Goal: Task Accomplishment & Management: Use online tool/utility

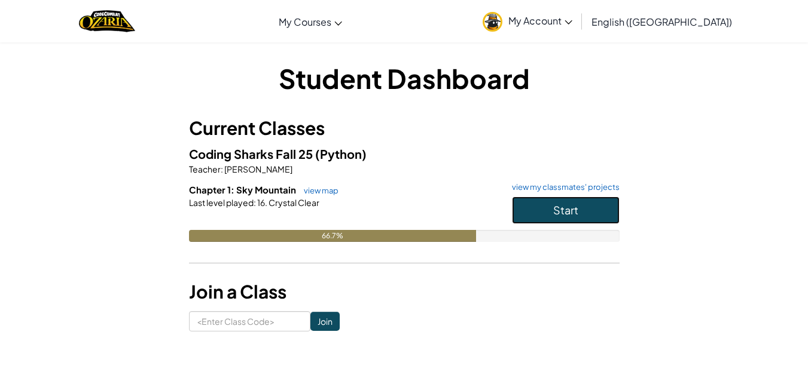
click at [581, 210] on button "Start" at bounding box center [566, 210] width 108 height 27
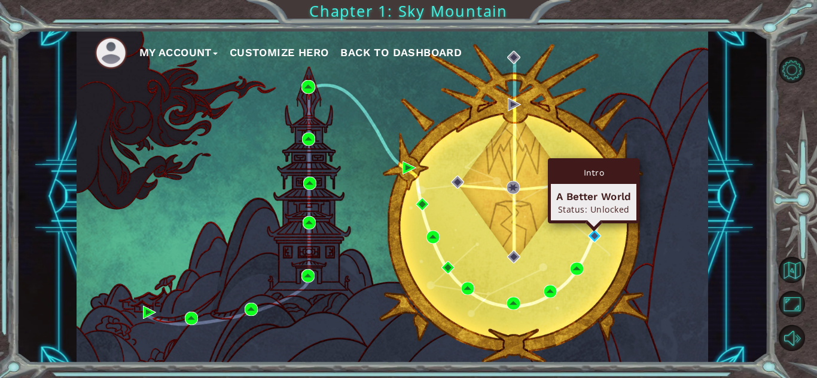
click at [594, 224] on div "Intro A Better World Status: Unlocked" at bounding box center [593, 190] width 91 height 65
click at [593, 237] on img at bounding box center [594, 236] width 13 height 13
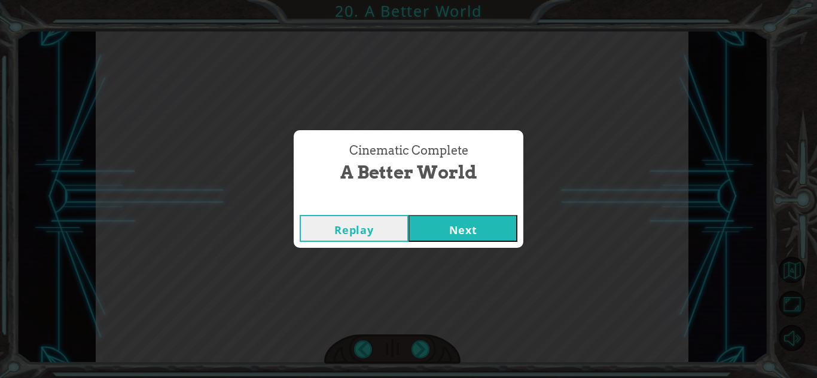
click at [496, 226] on button "Next" at bounding box center [462, 228] width 109 height 27
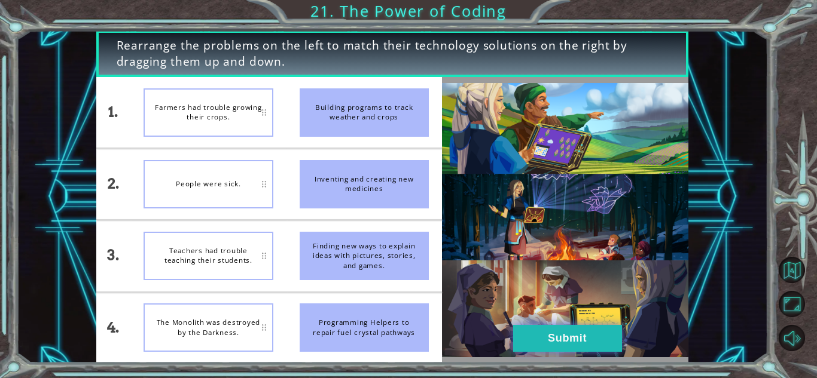
click at [583, 347] on button "Submit" at bounding box center [567, 338] width 109 height 27
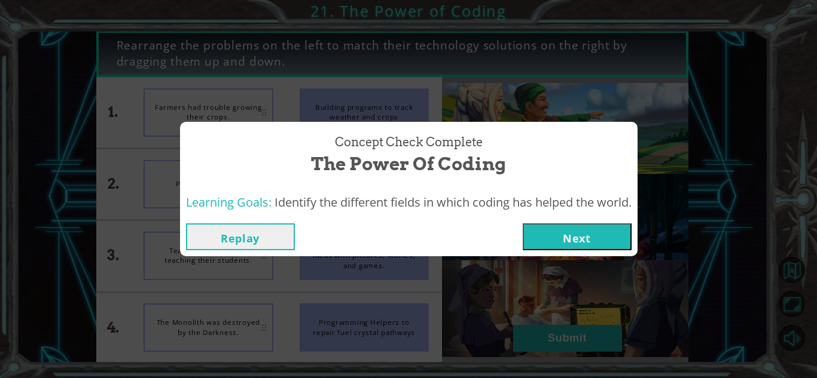
click at [599, 241] on button "Next" at bounding box center [576, 237] width 109 height 27
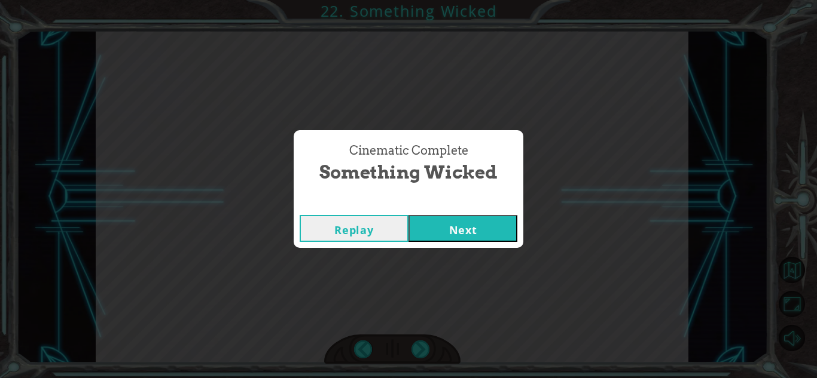
click at [481, 227] on button "Next" at bounding box center [462, 228] width 109 height 27
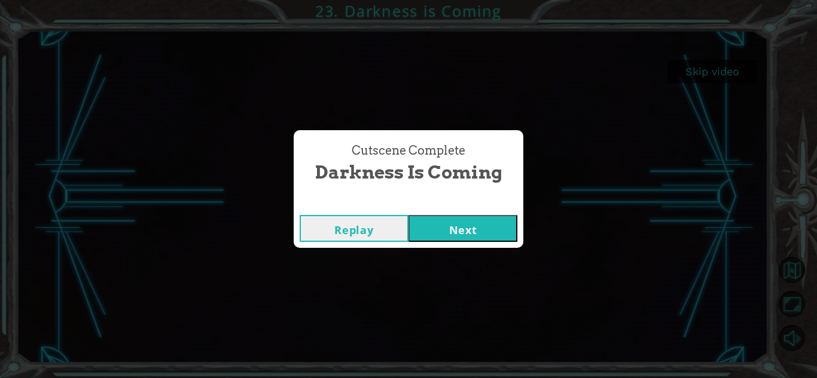
click at [448, 233] on button "Next" at bounding box center [462, 228] width 109 height 27
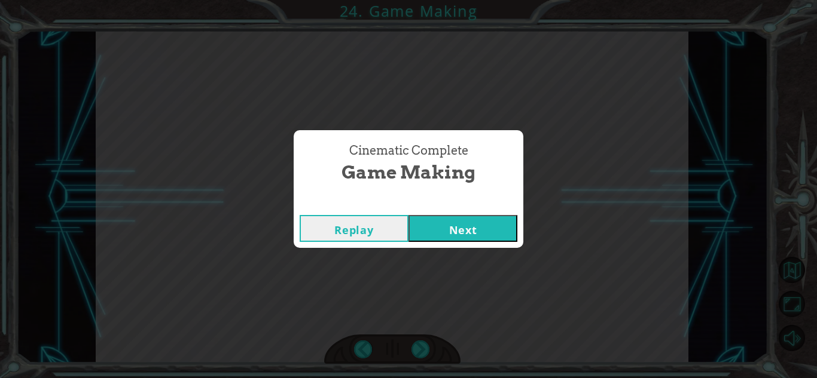
click at [449, 225] on button "Next" at bounding box center [462, 228] width 109 height 27
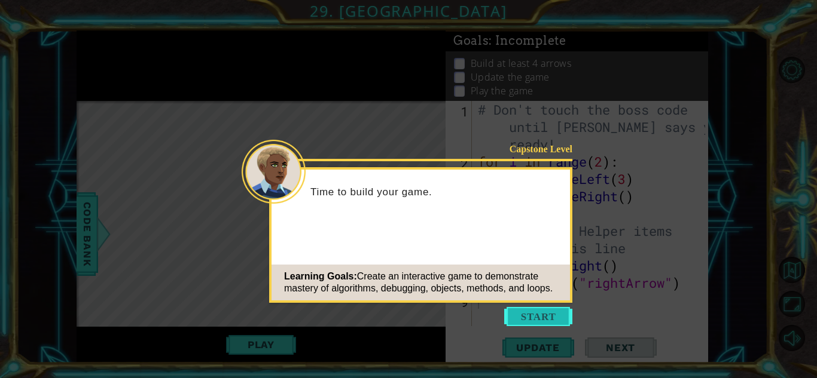
click at [531, 317] on button "Start" at bounding box center [538, 316] width 68 height 19
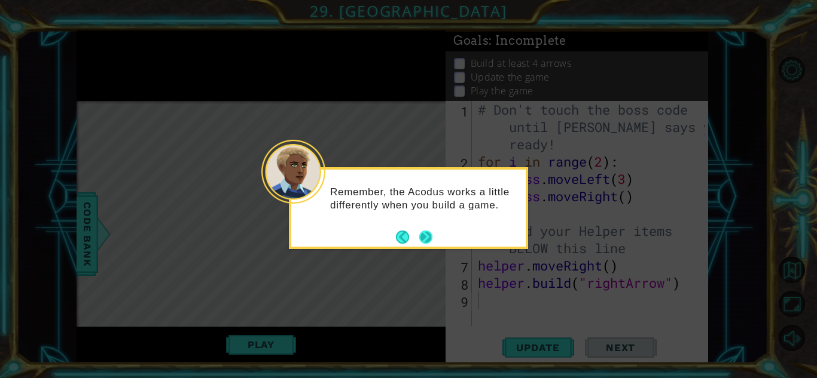
click at [432, 235] on button "Next" at bounding box center [425, 237] width 13 height 13
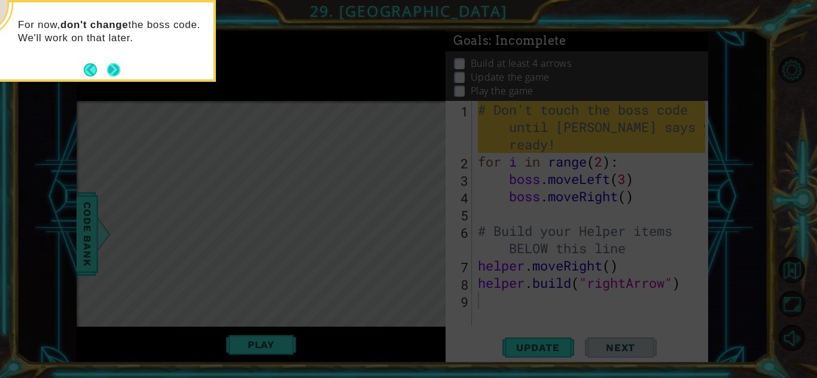
click at [114, 65] on button "Next" at bounding box center [113, 69] width 13 height 13
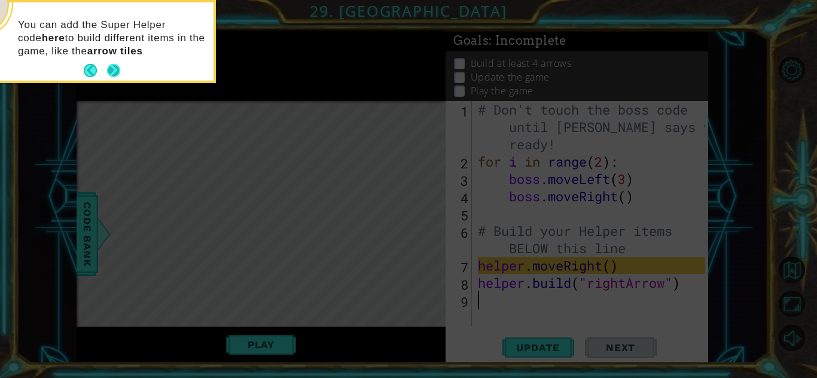
click at [121, 67] on div "You can add the Super Helper code here to build different items in the game, li…" at bounding box center [96, 41] width 234 height 78
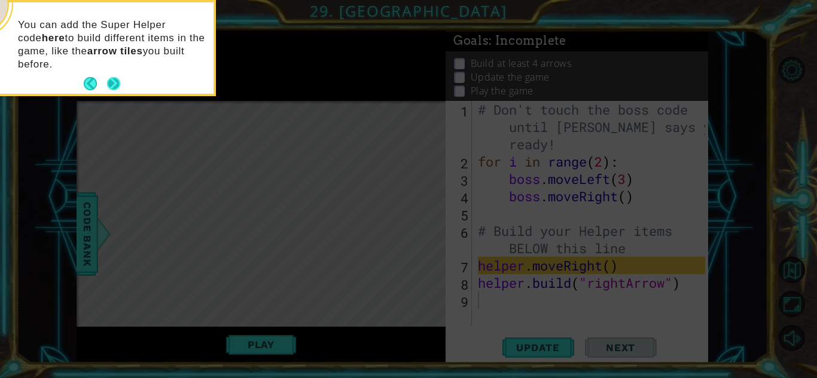
click at [118, 85] on button "Next" at bounding box center [113, 83] width 13 height 13
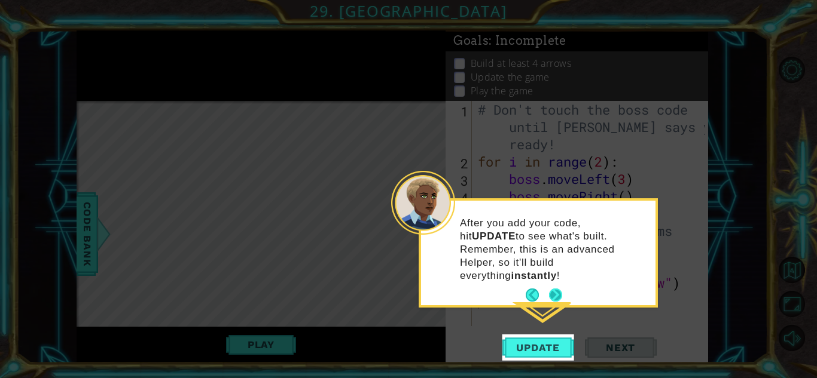
click at [557, 289] on button "Next" at bounding box center [555, 295] width 13 height 13
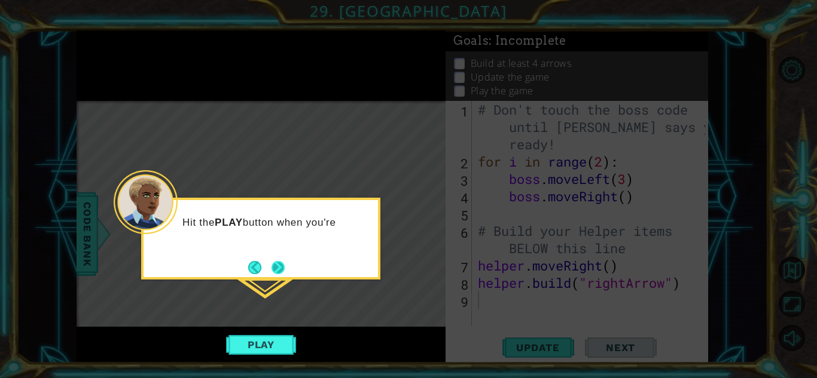
click at [276, 267] on button "Next" at bounding box center [277, 267] width 13 height 13
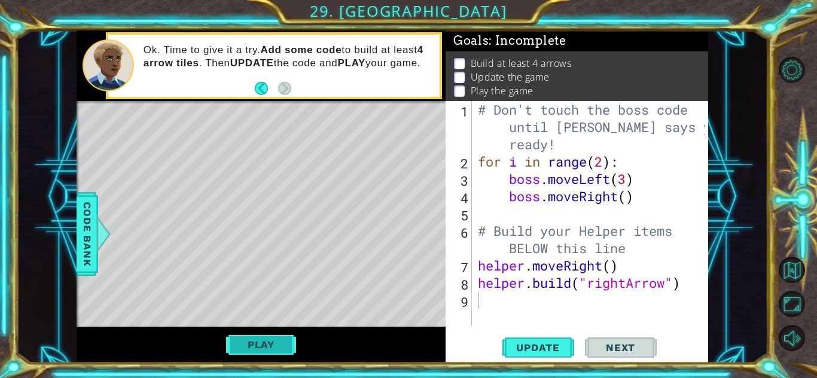
click at [266, 341] on button "Play" at bounding box center [261, 345] width 70 height 23
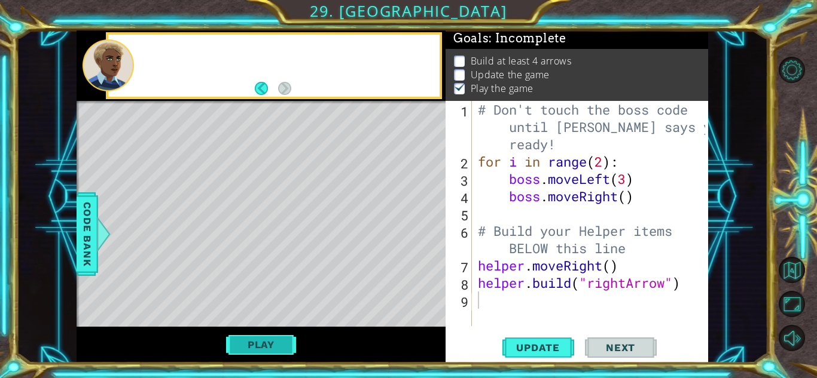
click at [266, 341] on button "Play" at bounding box center [261, 345] width 70 height 23
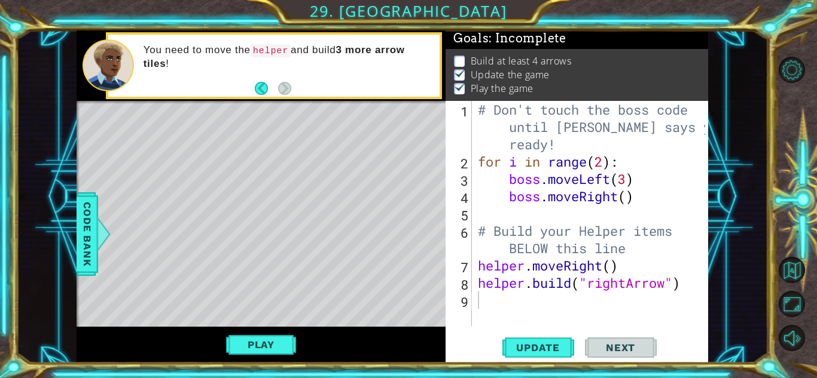
type textarea "boss.moveRight()"
click at [625, 204] on div "# Don't touch the boss code until [PERSON_NAME] says you're ready! for i in ran…" at bounding box center [593, 248] width 236 height 295
click at [639, 204] on div "# Don't touch the boss code until [PERSON_NAME] says you're ready! for i in ran…" at bounding box center [593, 248] width 236 height 295
click at [256, 348] on button "Play" at bounding box center [261, 345] width 70 height 23
click at [627, 201] on div "# Don't touch the boss code until [PERSON_NAME] says you're ready! for i in ran…" at bounding box center [593, 248] width 236 height 295
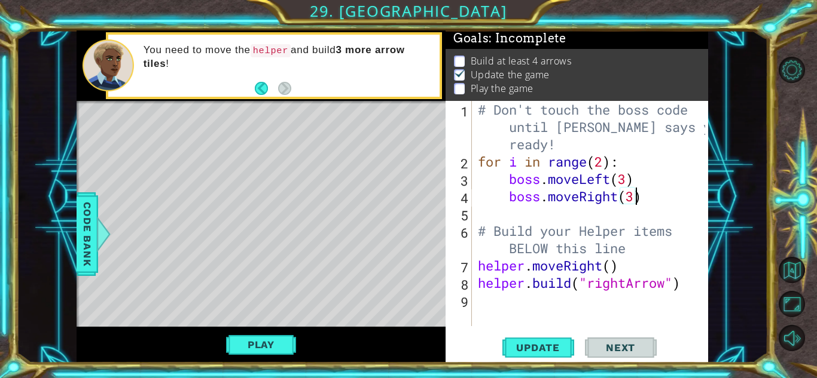
scroll to position [0, 7]
click at [549, 338] on button "Update" at bounding box center [538, 348] width 72 height 26
click at [242, 343] on button "Play" at bounding box center [261, 345] width 70 height 23
click at [601, 158] on div "# Don't touch the boss code until [PERSON_NAME] says you're ready! for i in ran…" at bounding box center [593, 248] width 236 height 295
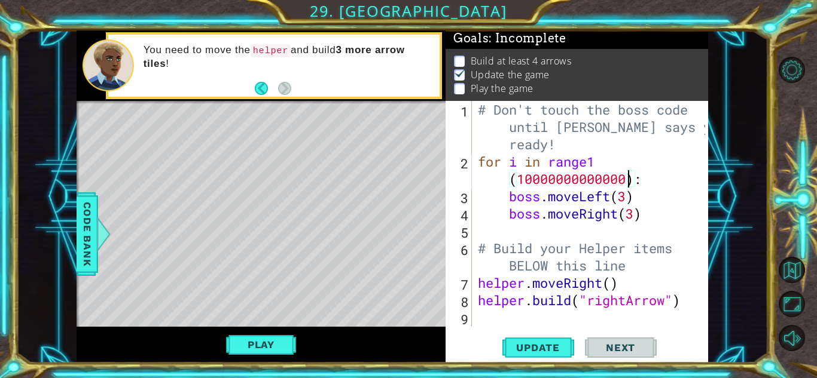
scroll to position [0, 11]
click at [544, 345] on span "Update" at bounding box center [538, 348] width 68 height 12
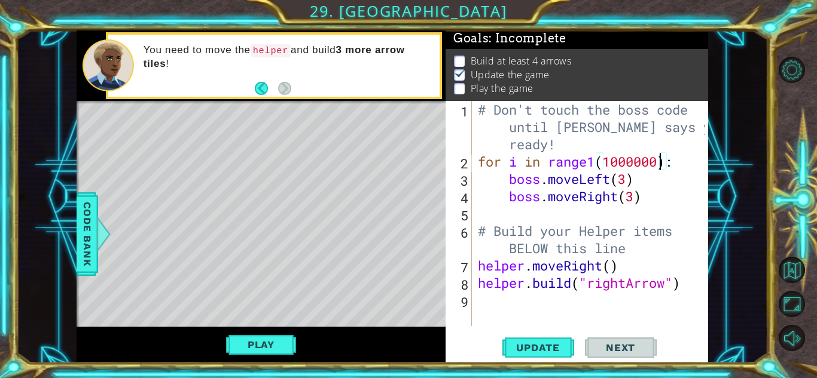
scroll to position [0, 8]
click at [587, 162] on div "# Don't touch the boss code until [PERSON_NAME] says you're ready! for i in ran…" at bounding box center [593, 248] width 236 height 295
click at [537, 345] on span "Update" at bounding box center [538, 348] width 68 height 12
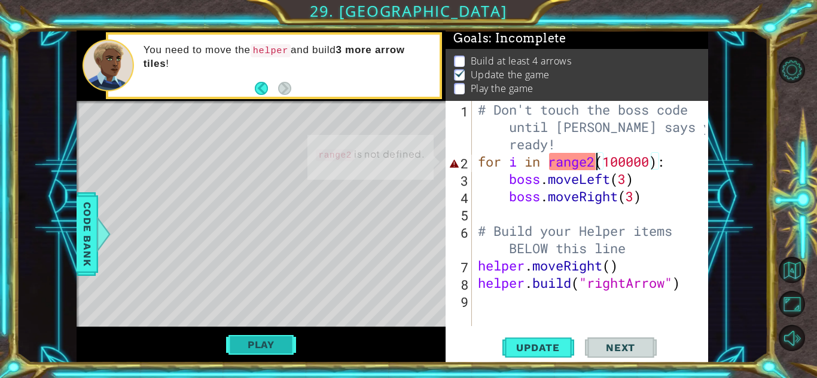
click at [250, 347] on button "Play" at bounding box center [261, 345] width 70 height 23
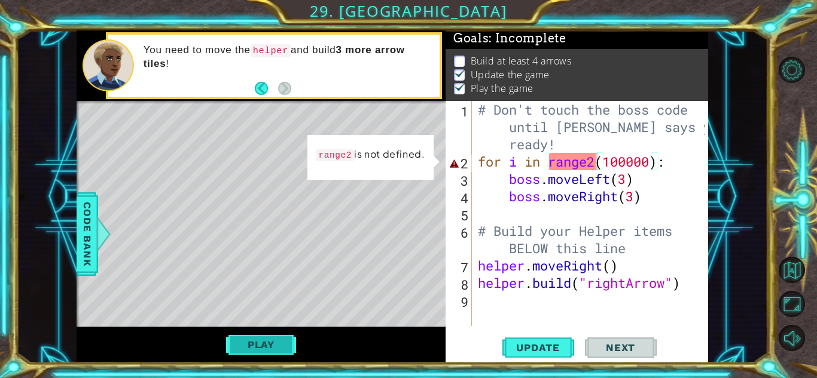
scroll to position [9, 0]
click at [597, 160] on div "# Don't touch the boss code until [PERSON_NAME] says you're ready! for i in ran…" at bounding box center [593, 248] width 236 height 295
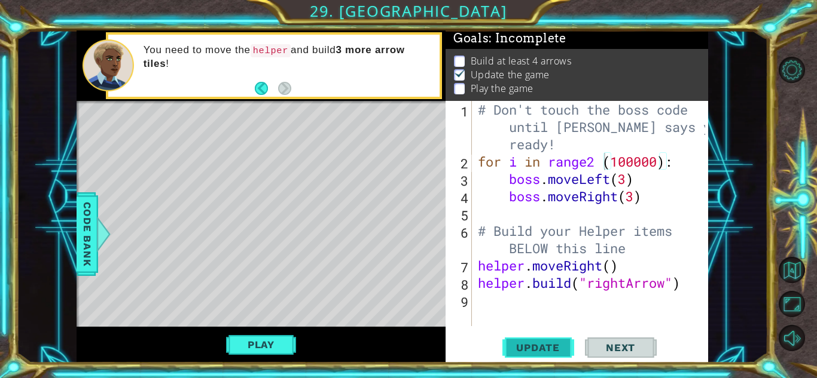
click at [536, 342] on span "Update" at bounding box center [538, 348] width 68 height 12
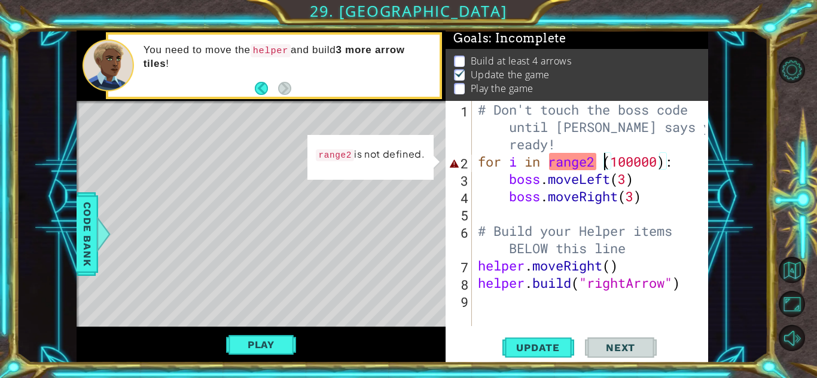
type textarea "for i in range2(100000):"
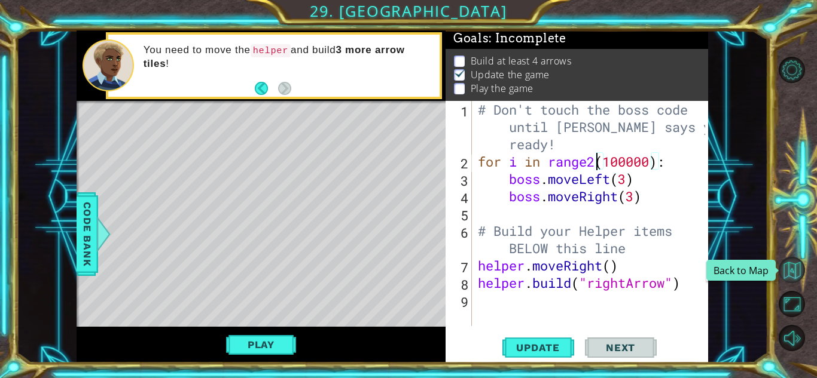
click at [784, 271] on button "Back to Map" at bounding box center [791, 270] width 26 height 26
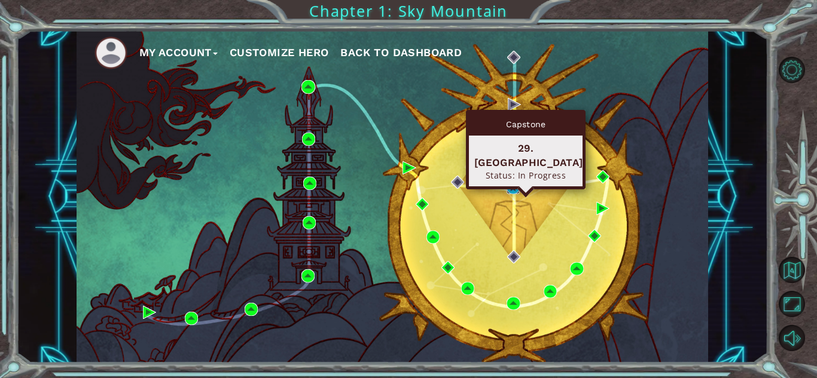
click at [510, 185] on img at bounding box center [512, 187] width 13 height 13
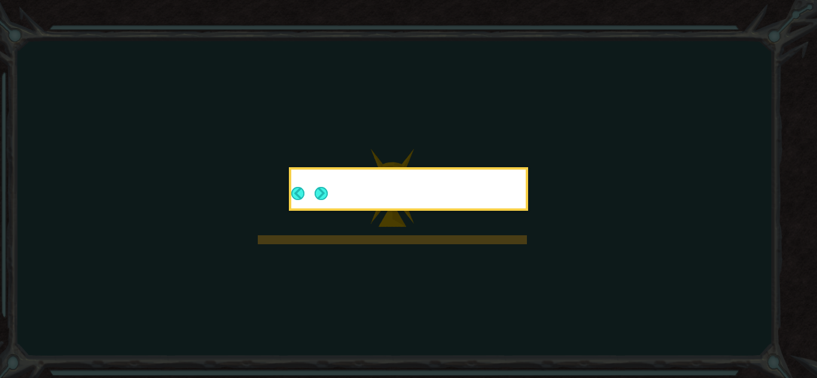
click at [554, 222] on icon at bounding box center [408, 189] width 817 height 378
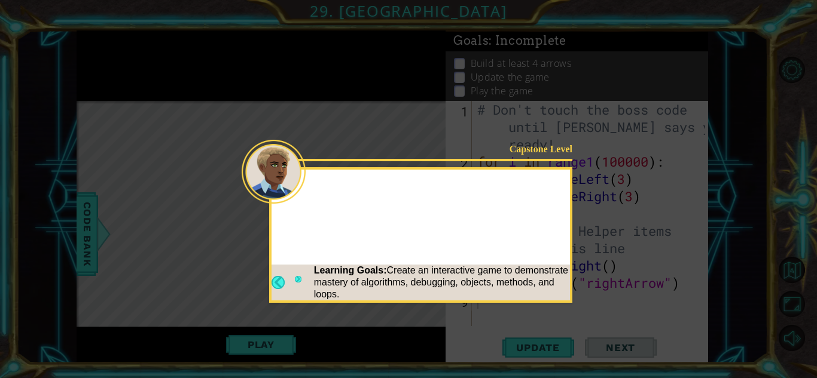
click at [291, 274] on footer "Learning Goals: Create an interactive game to demonstrate mastery of algorithms…" at bounding box center [420, 283] width 298 height 36
click at [296, 277] on button "Next" at bounding box center [298, 282] width 7 height 13
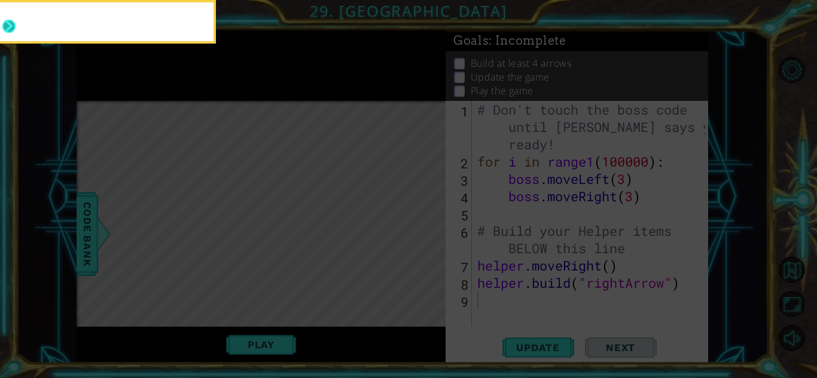
click at [5, 21] on button "Next" at bounding box center [8, 26] width 13 height 13
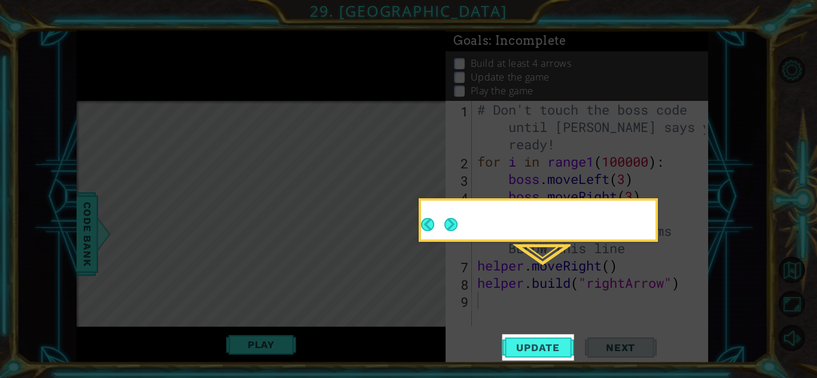
click at [5, 21] on icon at bounding box center [408, 189] width 817 height 378
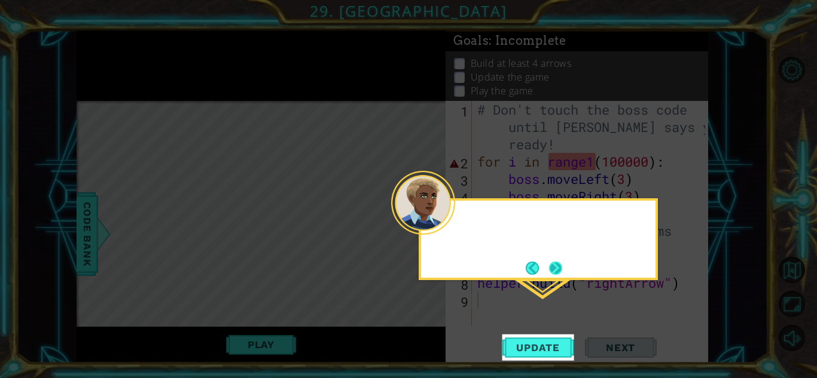
click at [560, 267] on button "Next" at bounding box center [555, 268] width 13 height 13
click at [558, 270] on icon at bounding box center [408, 189] width 817 height 378
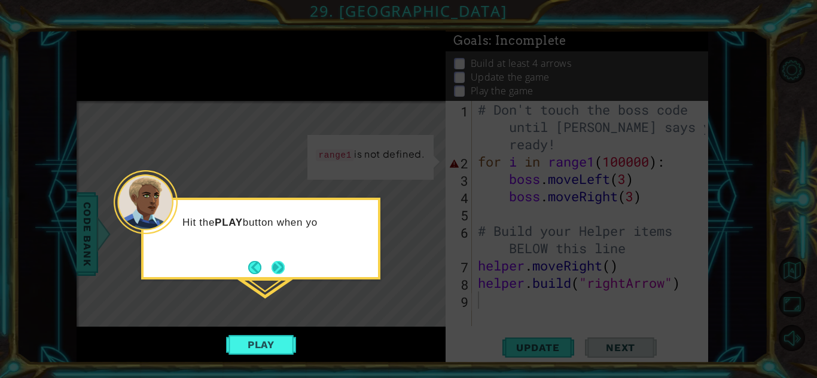
click at [274, 265] on button "Next" at bounding box center [277, 267] width 13 height 13
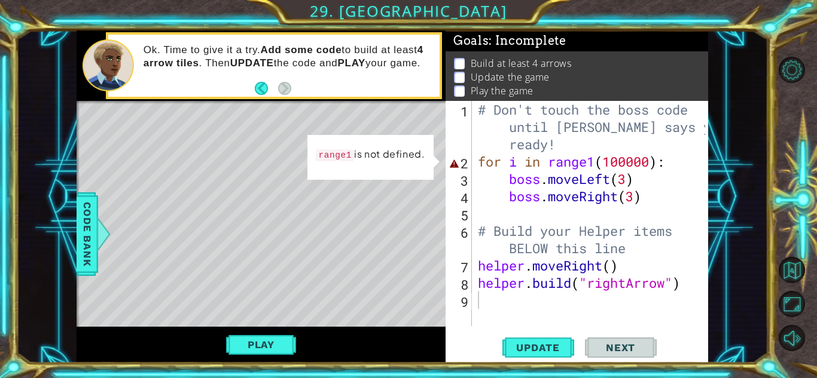
click at [744, 304] on div "1 ההההההההההההההההההההההההההההההההההההההההההההההההההההההההההההההההההההההההההההה…" at bounding box center [391, 196] width 751 height 333
click at [568, 349] on span "Update" at bounding box center [538, 348] width 68 height 12
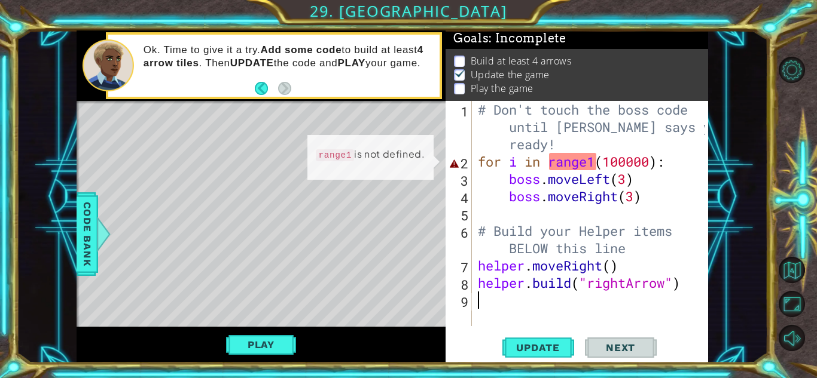
scroll to position [9, 0]
click at [259, 356] on button "Play" at bounding box center [261, 345] width 70 height 23
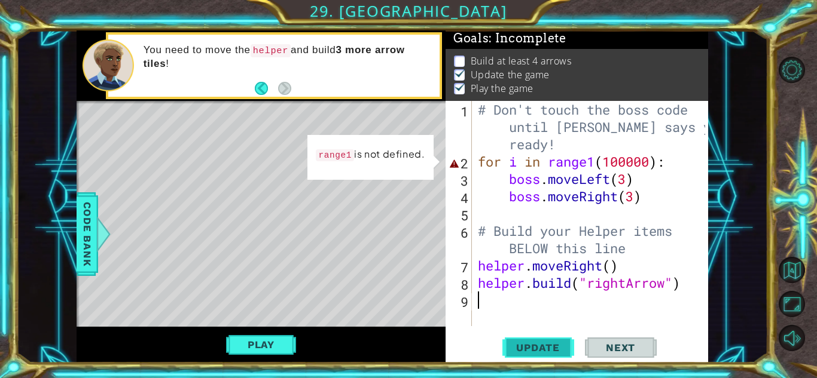
click at [554, 351] on span "Update" at bounding box center [538, 348] width 68 height 12
click at [596, 163] on div "# Don't touch the boss code until [PERSON_NAME] says you're ready! for i in ran…" at bounding box center [593, 248] width 236 height 295
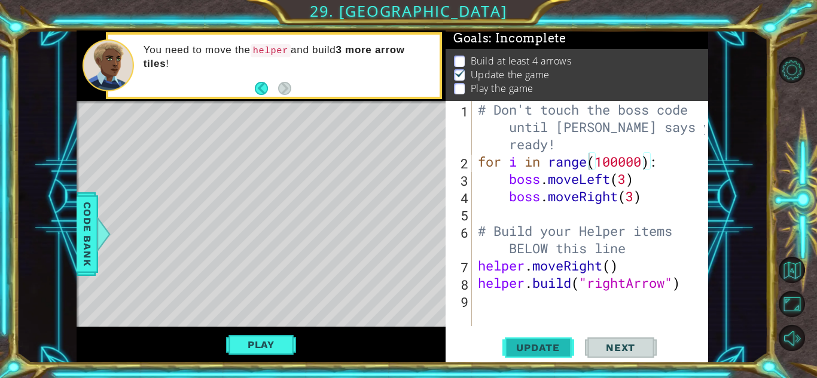
click at [554, 343] on span "Update" at bounding box center [538, 348] width 68 height 12
click at [531, 369] on div "1 ההההההההההההההההההההההההההההההההההההההההההההההההההההההההההההההההההההההההההההה…" at bounding box center [408, 189] width 817 height 378
click at [530, 355] on button "Update" at bounding box center [538, 348] width 72 height 26
click at [242, 351] on button "Play" at bounding box center [261, 345] width 70 height 23
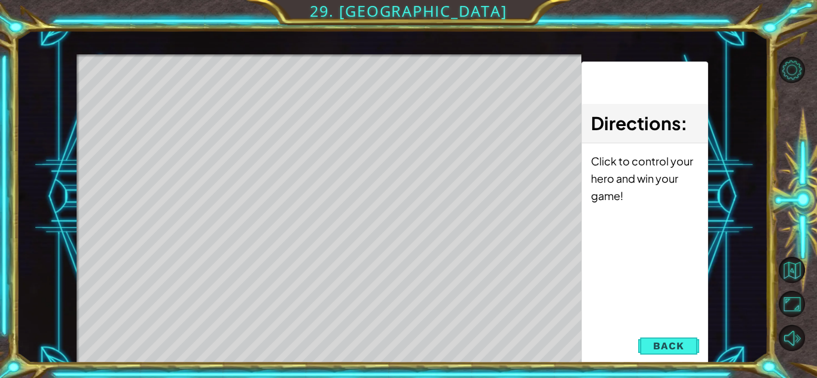
click at [671, 338] on button "Back" at bounding box center [668, 346] width 60 height 24
click at [0, 0] on div "Update Next" at bounding box center [0, 0] width 0 height 0
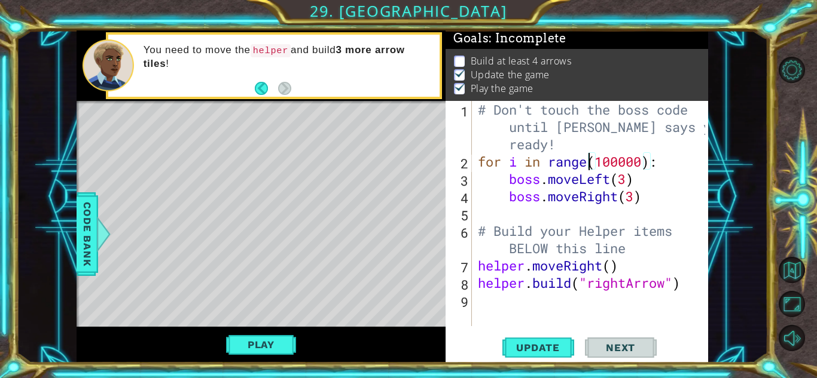
click at [675, 359] on div "Update Next" at bounding box center [579, 348] width 262 height 26
click at [673, 236] on div "# Don't touch the boss code until [PERSON_NAME] says you're ready! for i in ran…" at bounding box center [593, 248] width 236 height 295
type textarea "# Build your Helper items BELOW this line"
click at [653, 244] on div "# Don't touch the boss code until [PERSON_NAME] says you're ready! for i in ran…" at bounding box center [593, 248] width 236 height 295
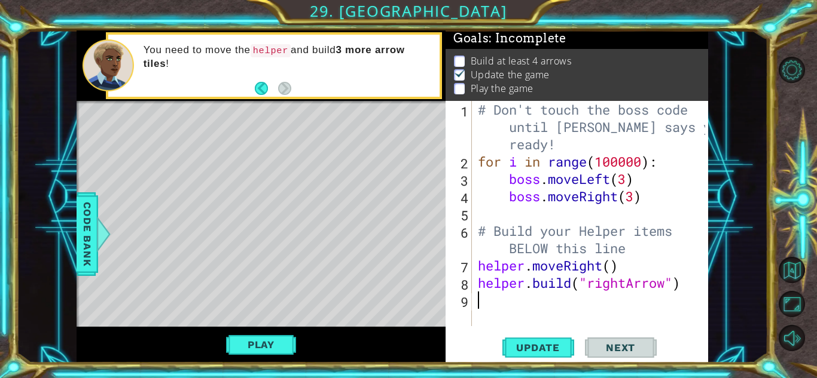
click at [696, 298] on div "# Don't touch the boss code until [PERSON_NAME] says you're ready! for i in ran…" at bounding box center [593, 248] width 236 height 295
type textarea "h"
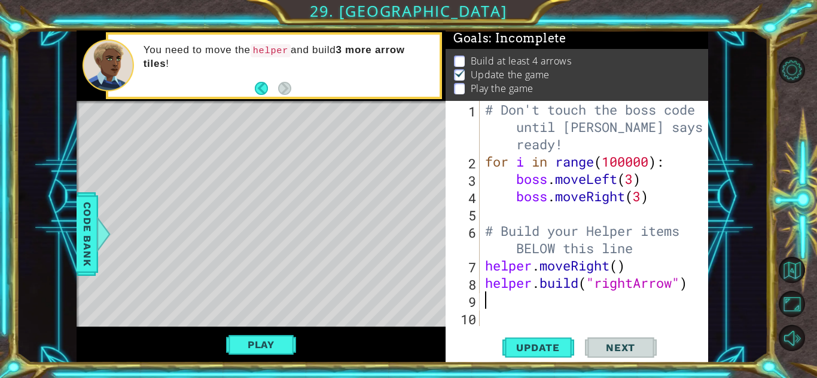
type textarea "h"
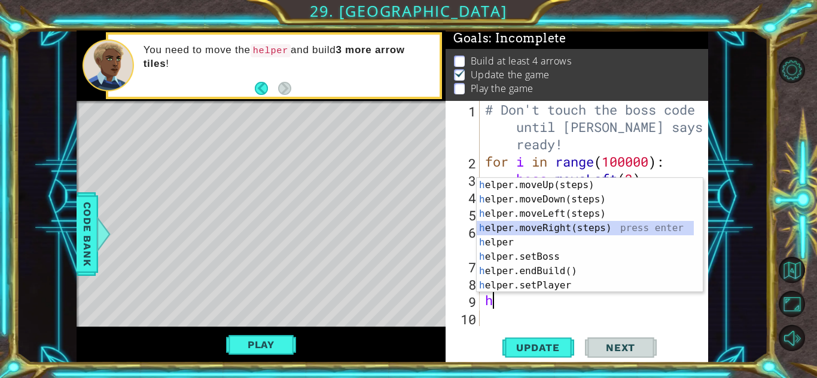
click at [540, 227] on div "h elper.moveUp(steps) press enter h elper.moveDown(steps) press enter h elper.m…" at bounding box center [584, 249] width 217 height 143
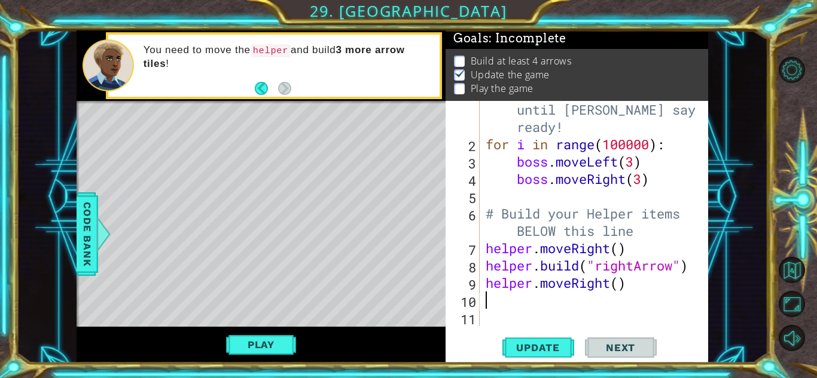
scroll to position [17, 0]
type textarea "b"
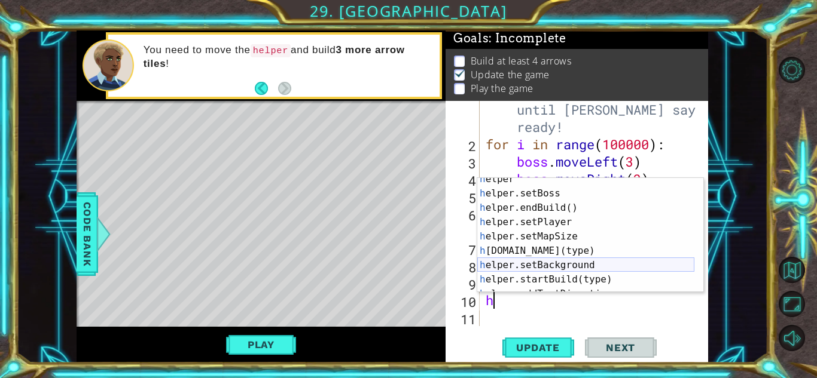
scroll to position [86, 0]
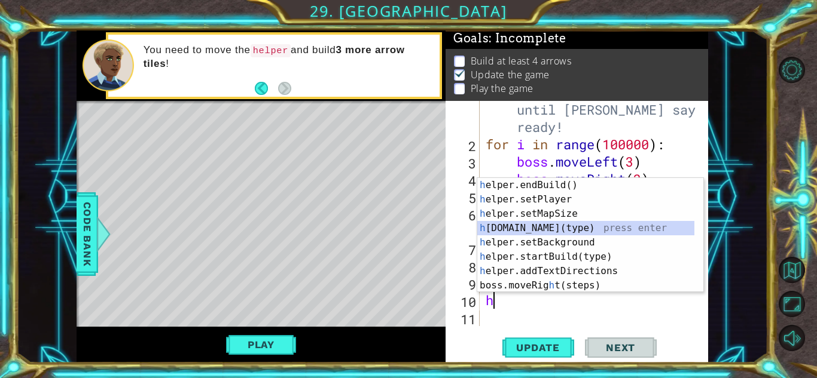
click at [548, 222] on div "h elper.endBuild() press enter h elper.setPlayer press enter h elper.setMapSize…" at bounding box center [585, 249] width 217 height 143
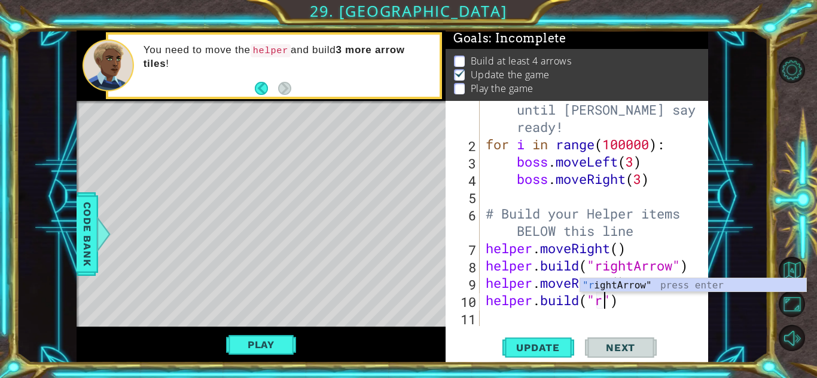
scroll to position [0, 5]
click at [619, 286] on div ""r ightArrow" press enter" at bounding box center [693, 300] width 226 height 43
type textarea "[DOMAIN_NAME]("rightArrow")"
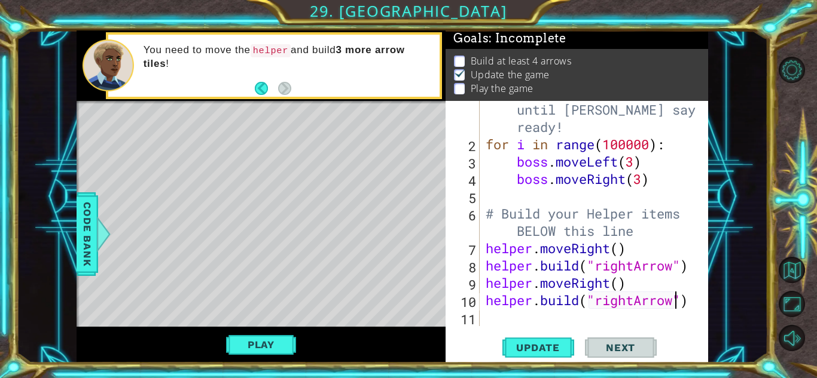
click at [528, 311] on div "# Don't touch the boss code until [PERSON_NAME] says you're ready! for i in ran…" at bounding box center [592, 231] width 219 height 295
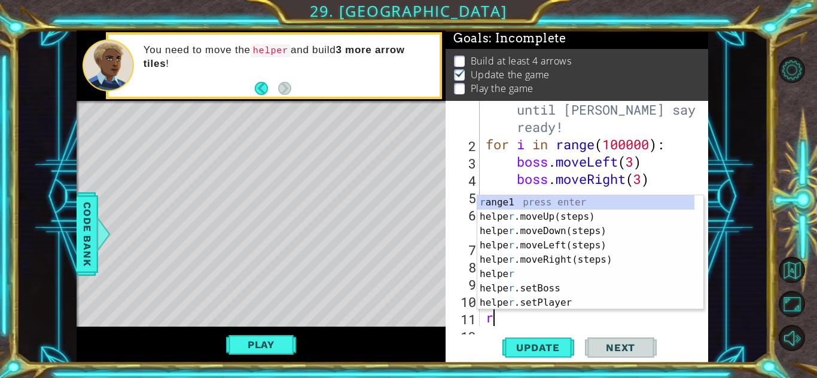
scroll to position [35, 0]
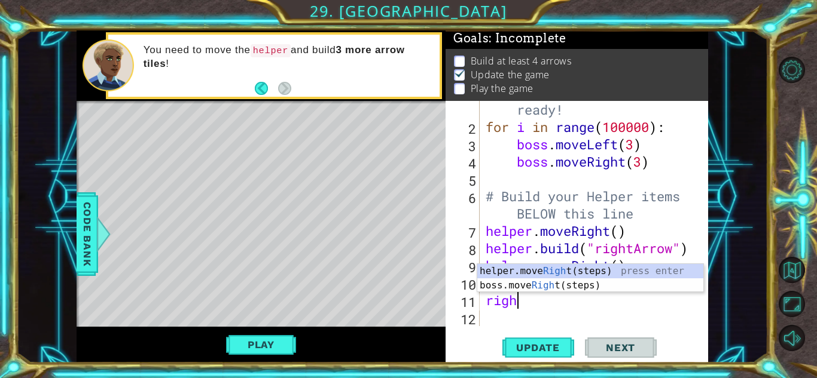
type textarea "right"
click at [591, 272] on div "helper.move Right (steps) press enter boss.move Right (steps) press enter" at bounding box center [590, 292] width 226 height 57
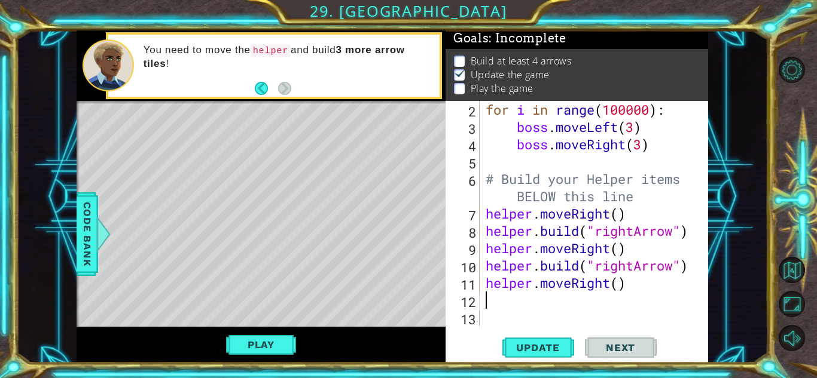
scroll to position [52, 0]
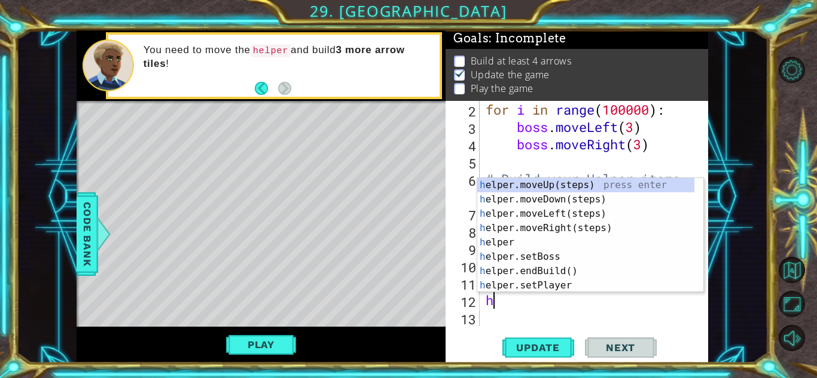
type textarea "hb"
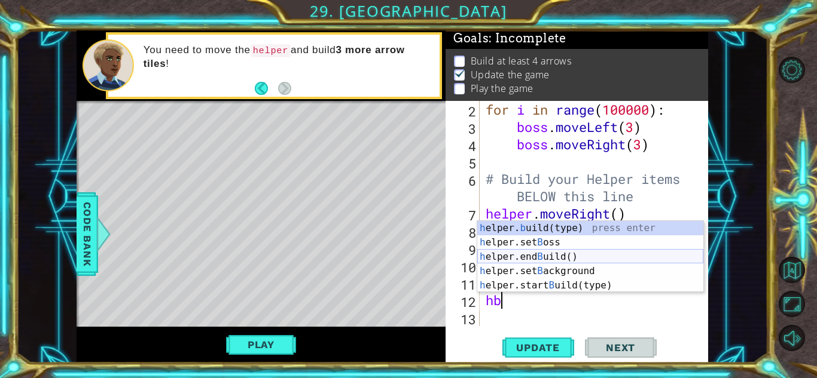
click at [561, 254] on div "h elper. b uild(type) press enter h elper.set B oss press enter h elper.end B u…" at bounding box center [590, 271] width 226 height 100
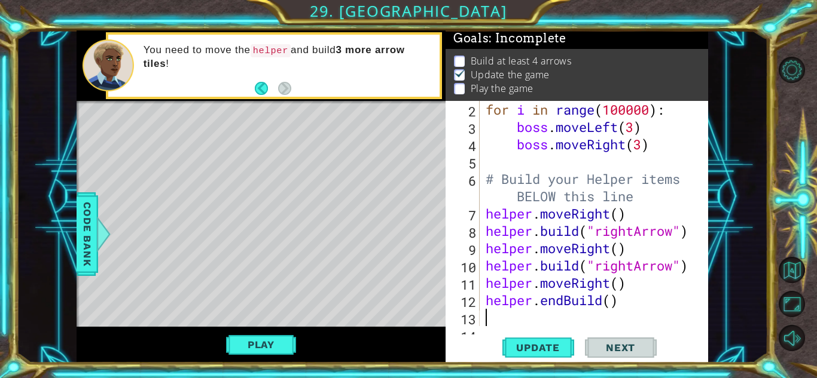
scroll to position [69, 0]
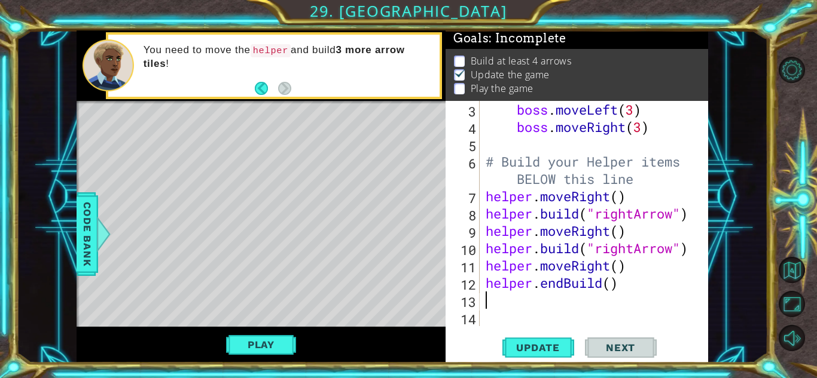
click at [610, 285] on div "boss . moveLeft ( 3 ) boss . moveRight ( 3 ) # Build your Helper items BELOW th…" at bounding box center [592, 231] width 219 height 260
click at [619, 266] on div "boss . moveLeft ( 3 ) boss . moveRight ( 3 ) # Build your Helper items BELOW th…" at bounding box center [592, 231] width 219 height 260
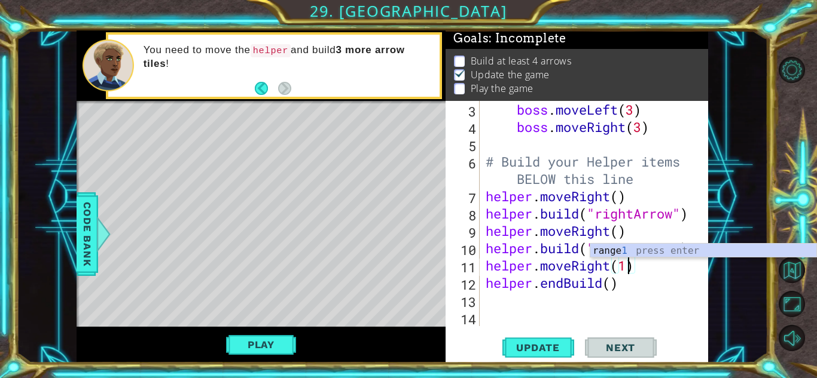
scroll to position [0, 6]
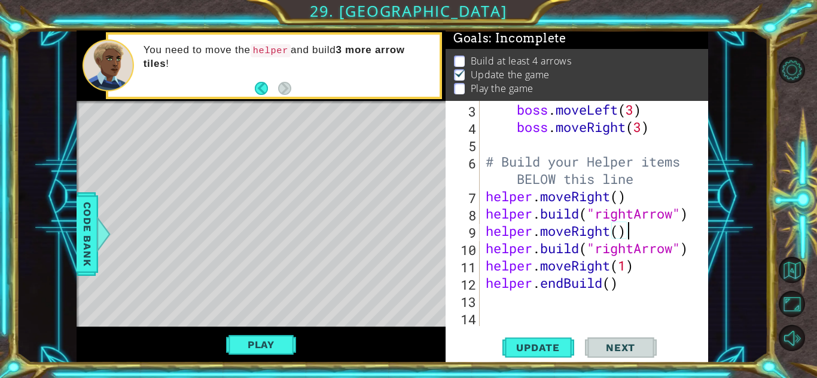
click at [625, 230] on div "boss . moveLeft ( 3 ) boss . moveRight ( 3 ) # Build your Helper items BELOW th…" at bounding box center [592, 231] width 219 height 260
click at [620, 231] on div "boss . moveLeft ( 3 ) boss . moveRight ( 3 ) # Build your Helper items BELOW th…" at bounding box center [592, 231] width 219 height 260
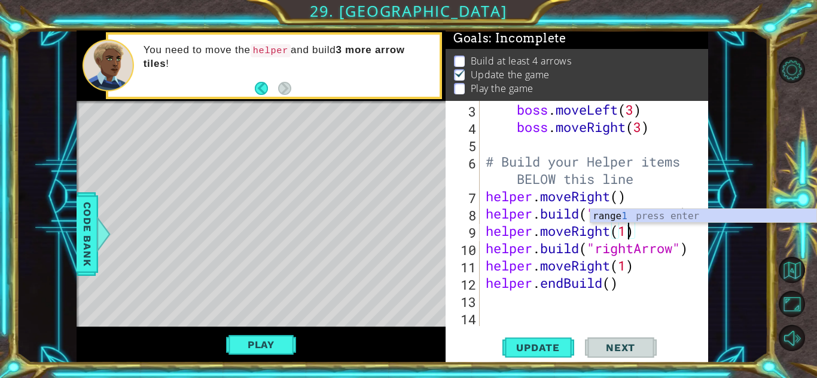
click at [613, 285] on div "boss . moveLeft ( 3 ) boss . moveRight ( 3 ) # Build your Helper items BELOW th…" at bounding box center [592, 231] width 219 height 260
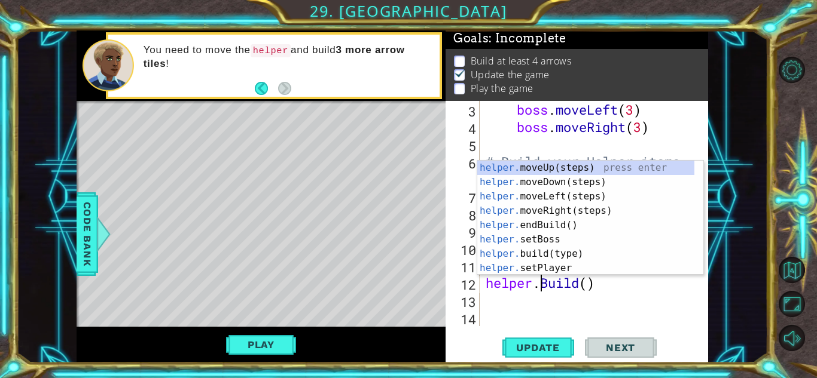
scroll to position [0, 4]
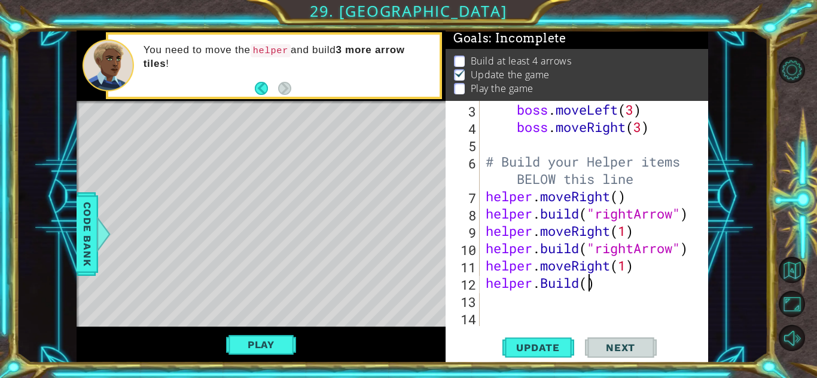
click at [587, 288] on div "boss . moveLeft ( 3 ) boss . moveRight ( 3 ) # Build your Helper items BELOW th…" at bounding box center [592, 231] width 219 height 260
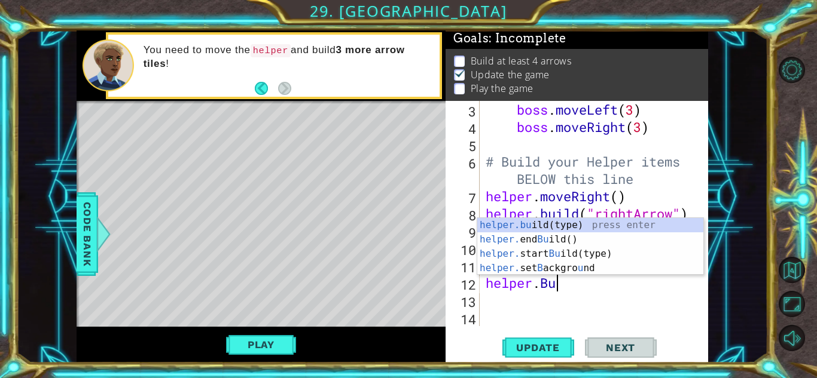
scroll to position [0, 2]
type textarea "h"
type textarea "helper.moveRight(1)"
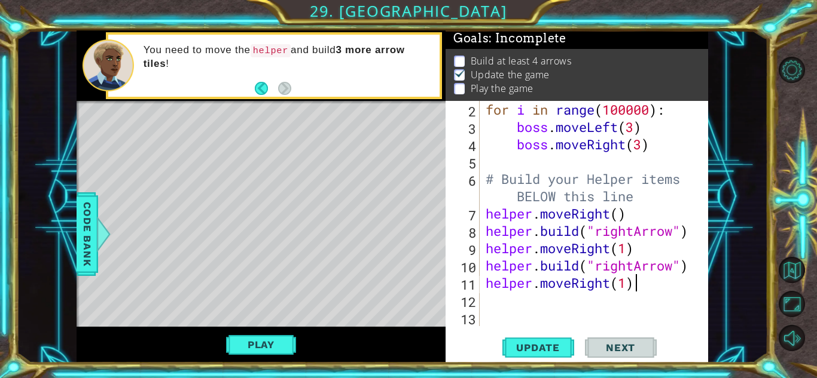
scroll to position [52, 0]
type textarea "helper.moveRight(1)"
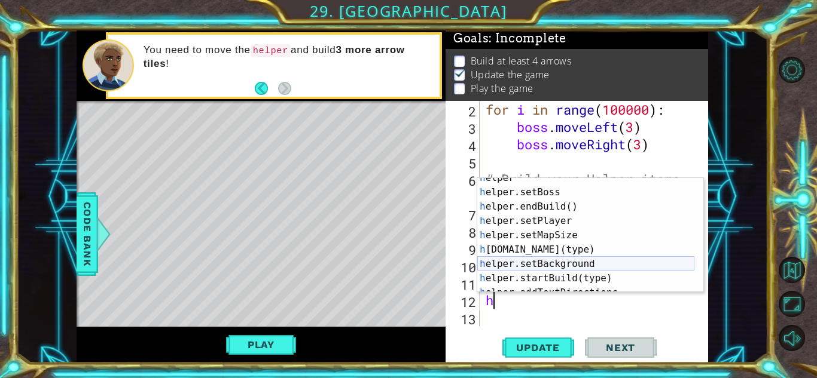
scroll to position [86, 0]
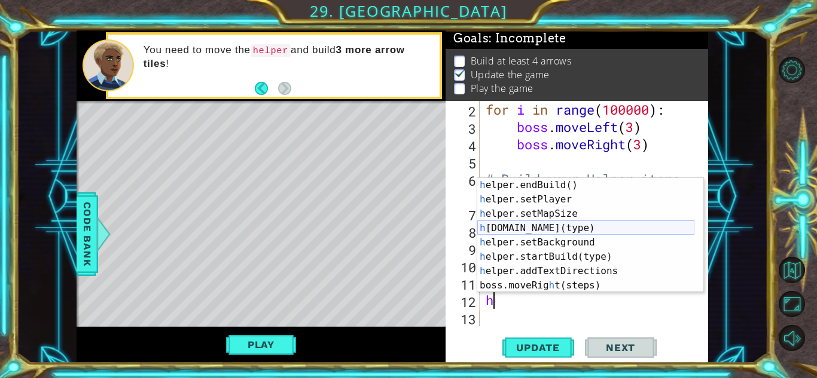
click at [554, 224] on div "h elper.endBuild() press enter h elper.setPlayer press enter h elper.setMapSize…" at bounding box center [585, 249] width 217 height 143
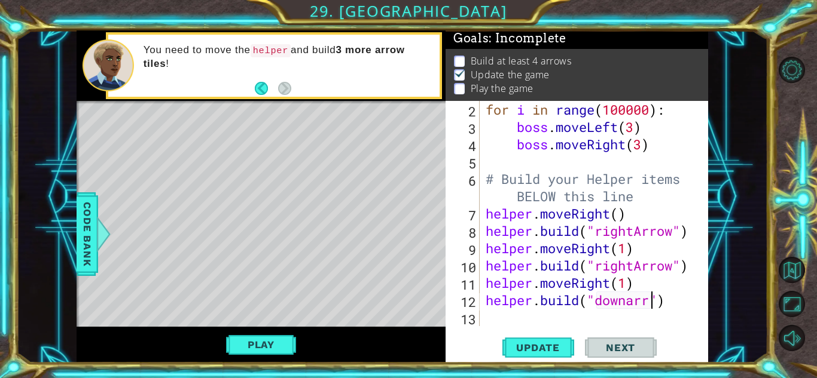
scroll to position [0, 8]
click at [565, 341] on button "Update" at bounding box center [538, 348] width 72 height 26
click at [540, 342] on span "Update" at bounding box center [538, 348] width 68 height 12
click at [546, 350] on span "Update" at bounding box center [538, 348] width 68 height 12
click at [243, 340] on button "Play" at bounding box center [261, 345] width 70 height 23
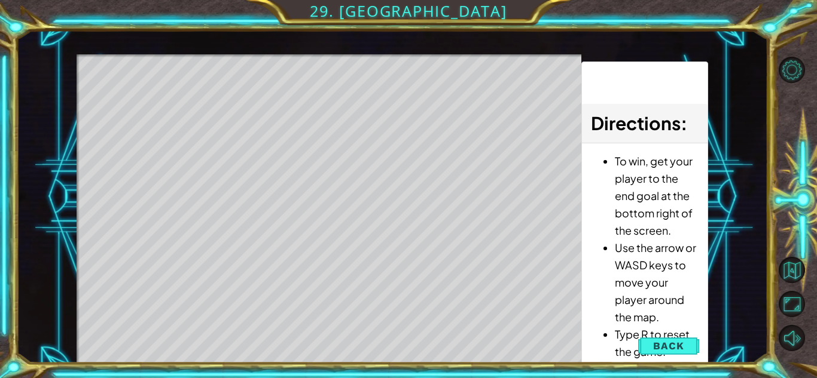
click at [684, 344] on button "Back" at bounding box center [668, 346] width 60 height 24
click at [0, 0] on div "Update Next" at bounding box center [0, 0] width 0 height 0
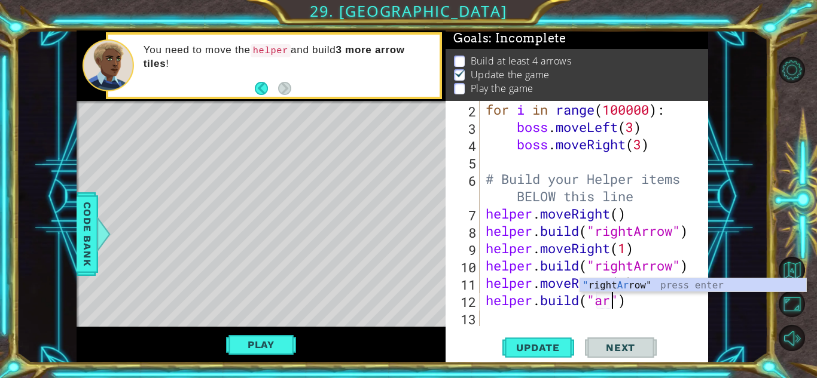
scroll to position [0, 5]
click at [672, 282] on div "" rightArrow" press enter" at bounding box center [693, 300] width 226 height 43
type textarea "[DOMAIN_NAME]("rightArrow")"
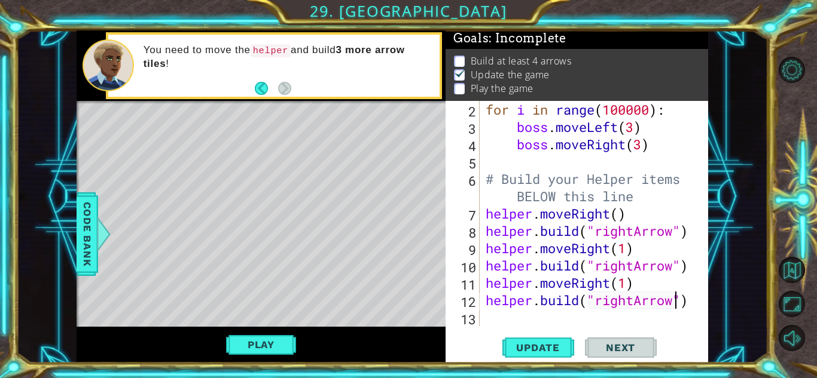
scroll to position [0, 0]
type textarea "h"
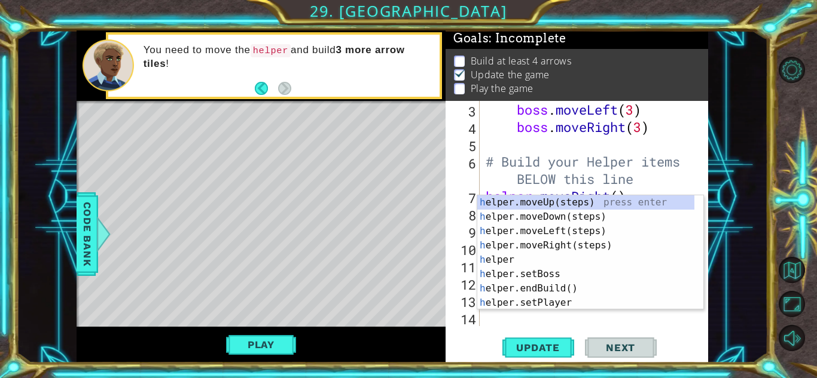
scroll to position [69, 0]
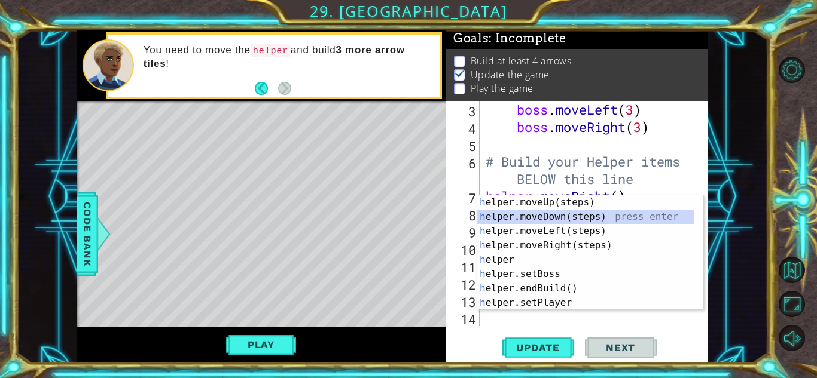
click at [597, 217] on div "h elper.moveUp(steps) press enter h elper.moveDown(steps) press enter h elper.m…" at bounding box center [585, 266] width 217 height 143
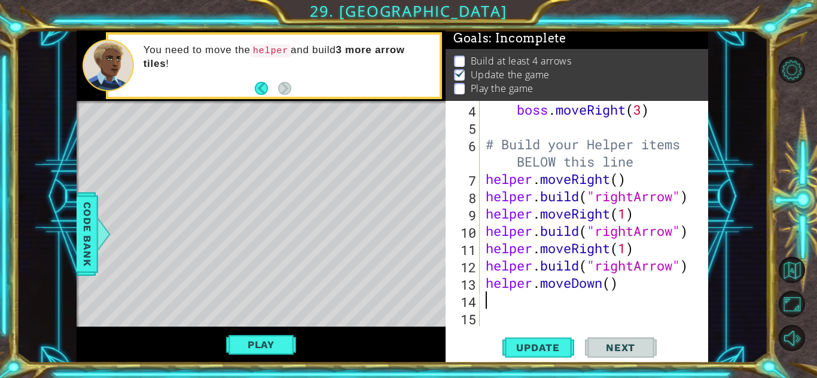
scroll to position [87, 0]
click at [611, 287] on div "boss . moveRight ( 3 ) # Build your Helper items BELOW this line helper . moveR…" at bounding box center [592, 231] width 219 height 260
type textarea "helper.moveDown(2)"
click at [657, 280] on div "boss . moveRight ( 3 ) # Build your Helper items BELOW this line helper . moveR…" at bounding box center [592, 231] width 219 height 260
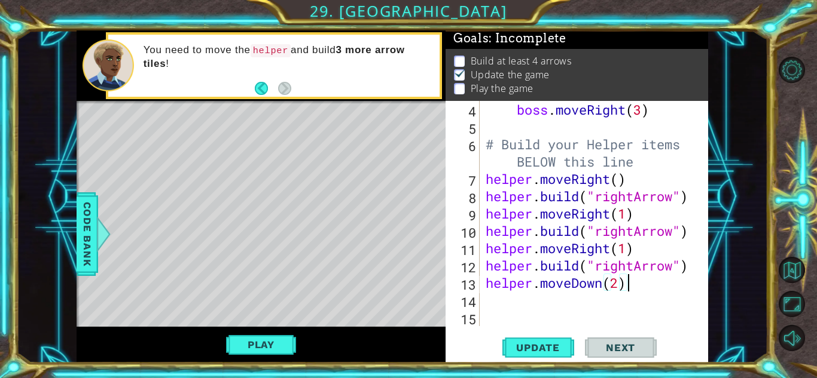
scroll to position [0, 0]
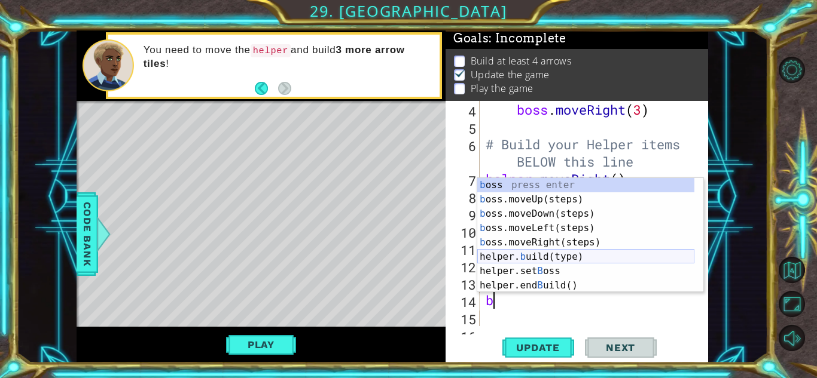
click at [560, 260] on div "b oss press enter b oss.moveUp(steps) press enter b oss.moveDown(steps) press e…" at bounding box center [585, 249] width 217 height 143
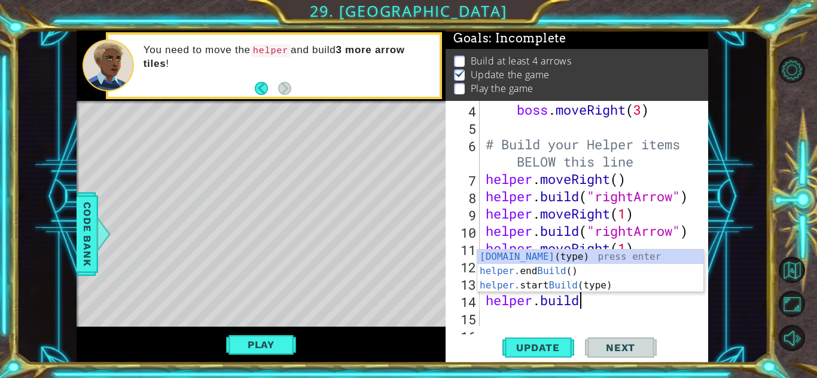
scroll to position [0, 4]
type textarea "[DOMAIN_NAME]"
click at [559, 332] on div "[DOMAIN_NAME] 4 5 6 7 8 9 10 11 12 13 14 15 16 boss . moveRight ( 3 ) # Build y…" at bounding box center [576, 232] width 262 height 262
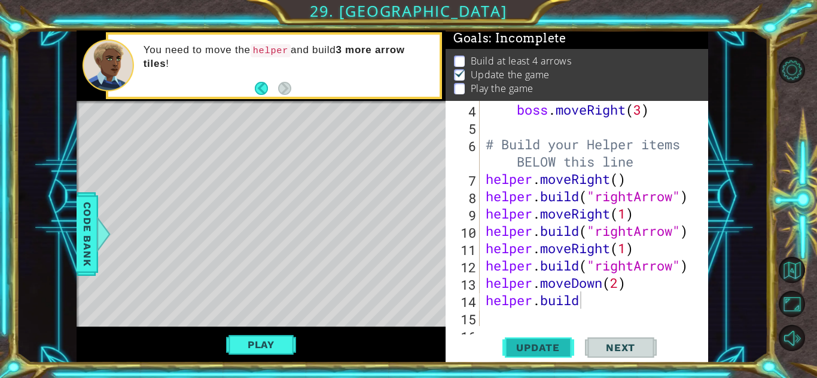
click at [559, 352] on span "Update" at bounding box center [538, 348] width 68 height 12
click at [555, 349] on span "Update" at bounding box center [538, 348] width 68 height 12
click at [273, 337] on button "Play" at bounding box center [261, 345] width 70 height 23
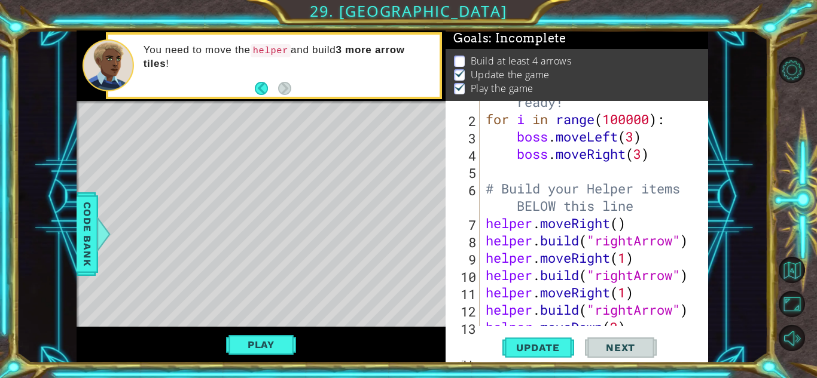
scroll to position [40, 0]
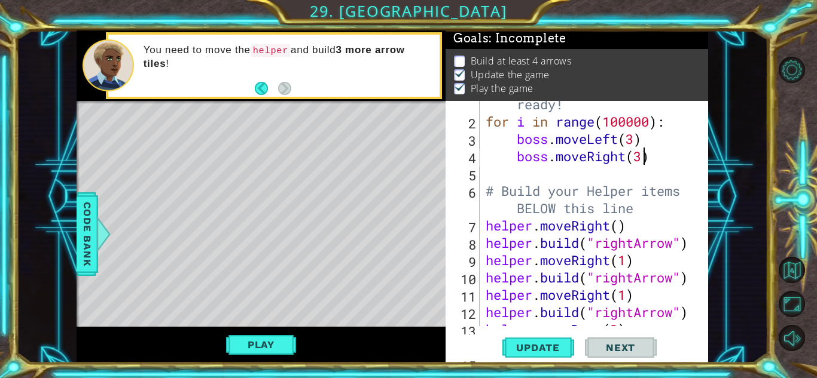
click at [641, 159] on div "# Don't touch the boss code until [PERSON_NAME] says you're ready! for i in ran…" at bounding box center [592, 208] width 219 height 295
type textarea "boss.moveLeft(2)"
click at [672, 167] on div "# Don't touch the boss code until [PERSON_NAME] says you're ready! for i in ran…" at bounding box center [592, 208] width 219 height 295
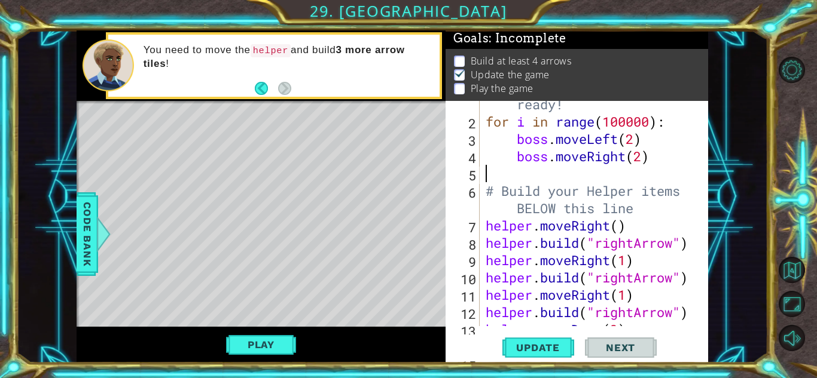
type textarea "# Build your Helper items BELOW this line"
type textarea "boss.moveRight(2)"
click at [267, 346] on button "Play" at bounding box center [261, 345] width 70 height 23
click at [636, 142] on div "# Don't touch the boss code until [PERSON_NAME] says you're ready! for i in ran…" at bounding box center [592, 208] width 219 height 295
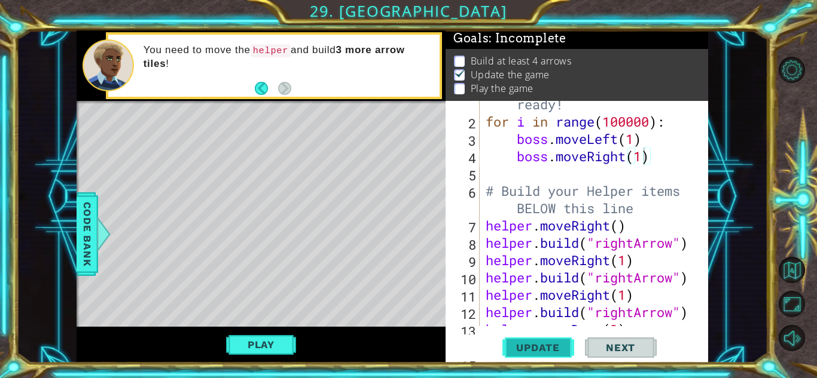
click at [527, 349] on span "Update" at bounding box center [538, 348] width 68 height 12
click at [250, 344] on button "Play" at bounding box center [261, 345] width 70 height 23
click at [267, 349] on button "Play" at bounding box center [261, 345] width 70 height 23
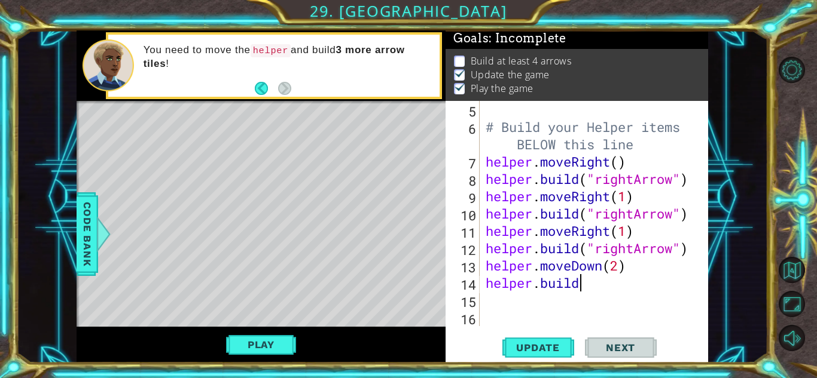
scroll to position [0, 4]
click at [597, 282] on div "# Build your Helper items BELOW this line helper . moveRight ( ) helper . build…" at bounding box center [592, 231] width 219 height 260
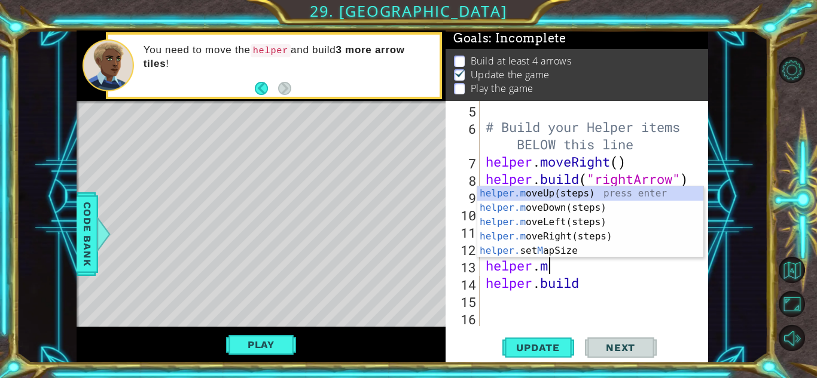
type textarea "helper."
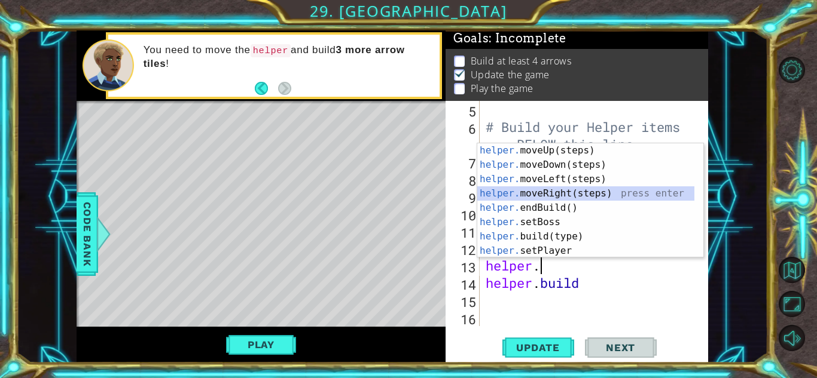
click at [559, 193] on div "helper. moveUp(steps) press enter helper. moveDown(steps) press enter helper. m…" at bounding box center [585, 214] width 217 height 143
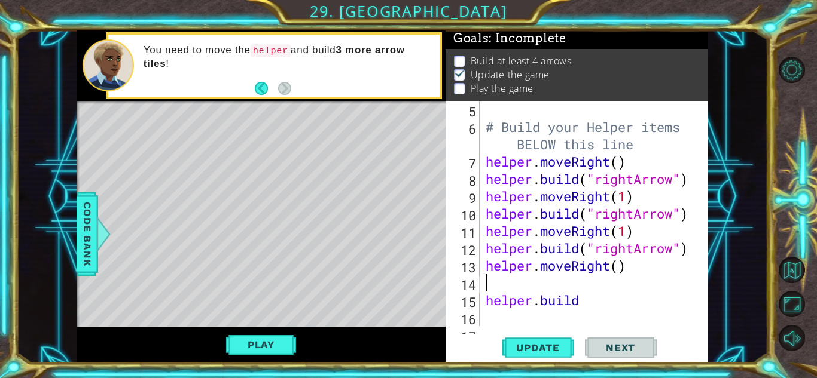
type textarea "[DOMAIN_NAME]"
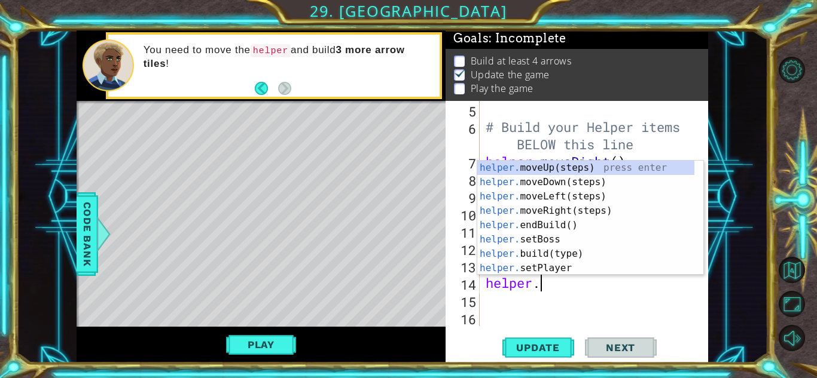
type textarea "helper.b"
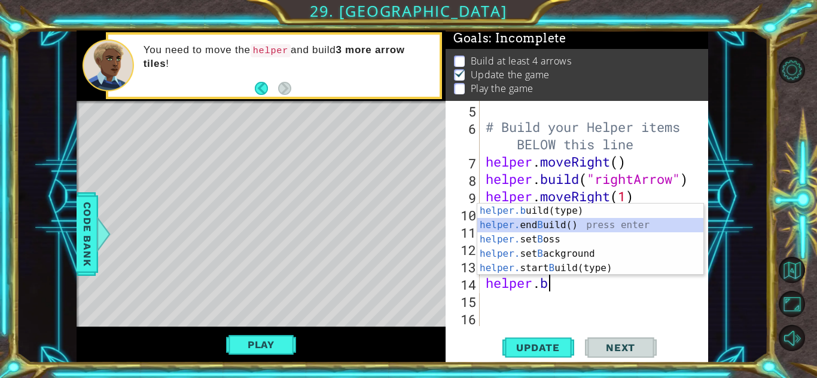
click at [539, 219] on div "helper.b uild(type) press enter helper. end B uild() press enter helper. set B …" at bounding box center [590, 254] width 226 height 100
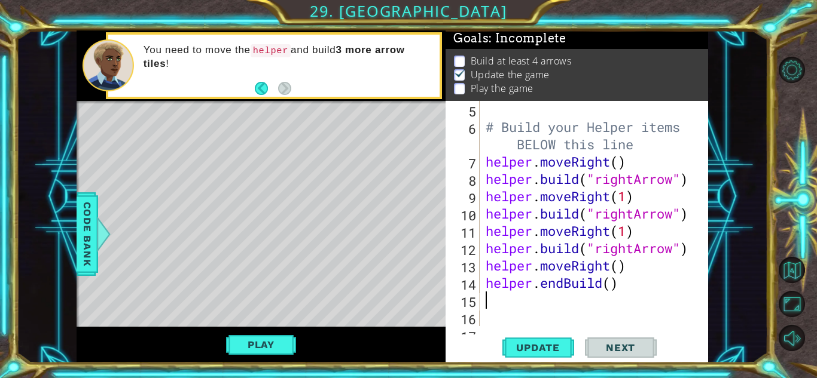
click at [634, 284] on div "# Build your Helper items BELOW this line helper . moveRight ( ) helper . build…" at bounding box center [592, 231] width 219 height 260
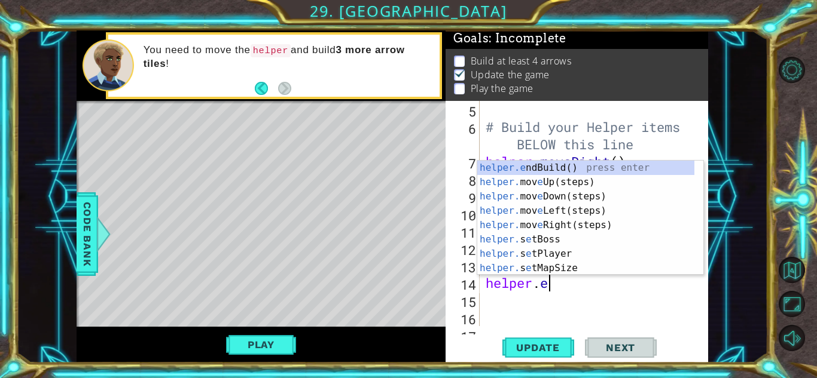
scroll to position [0, 2]
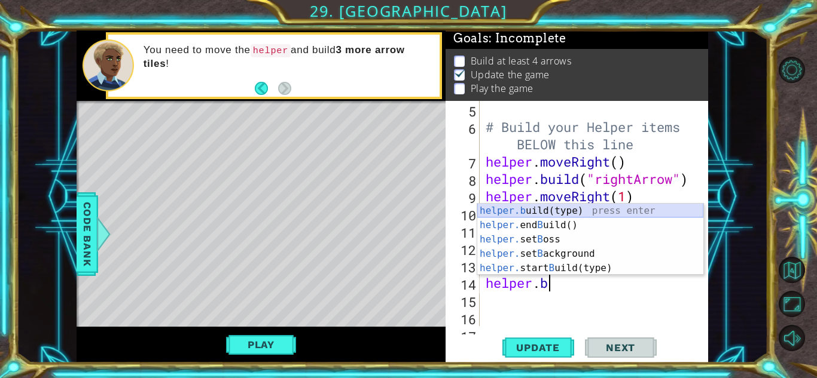
click at [575, 210] on div "helper.b uild(type) press enter helper. end B uild() press enter helper. set B …" at bounding box center [590, 254] width 226 height 100
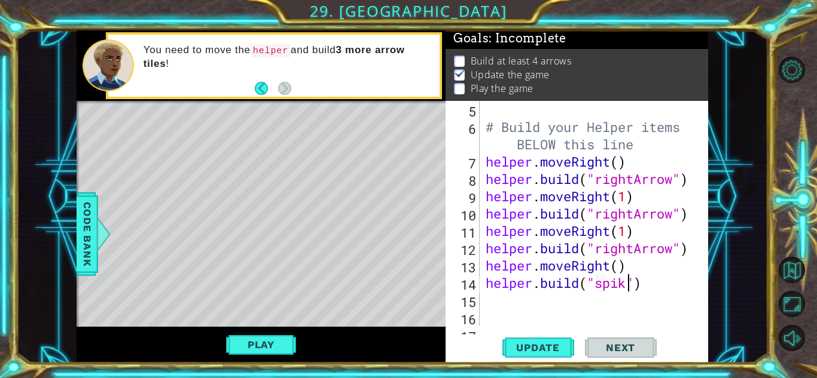
scroll to position [0, 7]
click at [546, 348] on span "Update" at bounding box center [538, 348] width 68 height 12
click at [252, 348] on button "Play" at bounding box center [261, 345] width 70 height 23
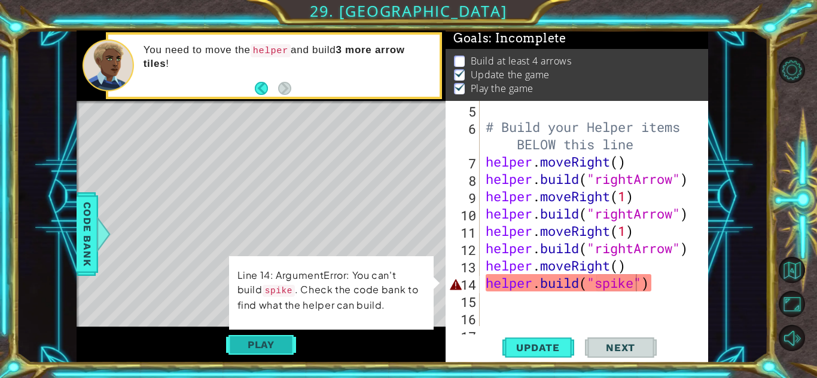
scroll to position [9, 0]
click at [635, 284] on div "# Build your Helper items BELOW this line helper . moveRight ( ) helper . build…" at bounding box center [592, 231] width 219 height 260
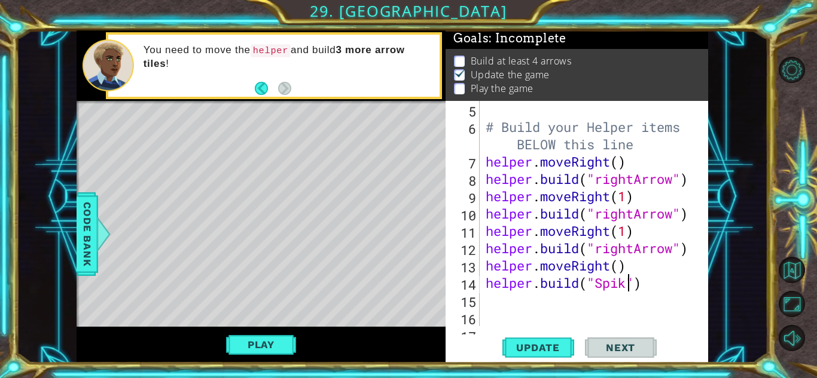
scroll to position [0, 7]
click at [530, 335] on button "Update" at bounding box center [538, 348] width 72 height 26
click at [532, 347] on span "Update" at bounding box center [538, 348] width 68 height 12
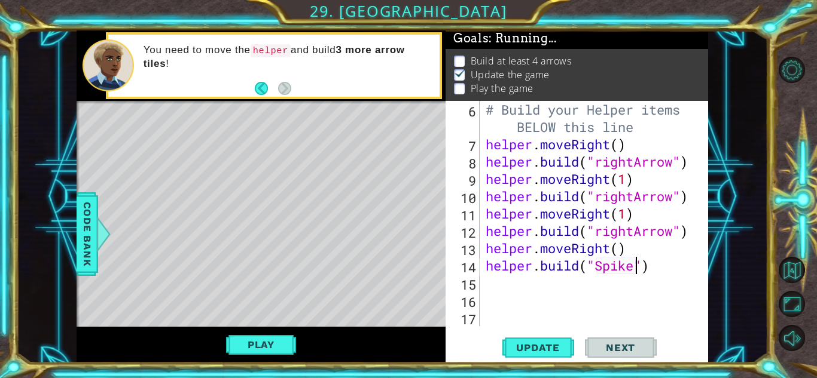
scroll to position [121, 0]
click at [563, 347] on span "Update" at bounding box center [538, 348] width 68 height 12
click at [564, 344] on span "Update" at bounding box center [538, 348] width 68 height 12
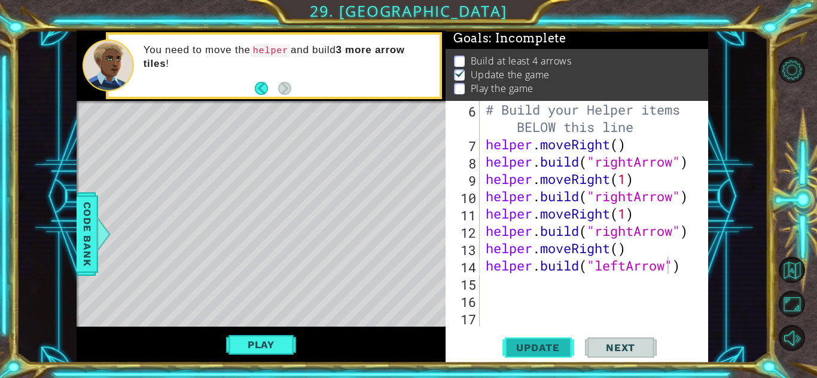
click at [545, 346] on span "Update" at bounding box center [538, 348] width 68 height 12
type textarea "[DOMAIN_NAME]("leftArrow")"
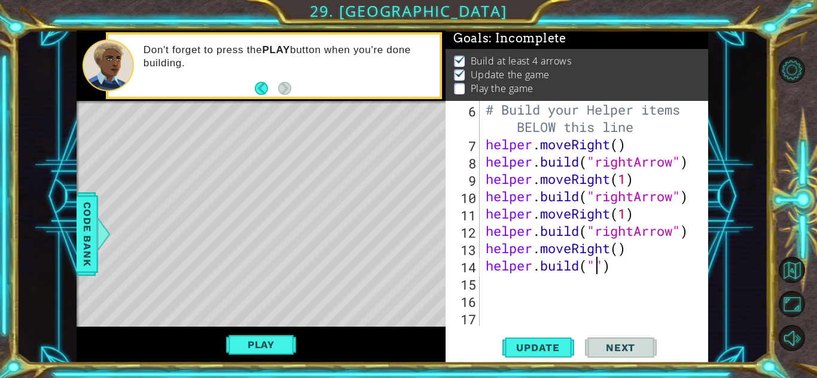
scroll to position [0, 5]
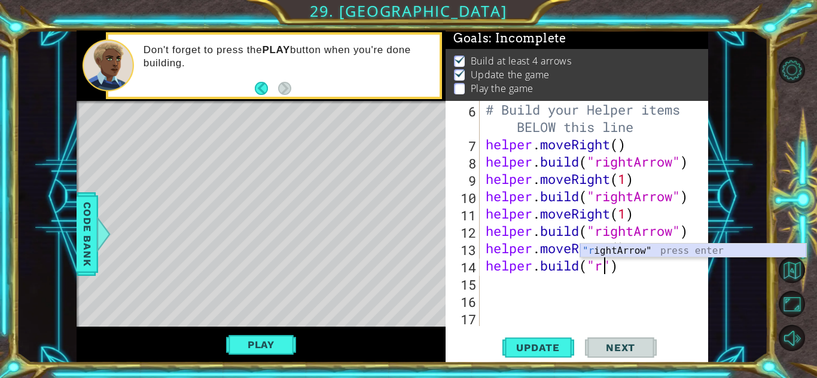
click at [614, 250] on div ""r ightArrow" press enter" at bounding box center [693, 265] width 226 height 43
type textarea "[DOMAIN_NAME]("rightArrow")"
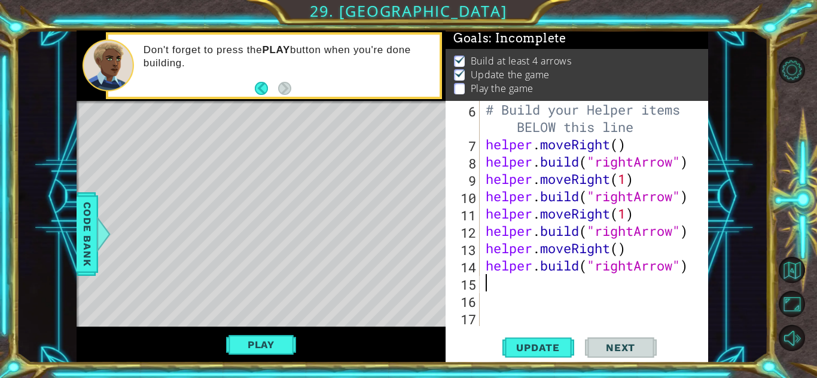
click at [515, 286] on div "# Build your Helper items BELOW this line helper . moveRight ( ) helper . build…" at bounding box center [592, 239] width 219 height 277
type textarea "h"
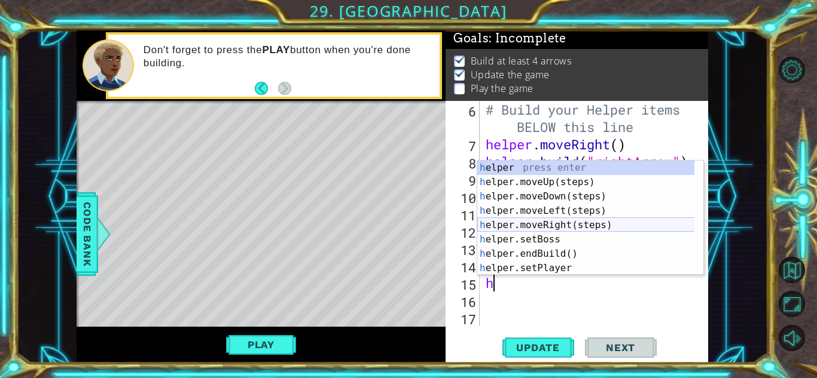
click at [580, 225] on div "h elper press enter h elper.moveUp(steps) press enter h elper.moveDown(steps) p…" at bounding box center [590, 232] width 226 height 143
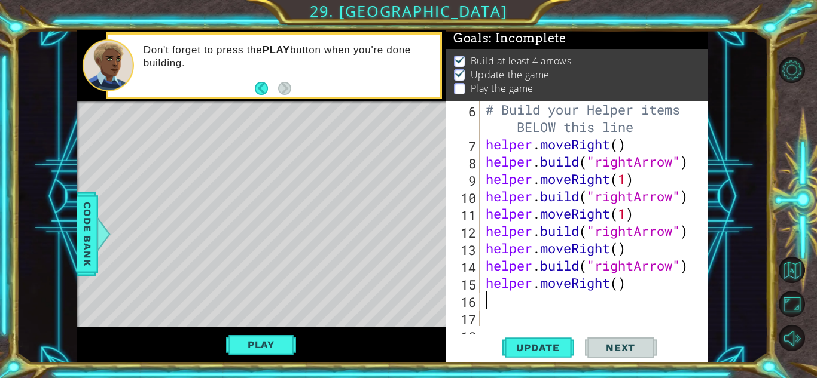
click at [619, 285] on div "# Build your Helper items BELOW this line helper . moveRight ( ) helper . build…" at bounding box center [592, 239] width 219 height 277
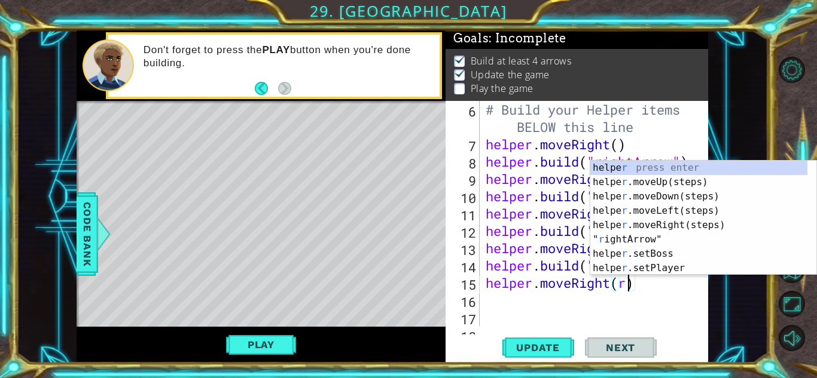
scroll to position [0, 6]
type textarea "helper.moveRight()"
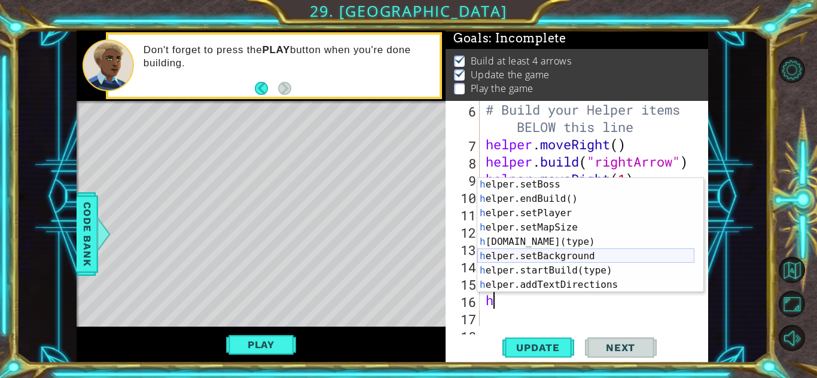
scroll to position [74, 0]
click at [571, 246] on div "h elper.setBoss press enter h elper.endBuild() press enter h elper.setPlayer pr…" at bounding box center [585, 248] width 217 height 143
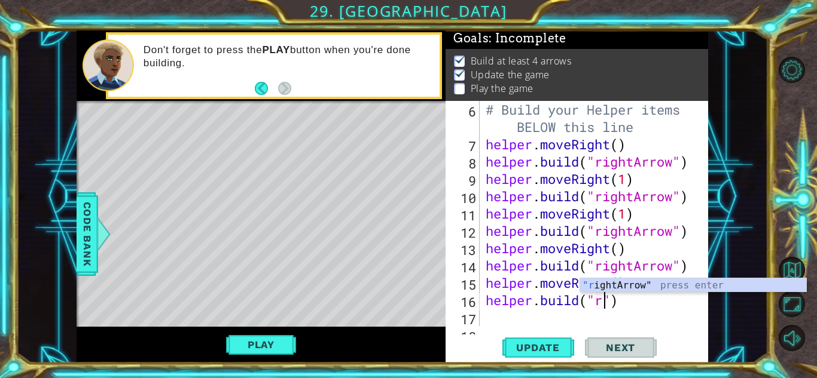
scroll to position [0, 5]
click at [610, 286] on div ""r ightArrow" press enter" at bounding box center [693, 300] width 226 height 43
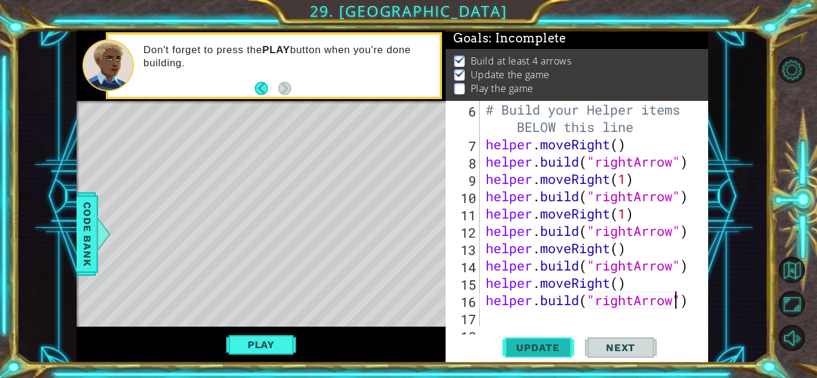
type textarea "[DOMAIN_NAME]("rightArrow")"
click at [524, 341] on button "Update" at bounding box center [538, 348] width 72 height 26
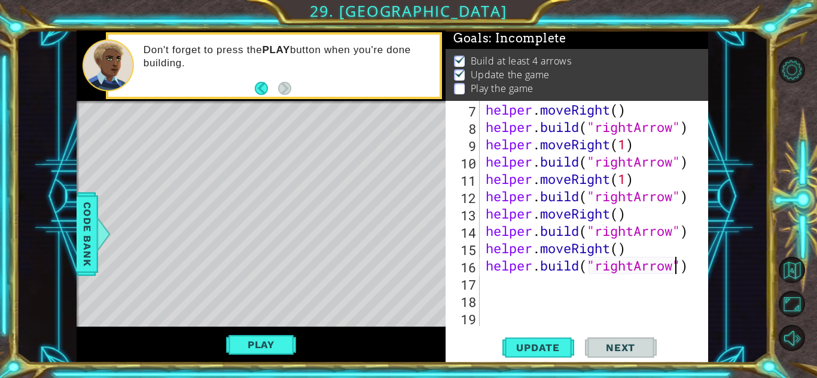
scroll to position [156, 0]
click at [577, 285] on div "helper . moveRight ( ) helper . build ( "rightArrow" ) helper . moveRight ( 1 )…" at bounding box center [592, 231] width 219 height 260
type textarea "h"
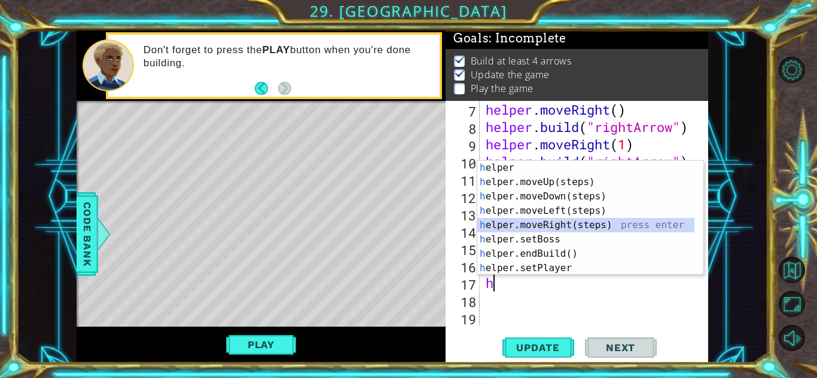
click at [585, 229] on div "h elper press enter h elper.moveUp(steps) press enter h elper.moveDown(steps) p…" at bounding box center [590, 232] width 226 height 143
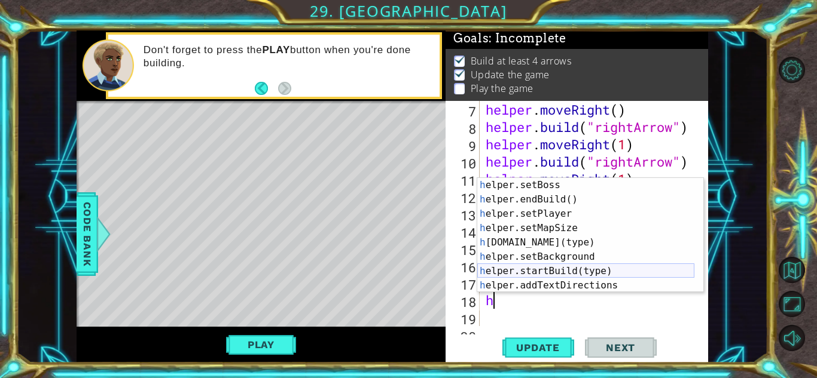
scroll to position [72, 0]
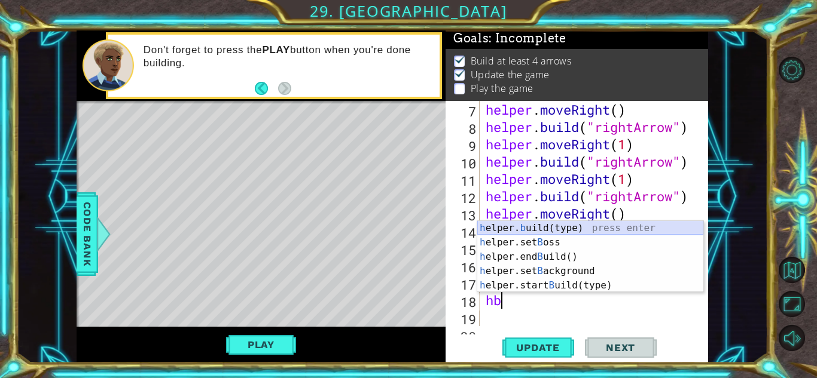
click at [586, 224] on div "h elper. b uild(type) press enter h elper.set B oss press enter h elper.end B u…" at bounding box center [590, 271] width 226 height 100
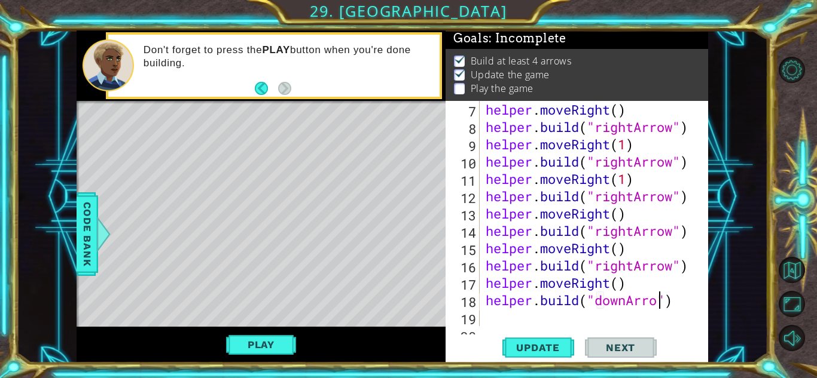
scroll to position [0, 8]
type textarea "[DOMAIN_NAME]("downArrow")"
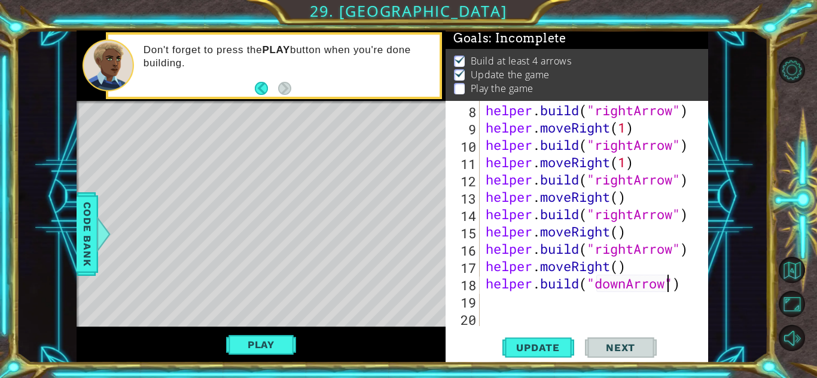
scroll to position [173, 0]
click at [521, 290] on div "helper . build ( "rightArrow" ) helper . moveRight ( 1 ) helper . build ( "righ…" at bounding box center [592, 231] width 219 height 260
click at [524, 299] on div "helper . build ( "rightArrow" ) helper . moveRight ( 1 ) helper . build ( "righ…" at bounding box center [592, 231] width 219 height 260
type textarea "h"
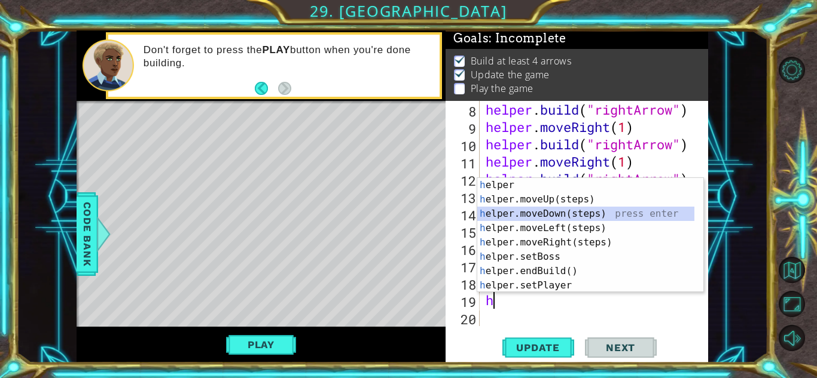
click at [555, 215] on div "h elper press enter h elper.moveUp(steps) press enter h elper.moveDown(steps) p…" at bounding box center [585, 249] width 217 height 143
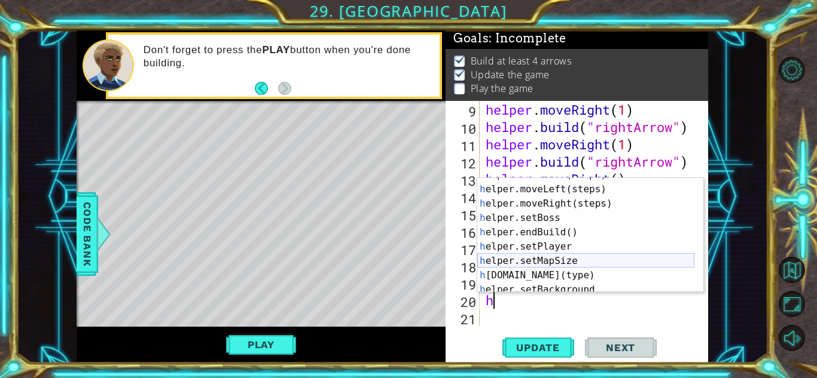
scroll to position [39, 0]
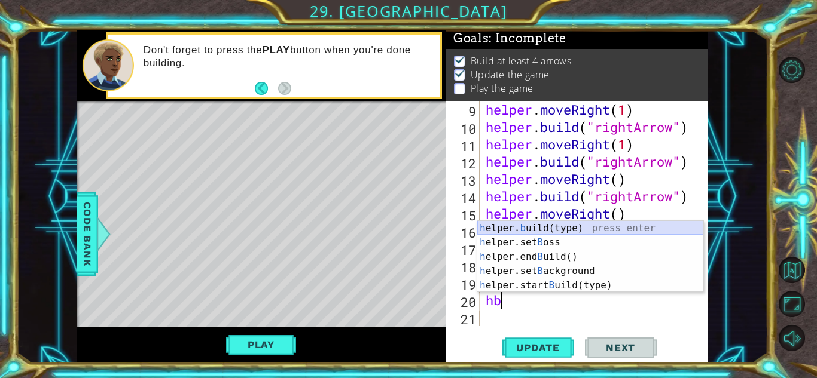
click at [564, 231] on div "h elper. b uild(type) press enter h elper.set B oss press enter h elper.end B u…" at bounding box center [590, 271] width 226 height 100
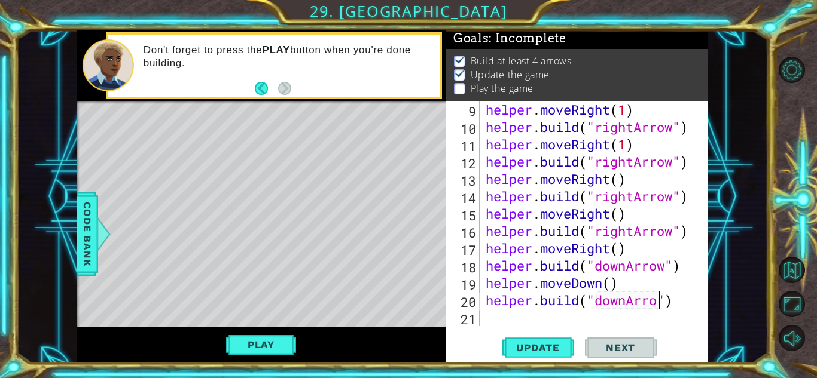
scroll to position [0, 8]
click at [560, 347] on span "Update" at bounding box center [538, 348] width 68 height 12
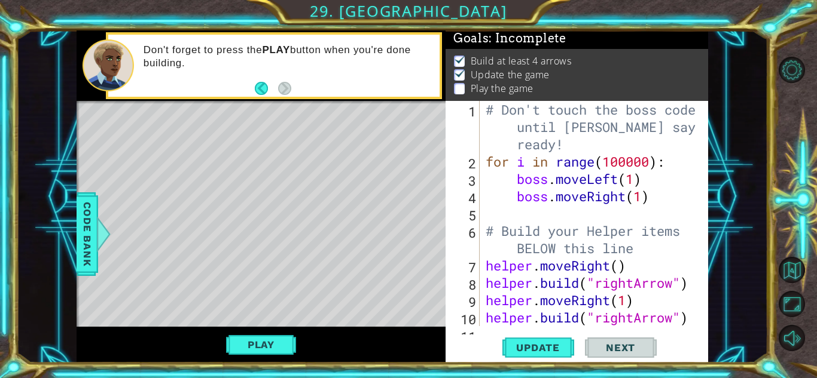
scroll to position [0, 0]
click at [634, 184] on div "# Don't touch the boss code until [PERSON_NAME] says you're ready! for i in ran…" at bounding box center [592, 248] width 219 height 295
type textarea "boss.moveRight(3)"
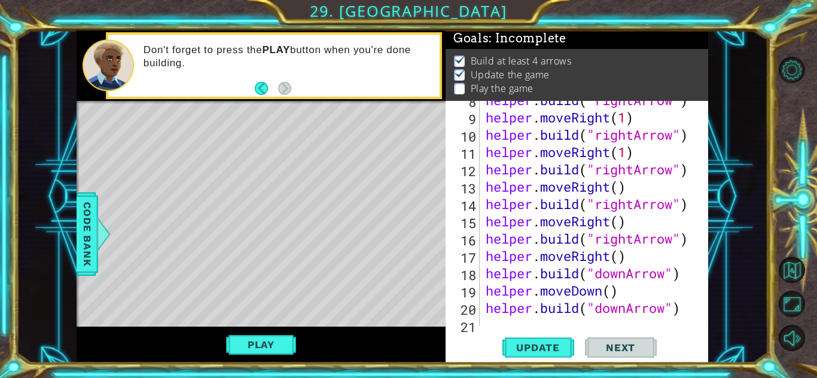
scroll to position [191, 0]
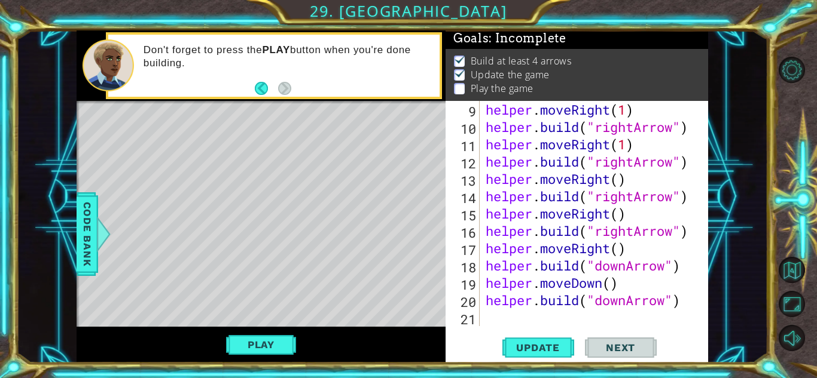
click at [686, 291] on div "helper . moveRight ( 1 ) helper . build ( "rightArrow" ) helper . moveRight ( 1…" at bounding box center [592, 231] width 219 height 260
type textarea "[DOMAIN_NAME]("downArrow")"
type textarea "h"
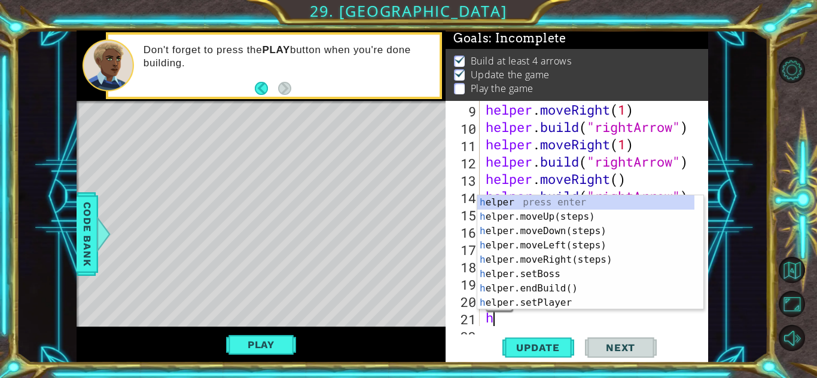
scroll to position [208, 0]
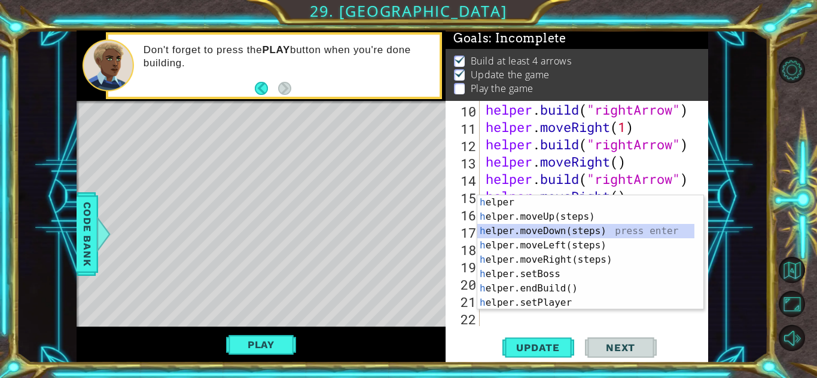
click at [601, 228] on div "h elper press enter h elper.moveUp(steps) press enter h elper.moveDown(steps) p…" at bounding box center [585, 266] width 217 height 143
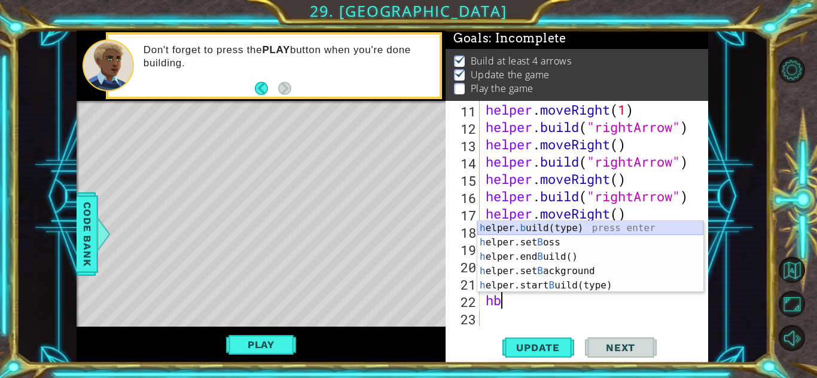
click at [565, 231] on div "h elper. b uild(type) press enter h elper.set B oss press enter h elper.end B u…" at bounding box center [590, 271] width 226 height 100
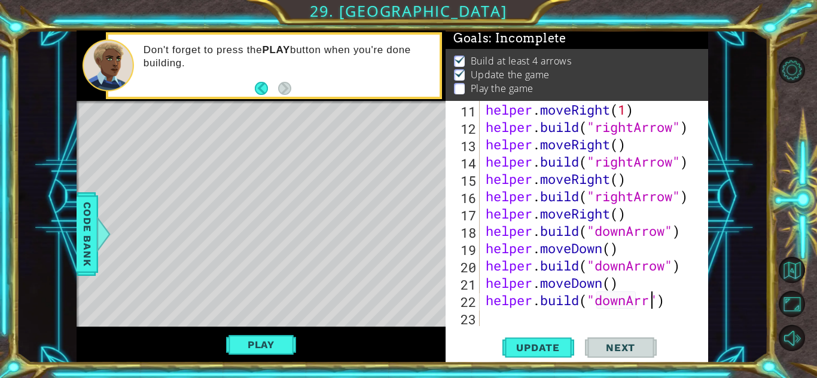
scroll to position [0, 8]
type textarea "[DOMAIN_NAME]("downArrow\")"
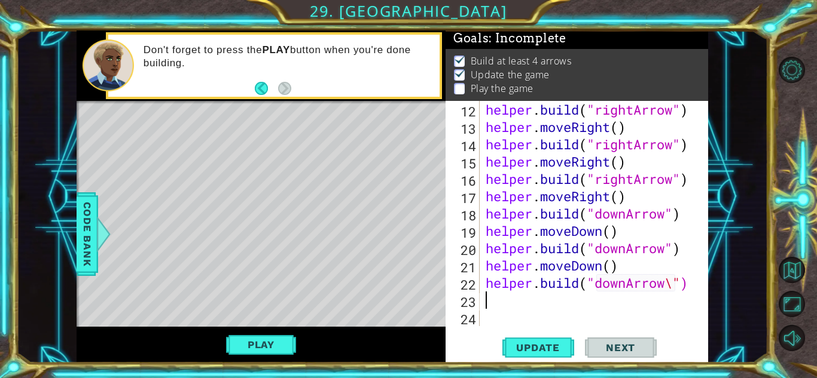
type textarea "h"
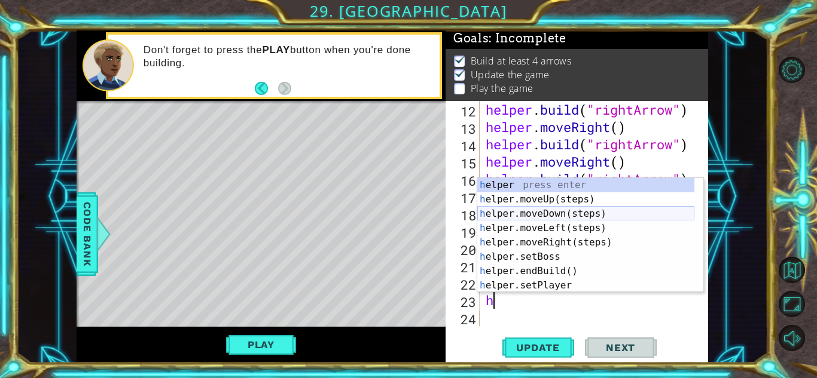
click at [579, 210] on div "h elper press enter h elper.moveUp(steps) press enter h elper.moveDown(steps) p…" at bounding box center [585, 249] width 217 height 143
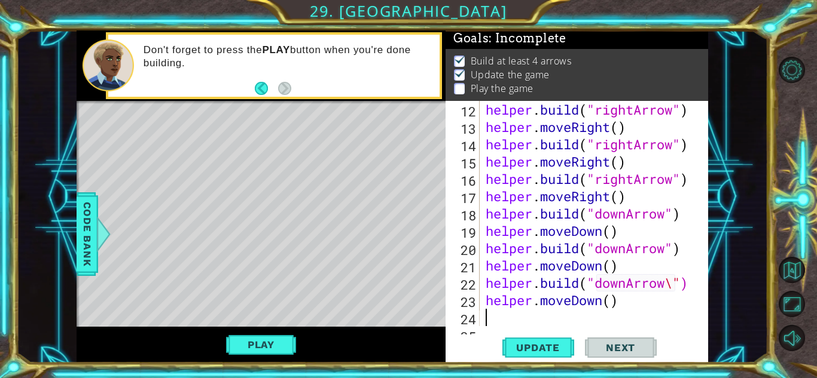
scroll to position [260, 0]
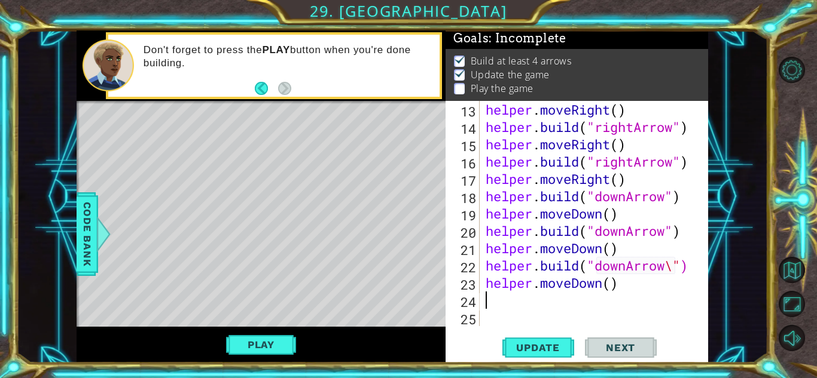
click at [668, 270] on div "helper . moveRight ( ) helper . build ( "rightArrow" ) helper . moveRight ( ) h…" at bounding box center [592, 231] width 219 height 260
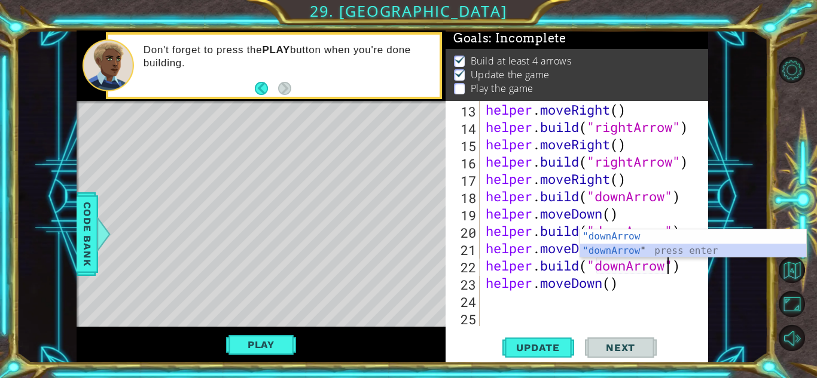
click at [631, 284] on div "helper . moveRight ( ) helper . build ( "rightArrow" ) helper . moveRight ( ) h…" at bounding box center [592, 231] width 219 height 260
type textarea "helper.moveDown()"
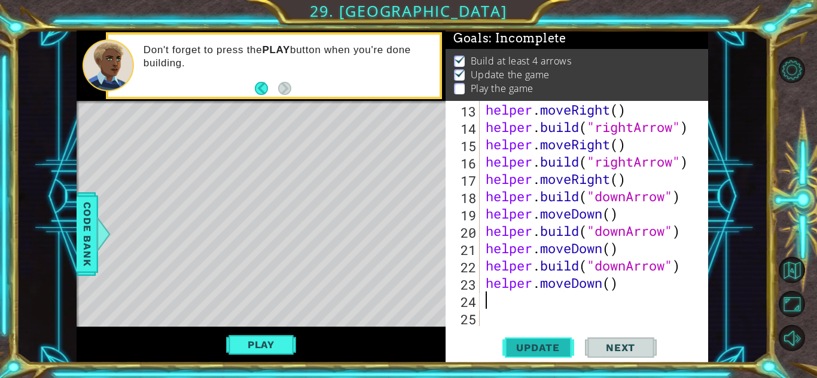
click at [546, 355] on button "Update" at bounding box center [538, 348] width 72 height 26
click at [816, 198] on div at bounding box center [798, 204] width 36 height 99
click at [497, 301] on div "helper . moveRight ( ) helper . build ( "rightArrow" ) helper . moveRight ( ) h…" at bounding box center [592, 231] width 219 height 260
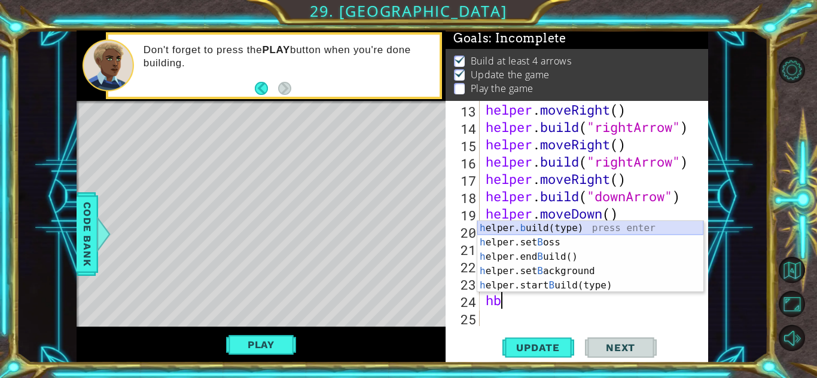
click at [530, 225] on div "h elper. b uild(type) press enter h elper.set B oss press enter h elper.end B u…" at bounding box center [590, 271] width 226 height 100
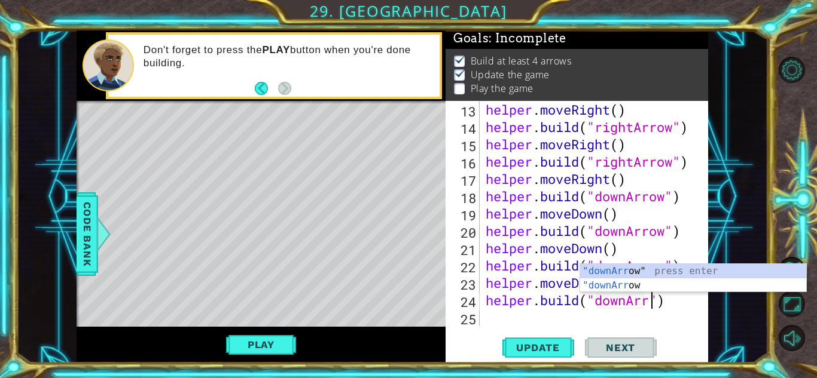
scroll to position [0, 8]
type textarea "[DOMAIN_NAME]("downArrow")"
click at [544, 353] on span "Update" at bounding box center [538, 348] width 68 height 12
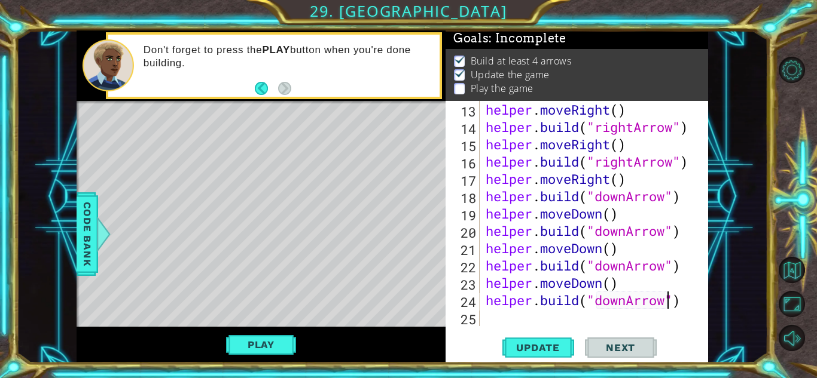
click at [522, 321] on div "helper . moveRight ( ) helper . build ( "rightArrow" ) helper . moveRight ( ) h…" at bounding box center [592, 231] width 219 height 260
type textarea "h"
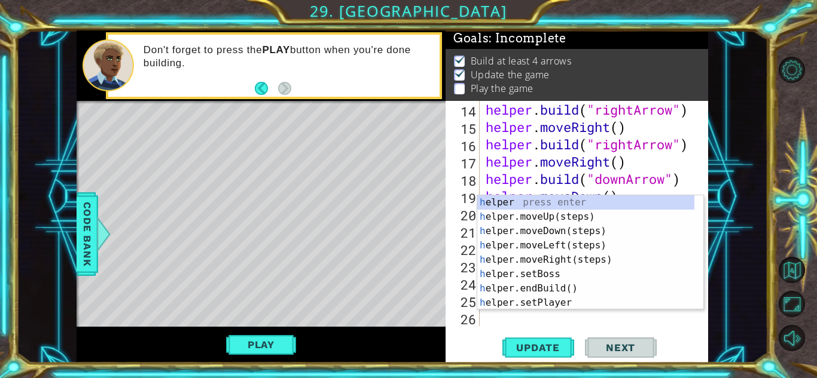
scroll to position [277, 0]
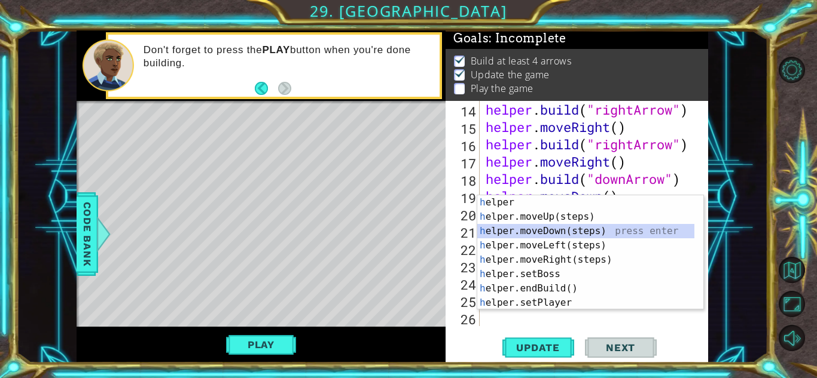
click at [536, 233] on div "h elper press enter h elper.moveUp(steps) press enter h elper.moveDown(steps) p…" at bounding box center [585, 266] width 217 height 143
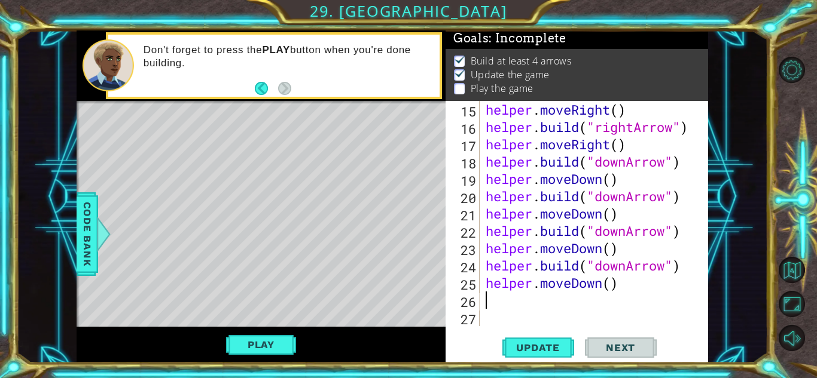
scroll to position [295, 0]
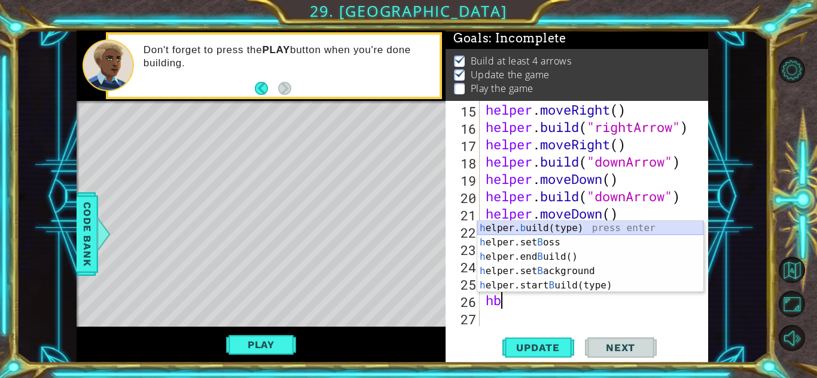
click at [517, 227] on div "h elper. b uild(type) press enter h elper.set B oss press enter h elper.end B u…" at bounding box center [590, 271] width 226 height 100
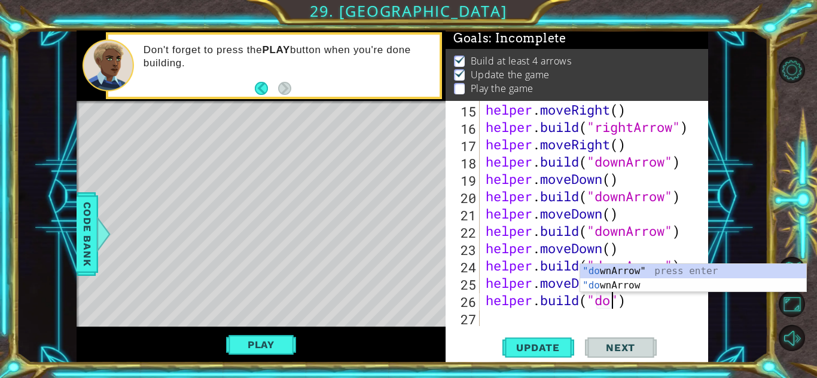
scroll to position [0, 6]
click at [634, 273] on div ""down Arrow" press enter "down Arrow press enter" at bounding box center [693, 292] width 226 height 57
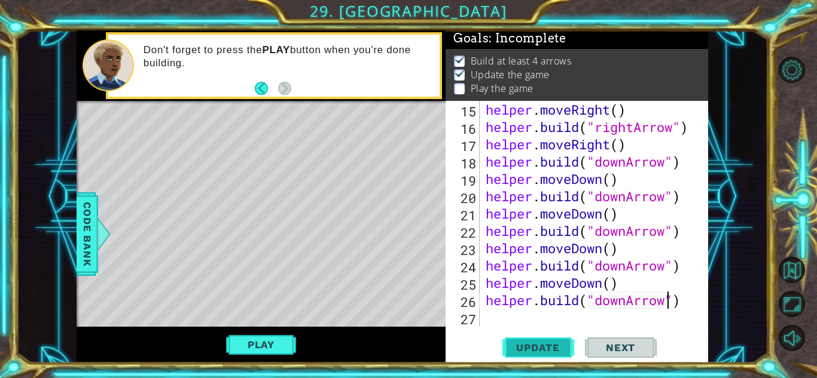
type textarea "[DOMAIN_NAME]("downArrow")"
click at [537, 350] on span "Update" at bounding box center [538, 348] width 68 height 12
click at [272, 338] on button "Play" at bounding box center [261, 345] width 70 height 23
click at [620, 351] on span "Next" at bounding box center [620, 348] width 53 height 12
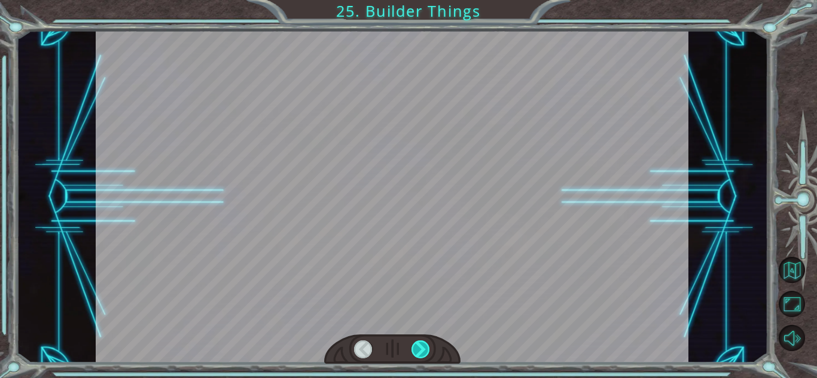
click at [421, 347] on div at bounding box center [420, 350] width 19 height 18
click at [422, 351] on div at bounding box center [420, 350] width 19 height 18
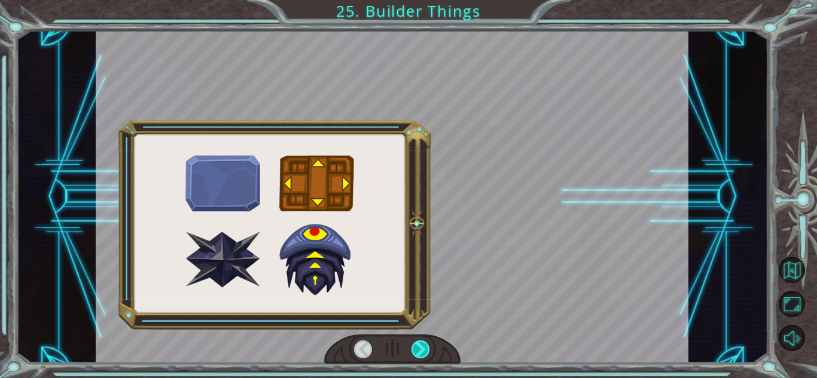
click at [422, 351] on div at bounding box center [420, 350] width 19 height 18
click at [250, 206] on div at bounding box center [392, 196] width 592 height 333
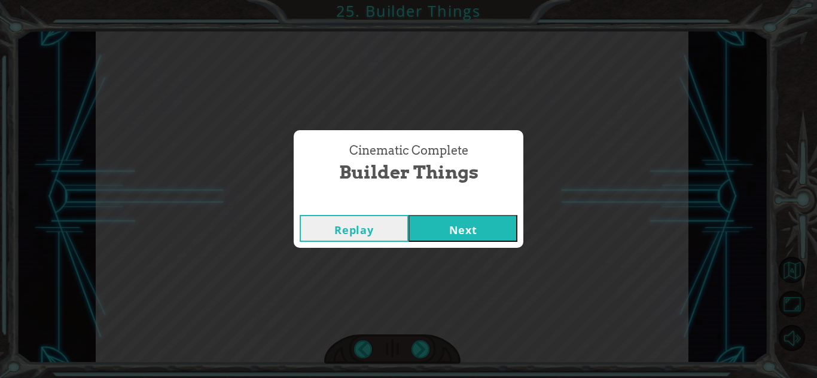
click at [441, 236] on button "Next" at bounding box center [462, 228] width 109 height 27
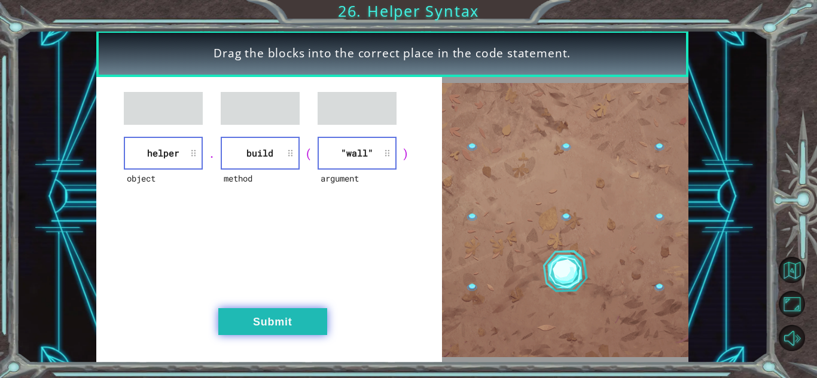
click at [307, 314] on button "Submit" at bounding box center [272, 321] width 109 height 27
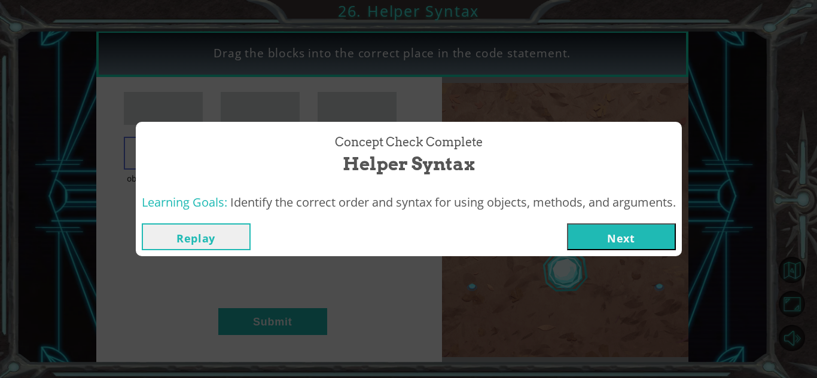
click at [667, 241] on button "Next" at bounding box center [621, 237] width 109 height 27
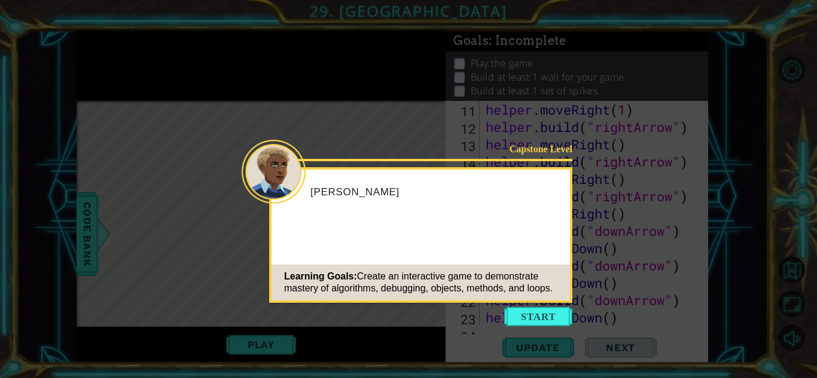
scroll to position [295, 0]
click at [527, 317] on button "Start" at bounding box center [538, 316] width 68 height 19
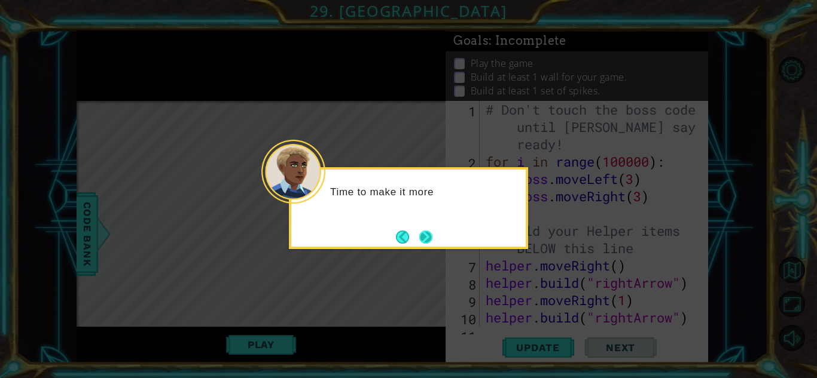
click at [426, 244] on button "Next" at bounding box center [425, 237] width 13 height 13
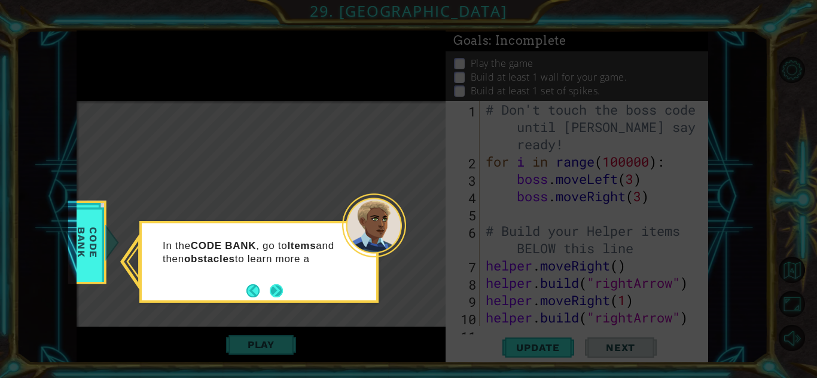
click at [274, 295] on button "Next" at bounding box center [276, 291] width 13 height 13
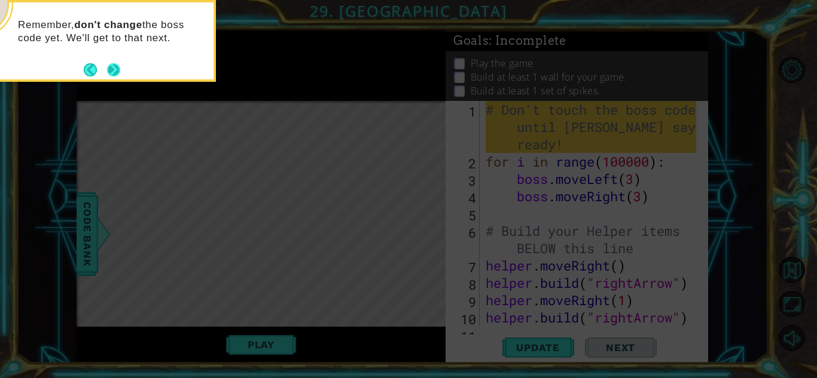
click at [114, 71] on button "Next" at bounding box center [113, 69] width 13 height 13
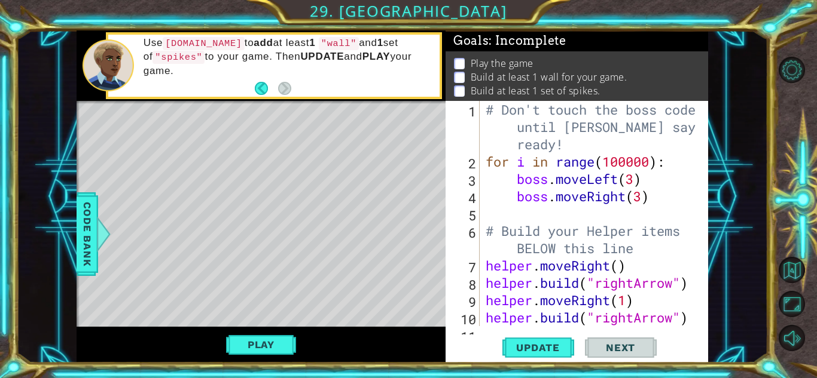
click at [366, 133] on div "Level Map" at bounding box center [353, 277] width 552 height 352
click at [652, 164] on div "# Don't touch the boss code until [PERSON_NAME] says you're ready! for i in ran…" at bounding box center [592, 248] width 219 height 295
click at [91, 244] on span "Code Bank" at bounding box center [87, 234] width 19 height 73
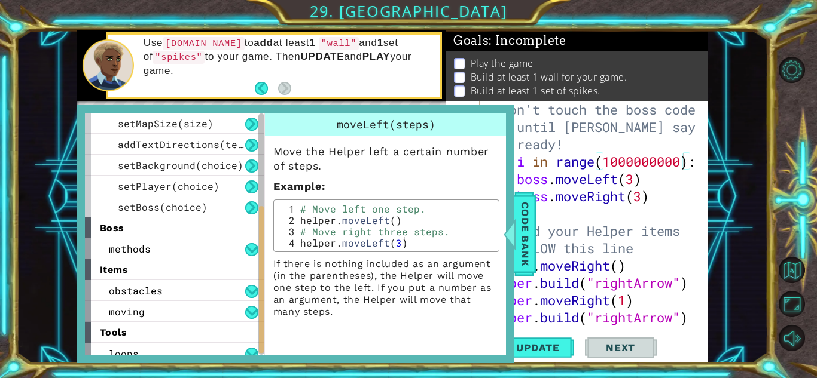
scroll to position [177, 0]
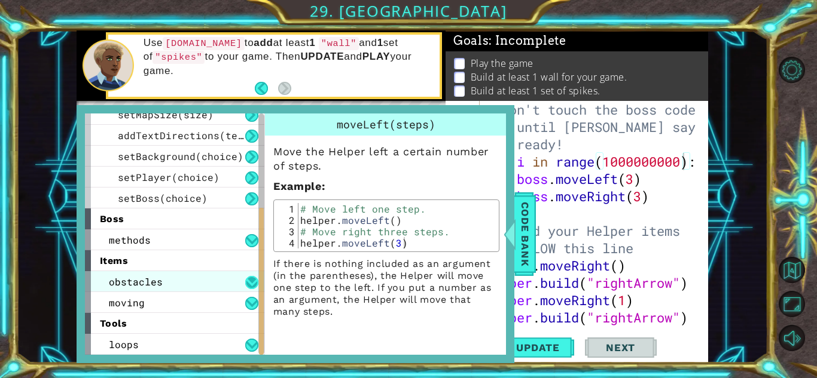
click at [248, 279] on button at bounding box center [251, 282] width 13 height 13
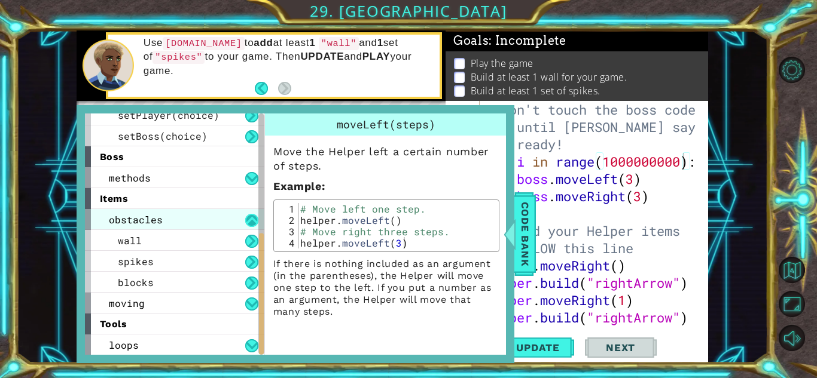
click at [251, 218] on button at bounding box center [251, 220] width 13 height 13
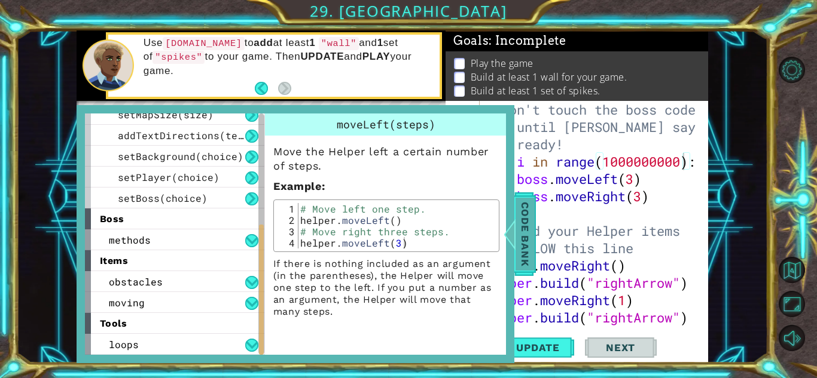
click at [525, 254] on span "Code Bank" at bounding box center [524, 234] width 19 height 73
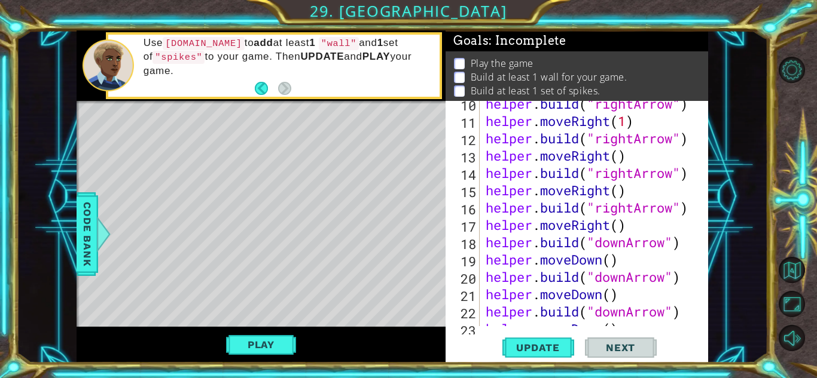
scroll to position [295, 0]
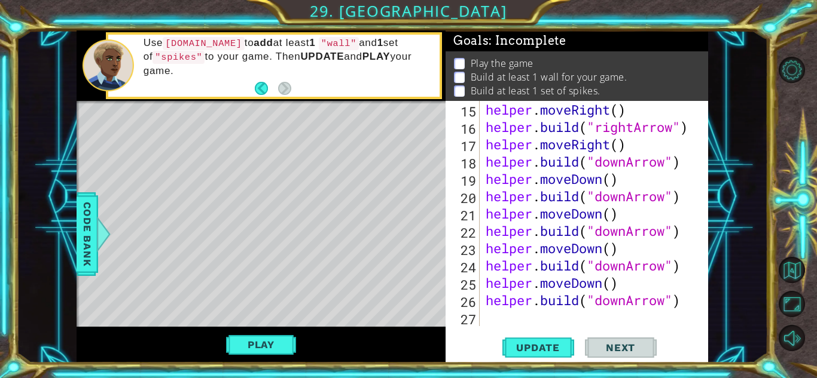
click at [686, 309] on div "helper . moveRight ( ) helper . build ( "rightArrow" ) helper . moveRight ( ) h…" at bounding box center [592, 231] width 219 height 260
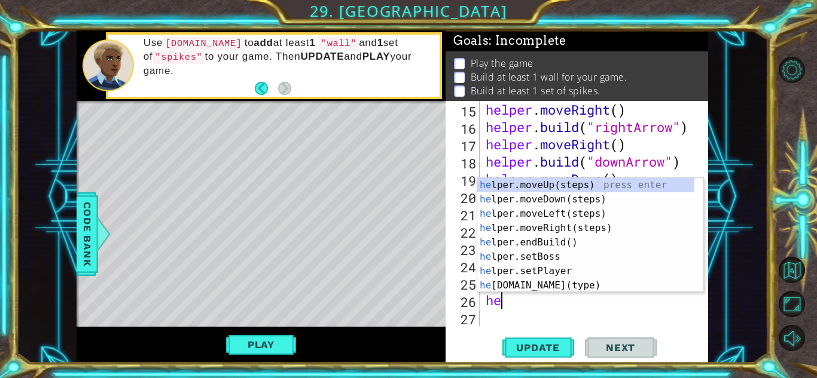
type textarea "h"
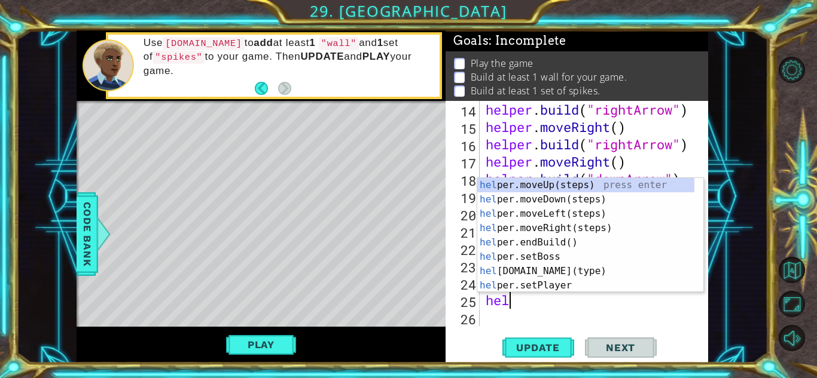
type textarea "h"
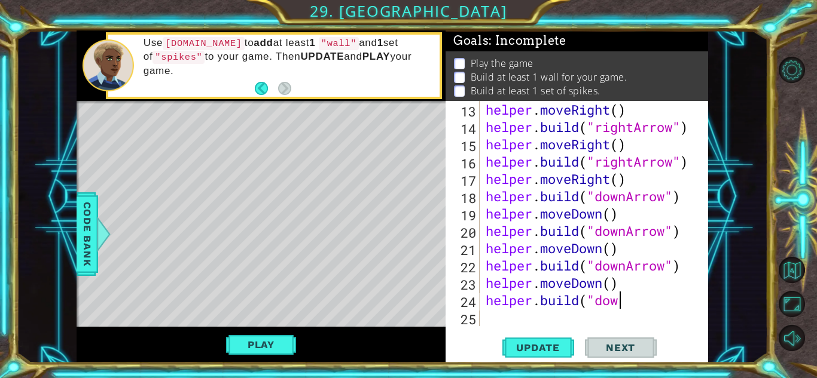
type textarea "h"
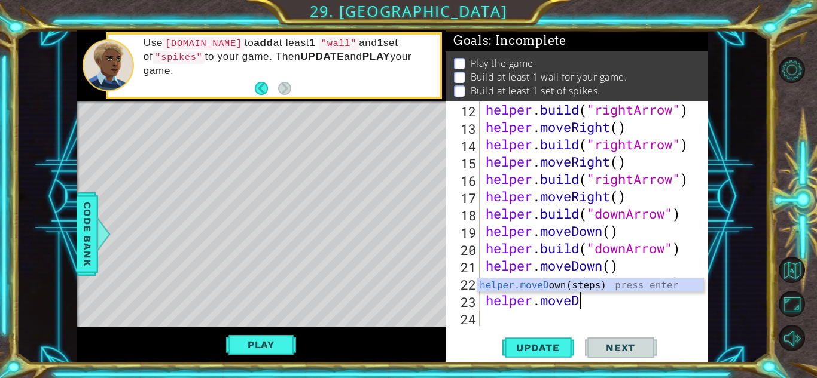
type textarea "h"
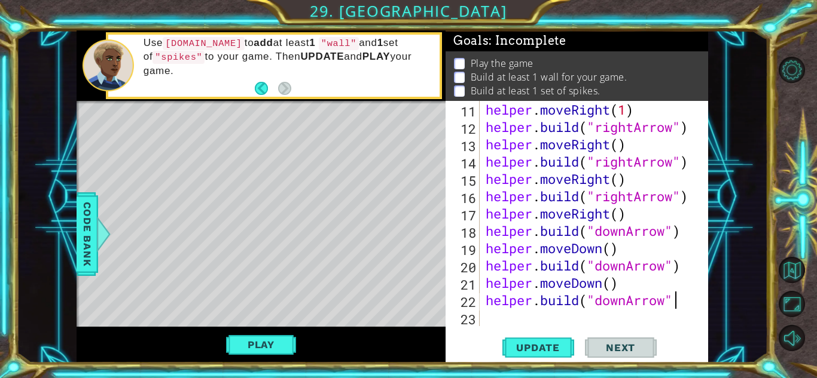
scroll to position [0, 4]
type textarea "h"
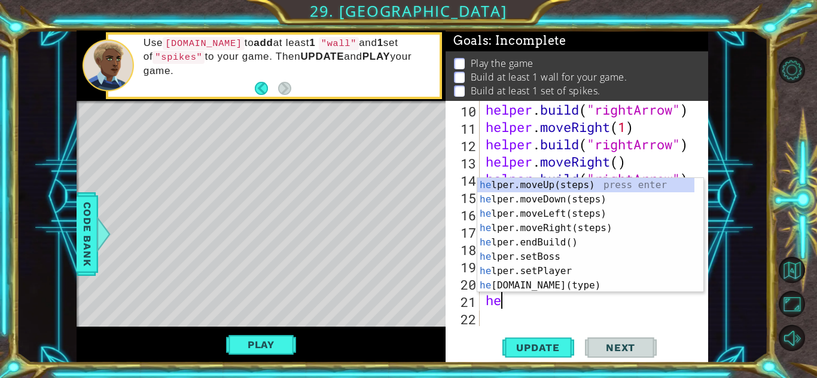
scroll to position [0, 0]
type textarea "h"
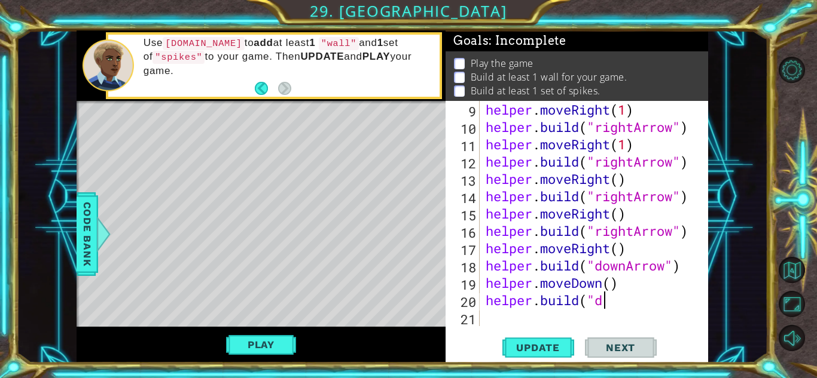
type textarea "h"
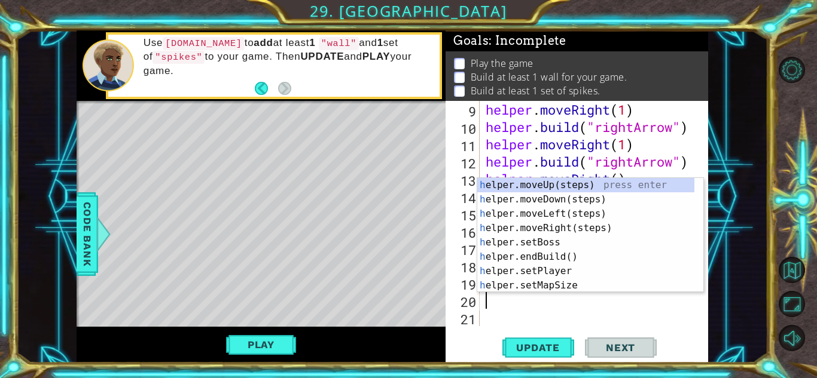
type textarea "h"
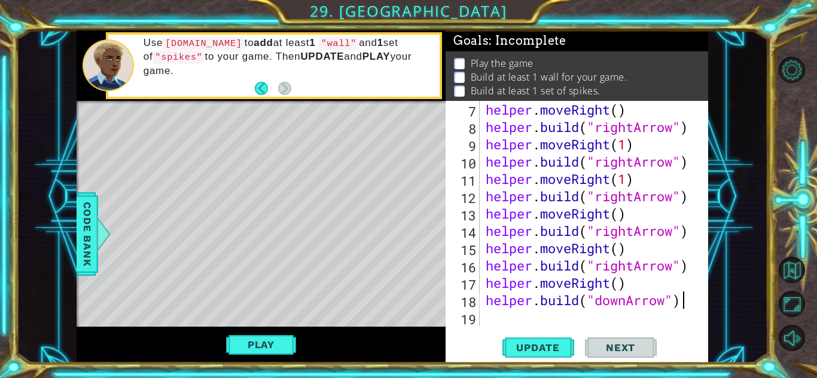
scroll to position [156, 0]
type textarea "h"
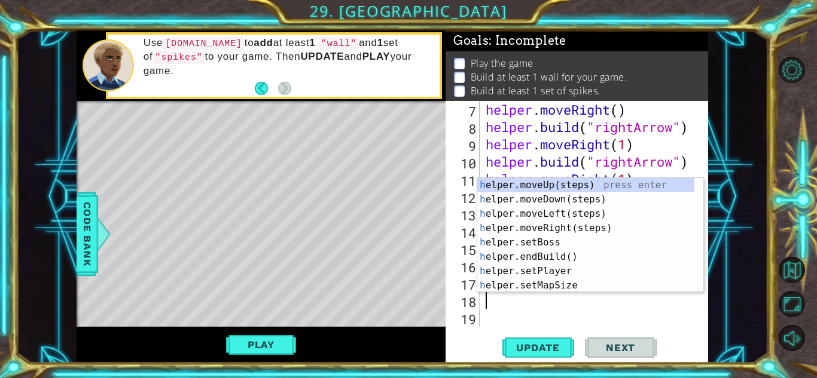
type textarea "h"
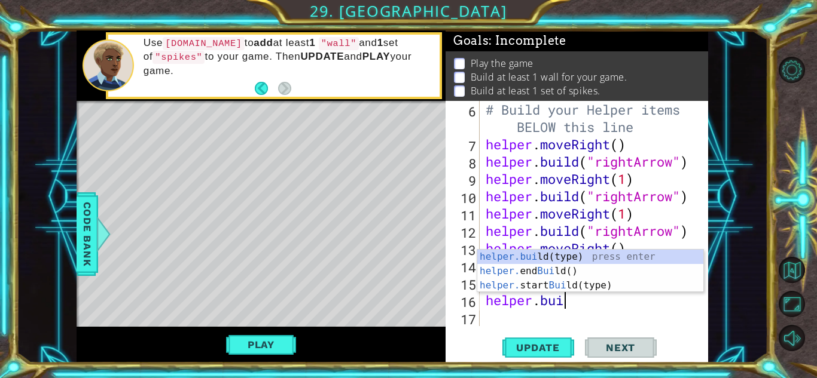
type textarea "h"
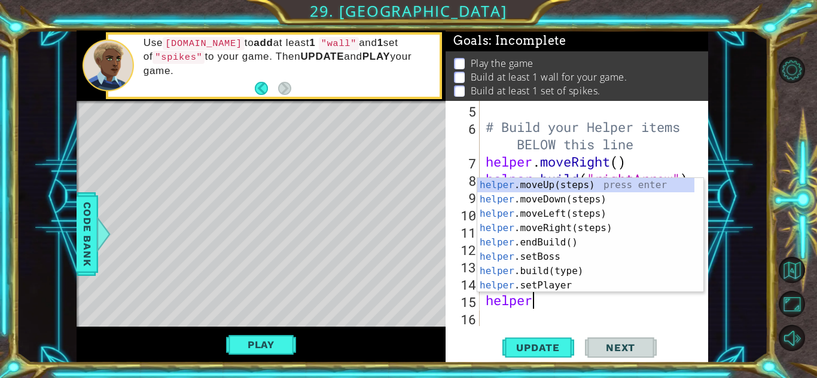
type textarea "h"
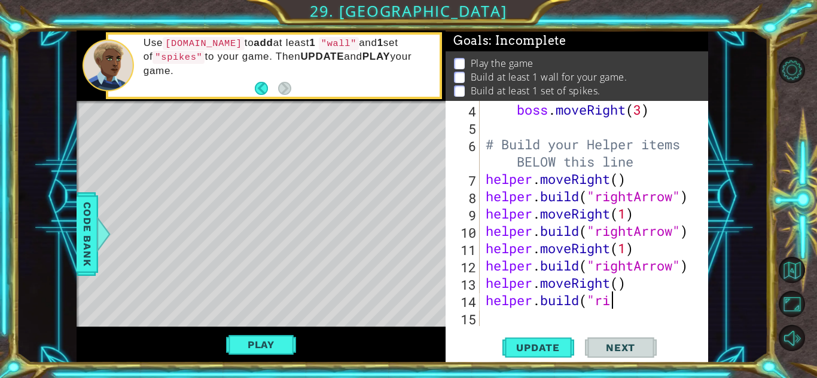
type textarea "h"
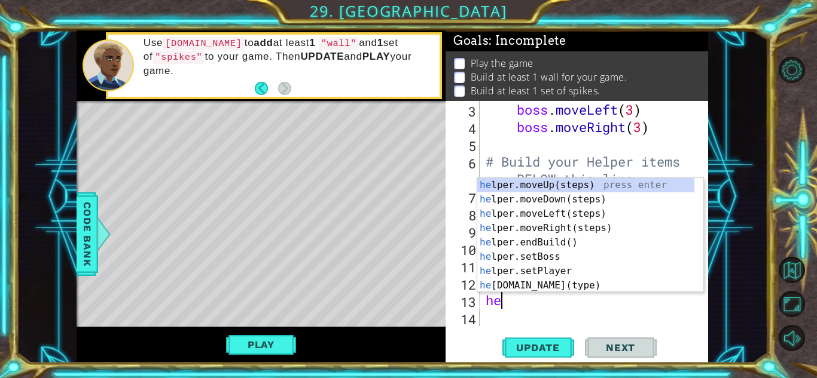
type textarea "h"
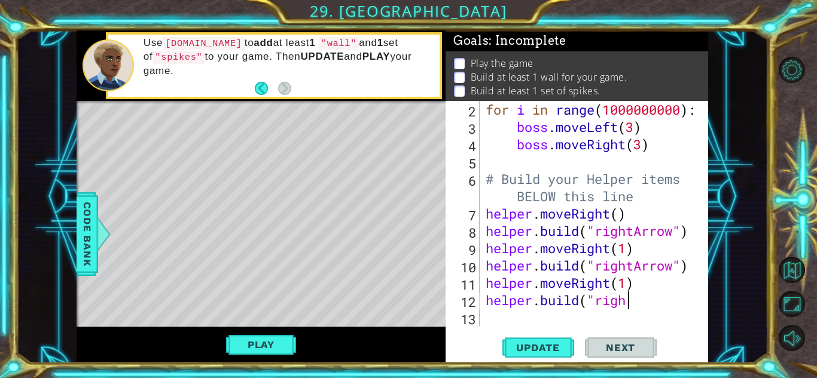
type textarea "h"
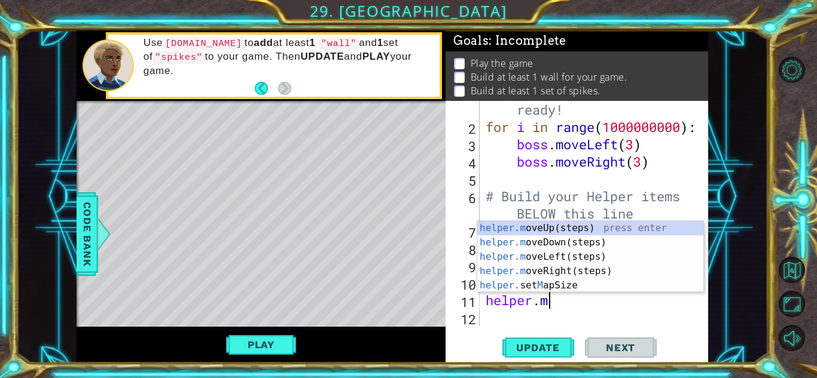
type textarea "h"
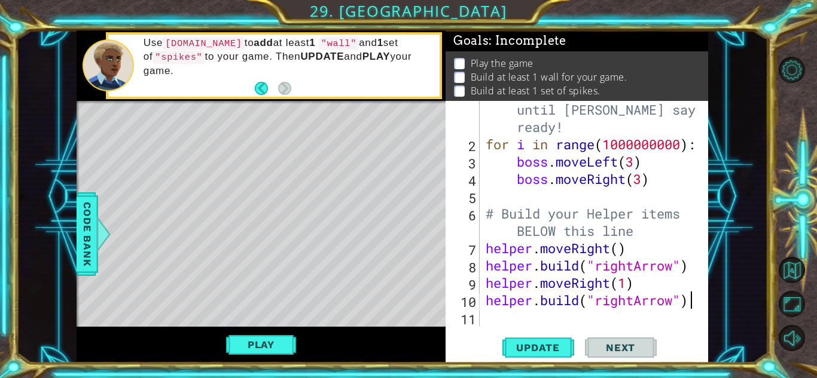
scroll to position [17, 0]
type textarea "h"
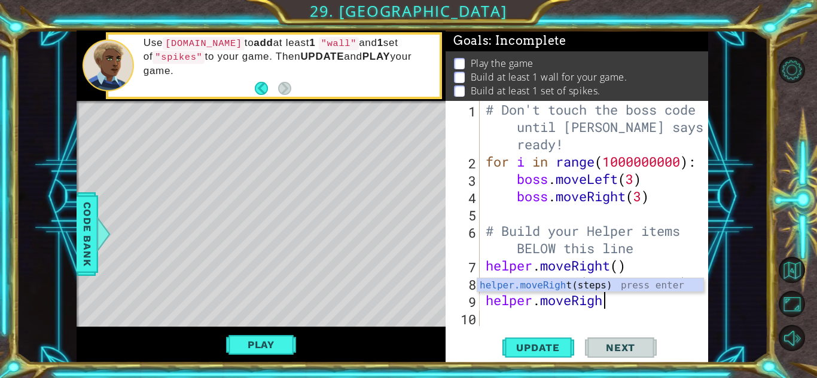
type textarea "h"
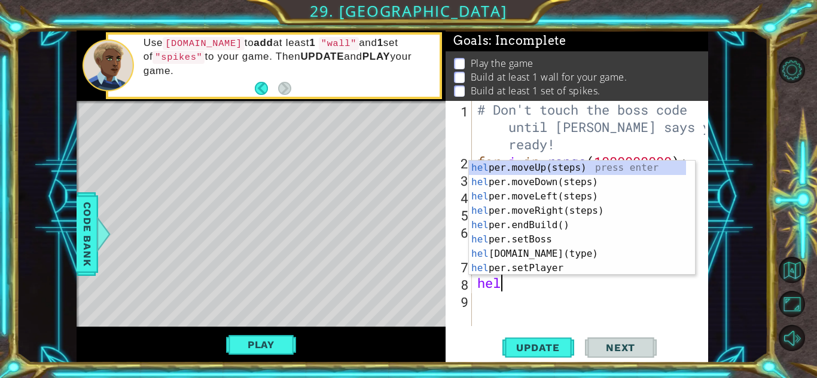
type textarea "h"
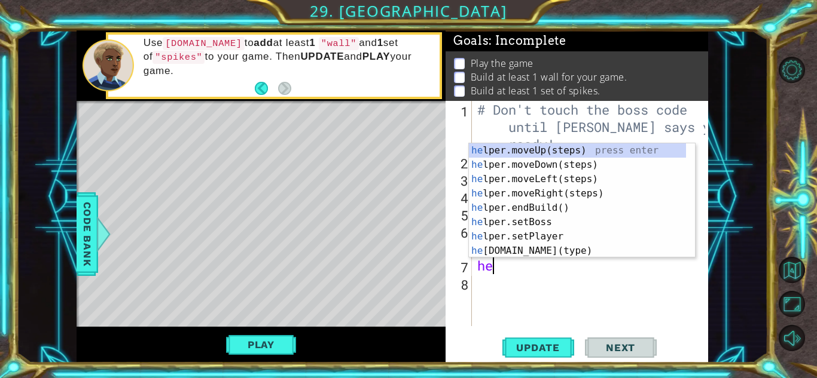
type textarea "h"
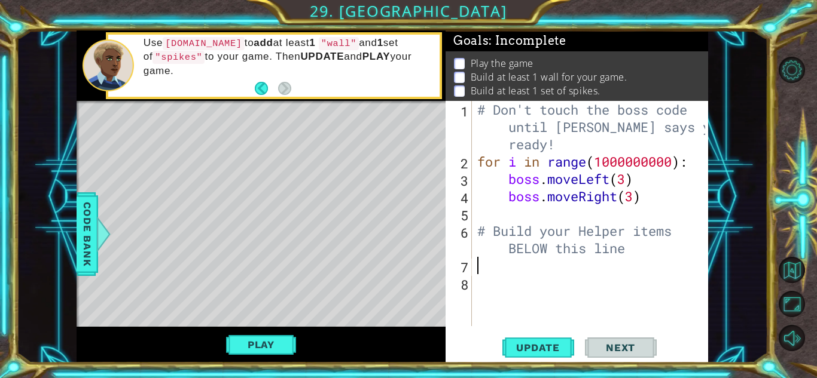
type textarea "h"
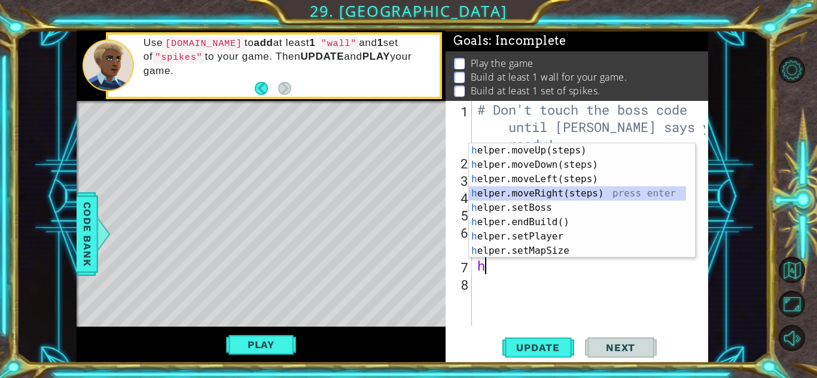
click at [573, 194] on div "h elper.moveUp(steps) press enter h elper.moveDown(steps) press enter h elper.m…" at bounding box center [577, 214] width 217 height 143
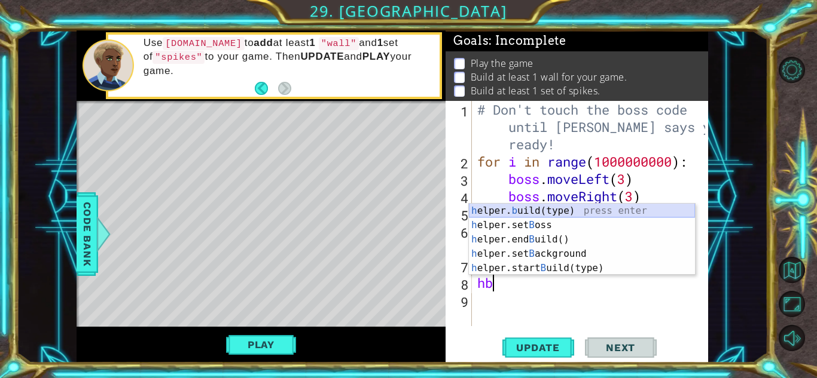
click at [531, 213] on div "h elper. b uild(type) press enter h elper.set B oss press enter h elper.end B u…" at bounding box center [582, 254] width 226 height 100
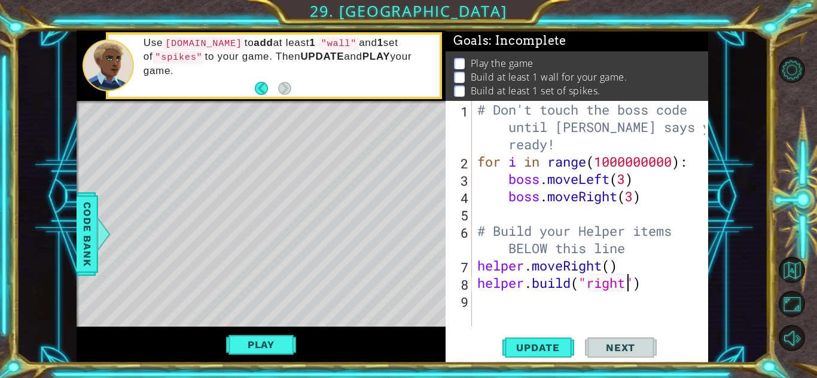
scroll to position [0, 7]
type textarea "[DOMAIN_NAME]("rightArrow")"
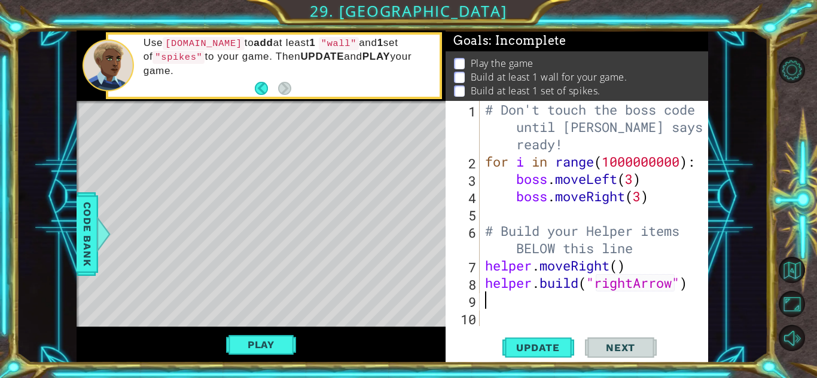
scroll to position [0, 0]
type textarea "h"
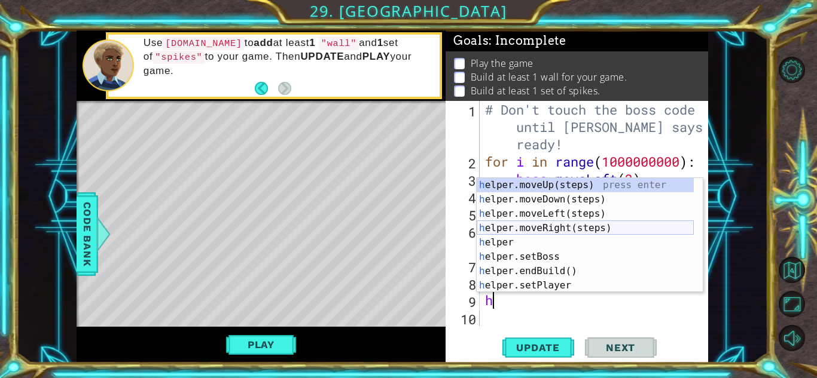
click at [585, 228] on div "h elper.moveUp(steps) press enter h elper.moveDown(steps) press enter h elper.m…" at bounding box center [584, 249] width 217 height 143
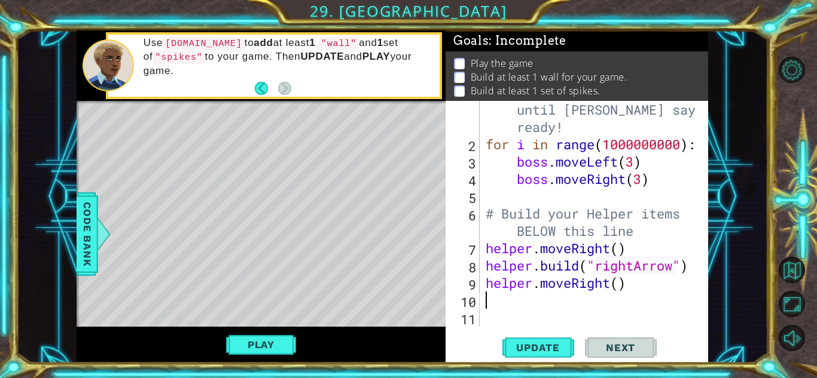
scroll to position [17, 0]
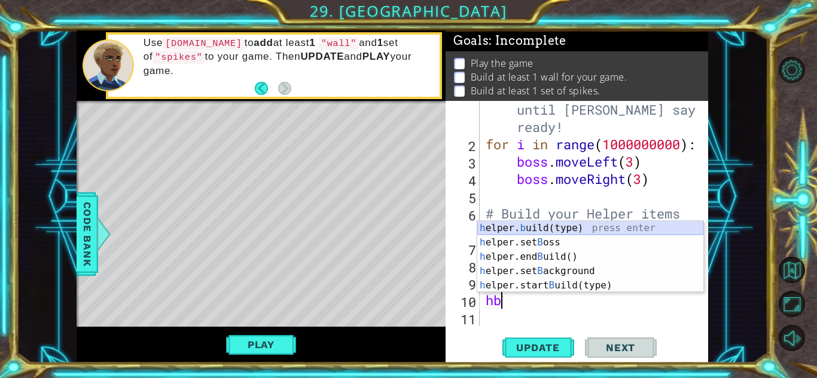
click at [564, 233] on div "h elper. b uild(type) press enter h elper.set B oss press enter h elper.end B u…" at bounding box center [590, 271] width 226 height 100
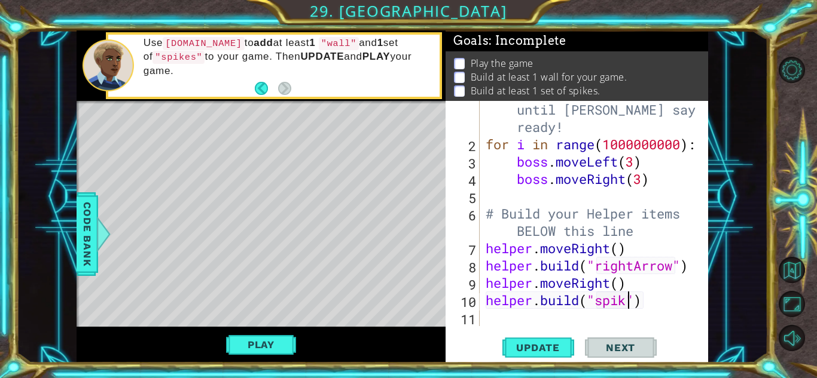
type textarea "[DOMAIN_NAME]("spike")"
click at [533, 322] on div "# Don't touch the boss code until [PERSON_NAME] says you're ready! for i in ran…" at bounding box center [592, 231] width 219 height 295
type textarea "[DOMAIN_NAME]("spike")"
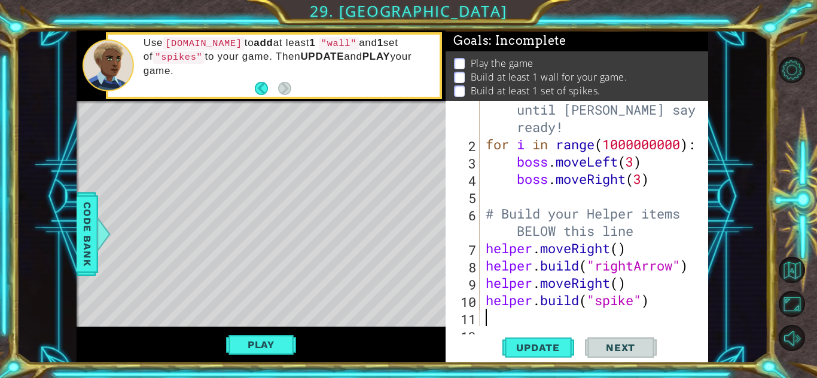
scroll to position [35, 0]
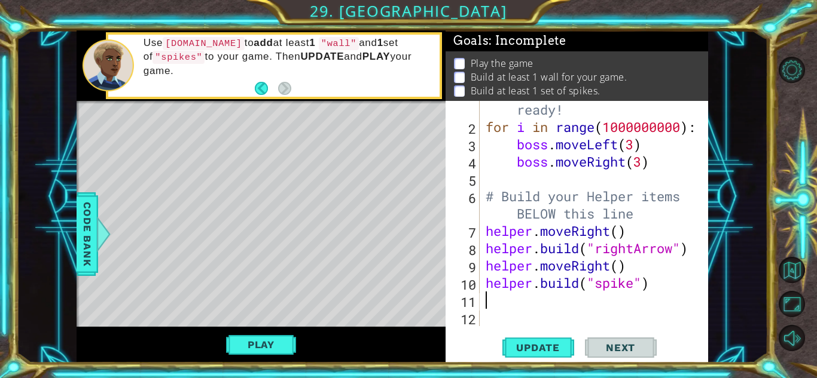
type textarea "h"
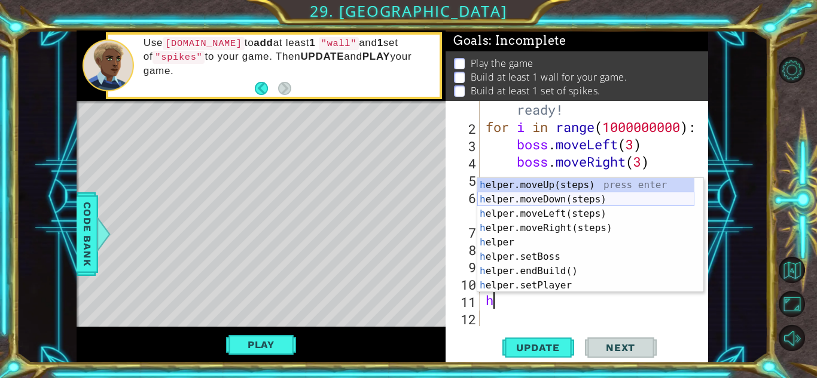
click at [558, 197] on div "h elper.moveUp(steps) press enter h elper.moveDown(steps) press enter h elper.m…" at bounding box center [585, 249] width 217 height 143
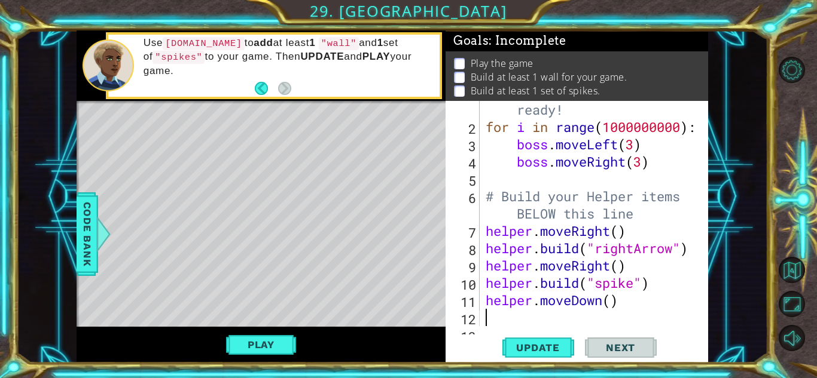
scroll to position [52, 0]
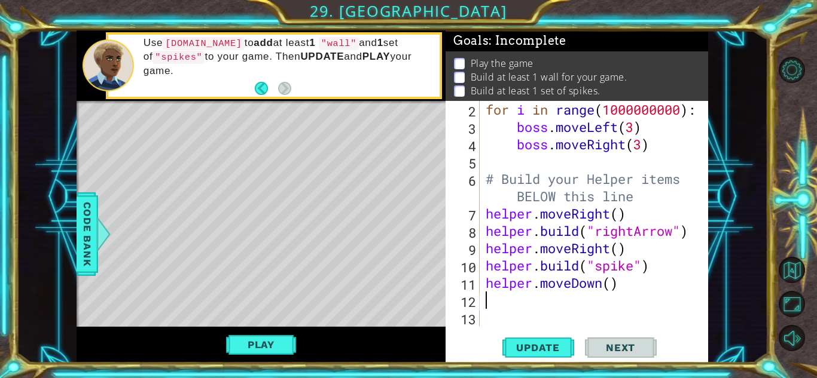
type textarea "h"
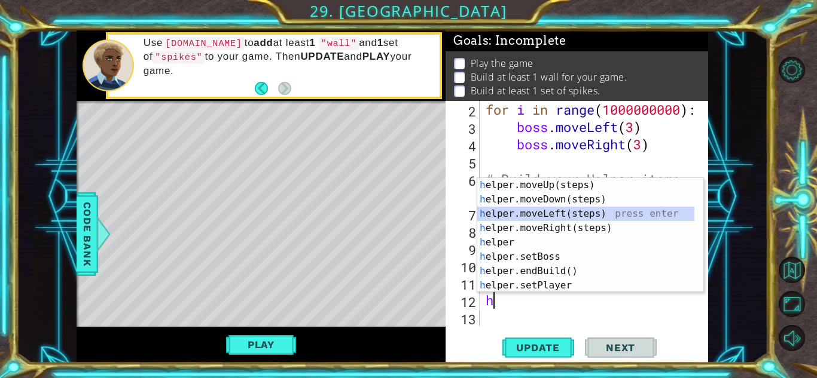
click at [580, 215] on div "h elper.moveUp(steps) press enter h elper.moveDown(steps) press enter h elper.m…" at bounding box center [585, 249] width 217 height 143
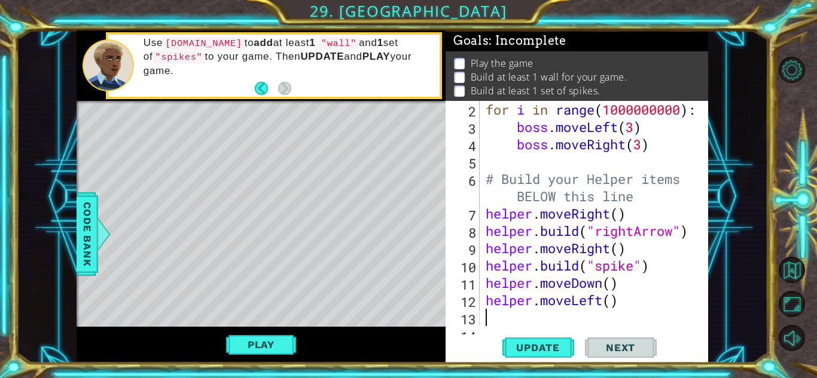
scroll to position [69, 0]
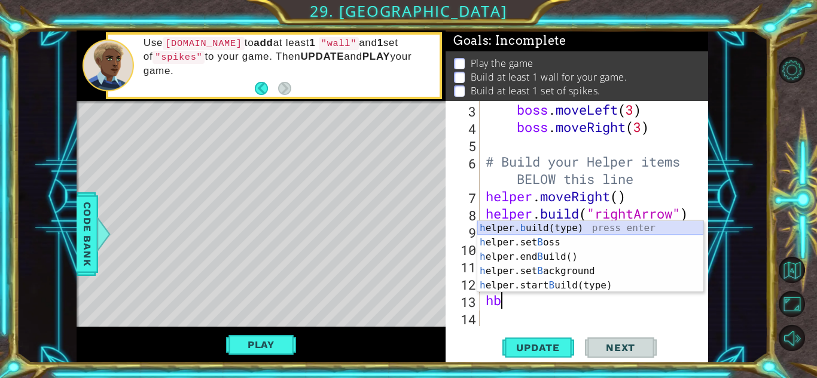
click at [546, 232] on div "h elper. b uild(type) press enter h elper.set B oss press enter h elper.end B u…" at bounding box center [590, 271] width 226 height 100
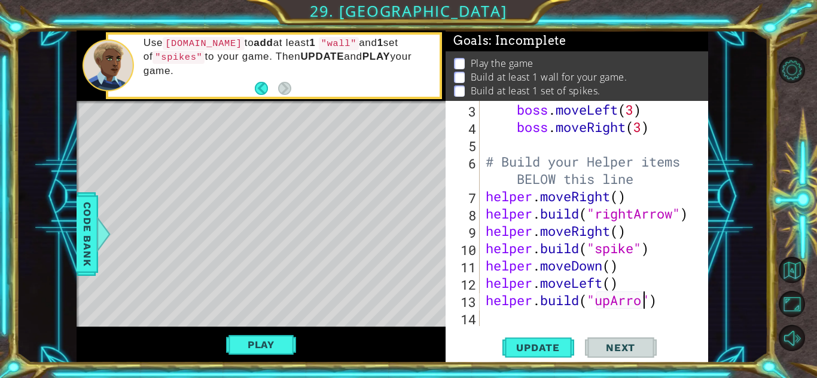
scroll to position [0, 7]
click at [540, 350] on span "Update" at bounding box center [538, 348] width 68 height 12
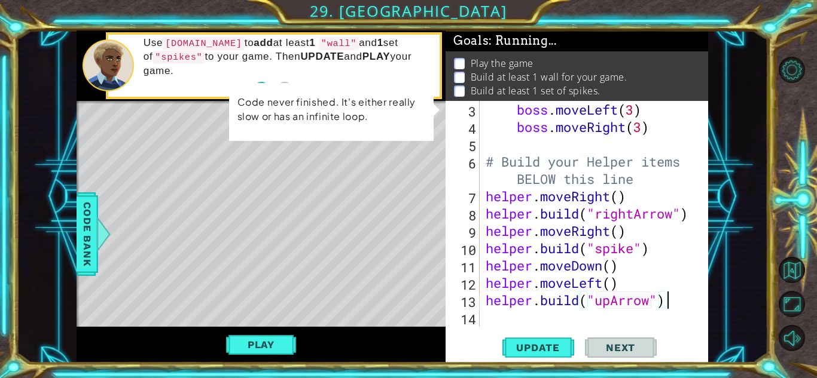
click at [672, 296] on div "boss . moveLeft ( 3 ) boss . moveRight ( 3 ) # Build your Helper items BELOW th…" at bounding box center [592, 231] width 219 height 260
click at [536, 347] on span "Update" at bounding box center [538, 348] width 68 height 12
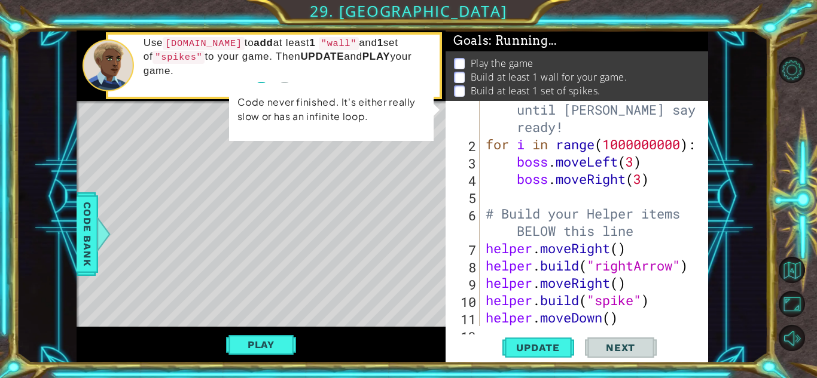
scroll to position [17, 0]
click at [677, 148] on div "# Don't touch the boss code until [PERSON_NAME] says you're ready! for i in ran…" at bounding box center [592, 231] width 219 height 295
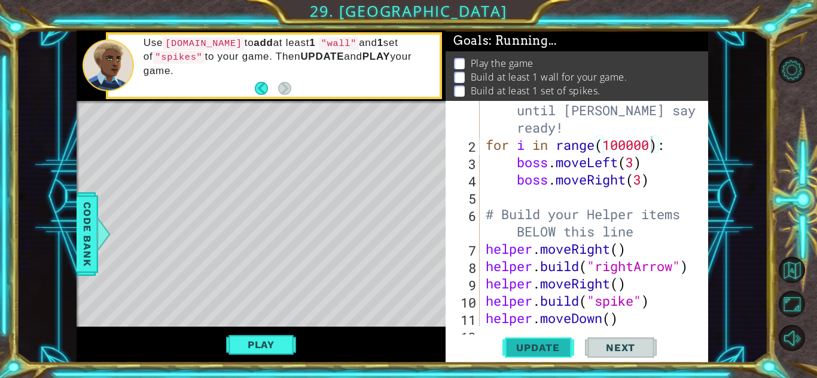
click at [561, 347] on span "Update" at bounding box center [538, 348] width 68 height 12
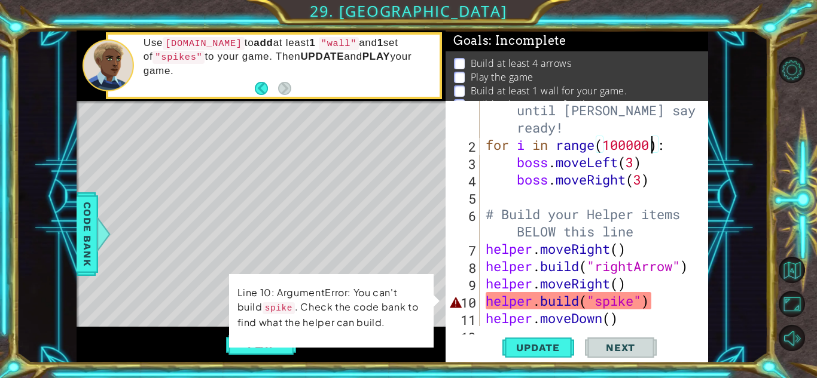
click at [637, 305] on div "# Don't touch the boss code until [PERSON_NAME] says you're ready! for i in ran…" at bounding box center [592, 231] width 219 height 295
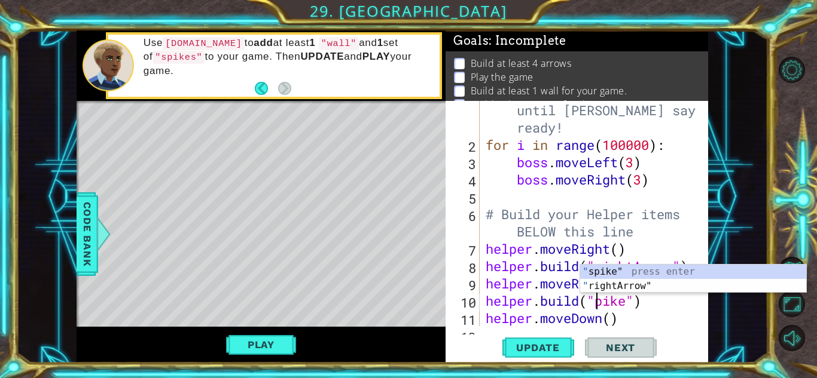
scroll to position [0, 5]
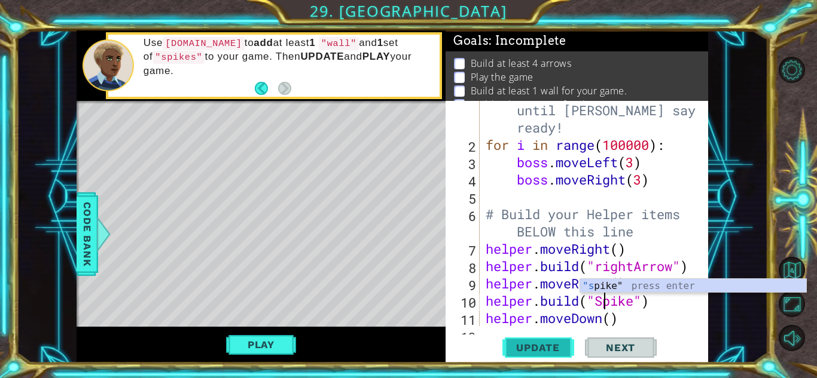
click at [531, 343] on span "Update" at bounding box center [538, 348] width 68 height 12
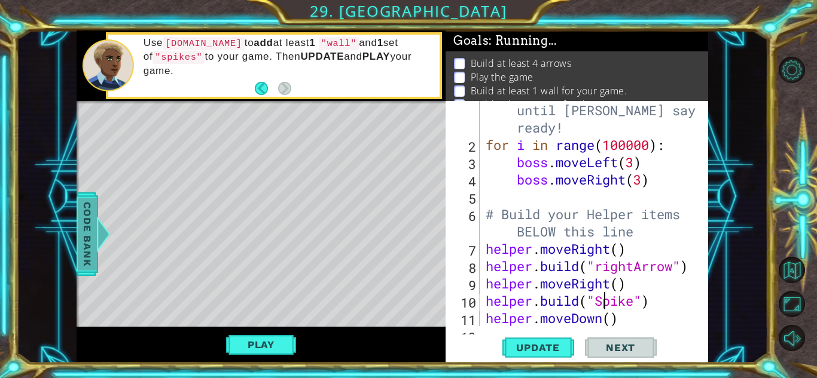
click at [83, 235] on span "Code Bank" at bounding box center [87, 234] width 19 height 73
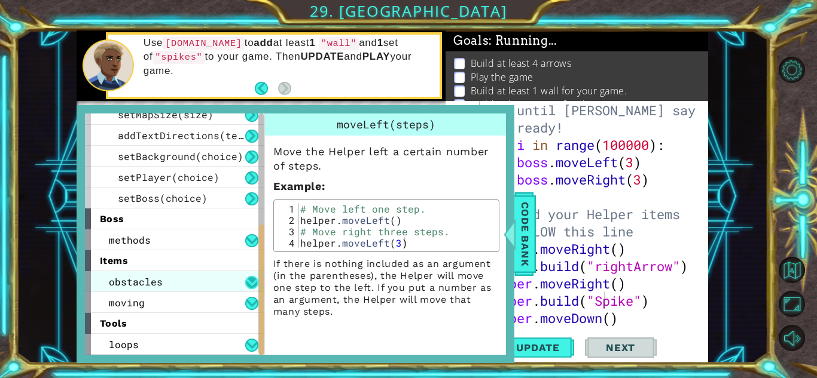
click at [250, 285] on button at bounding box center [251, 282] width 13 height 13
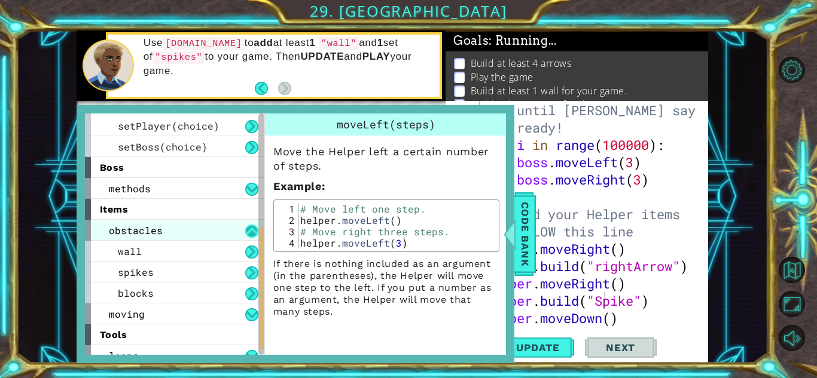
click at [250, 233] on button at bounding box center [251, 231] width 13 height 13
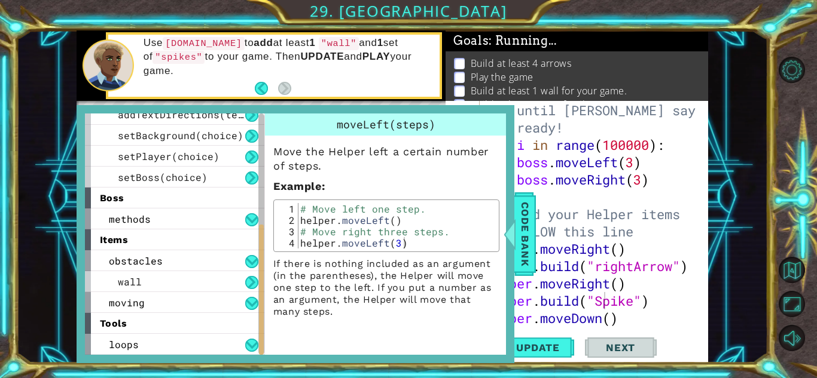
scroll to position [177, 0]
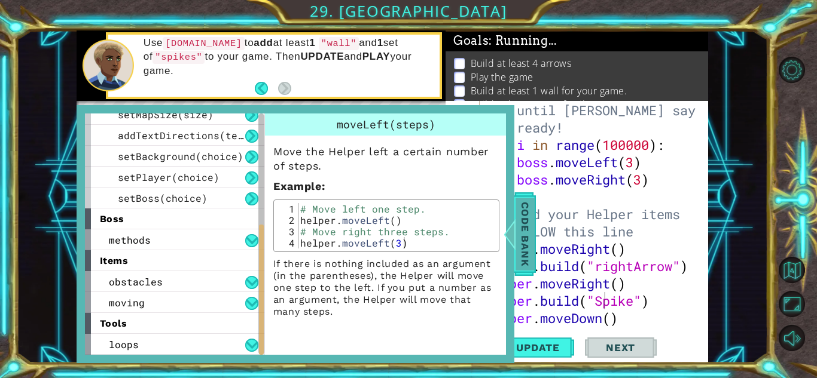
click at [521, 247] on span "Code Bank" at bounding box center [524, 234] width 19 height 73
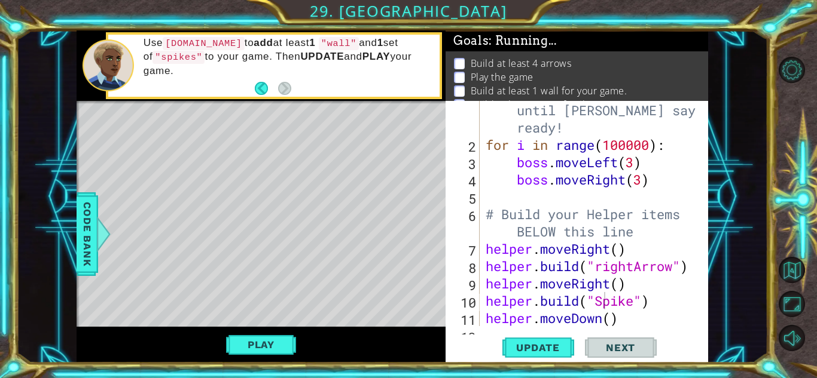
click at [638, 307] on div "# Don't touch the boss code until [PERSON_NAME] says you're ready! for i in ran…" at bounding box center [592, 231] width 219 height 295
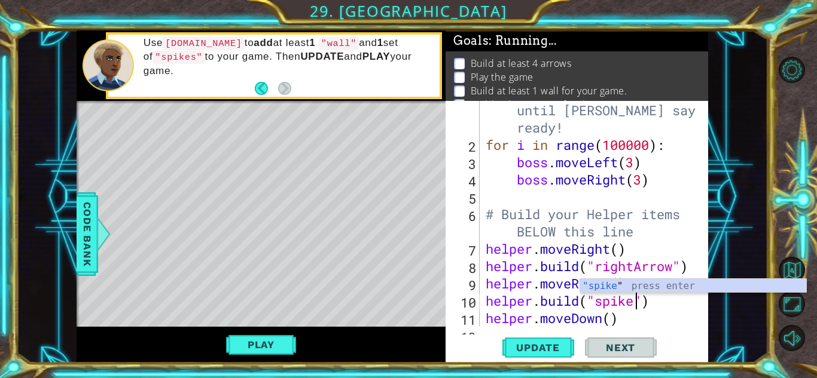
scroll to position [0, 7]
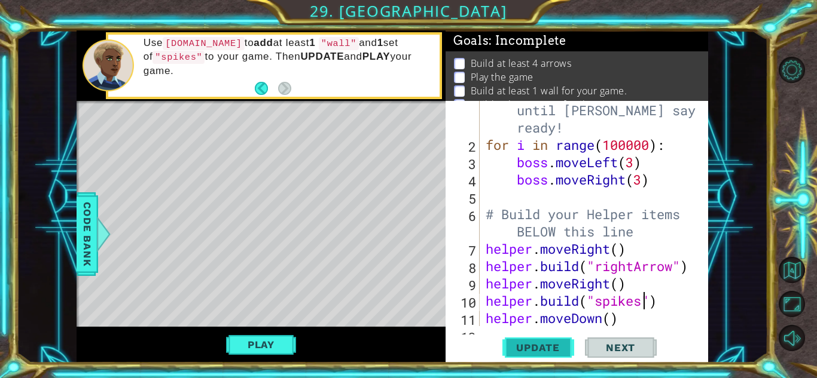
type textarea "[DOMAIN_NAME]("spikes")"
click at [529, 349] on span "Update" at bounding box center [538, 348] width 68 height 12
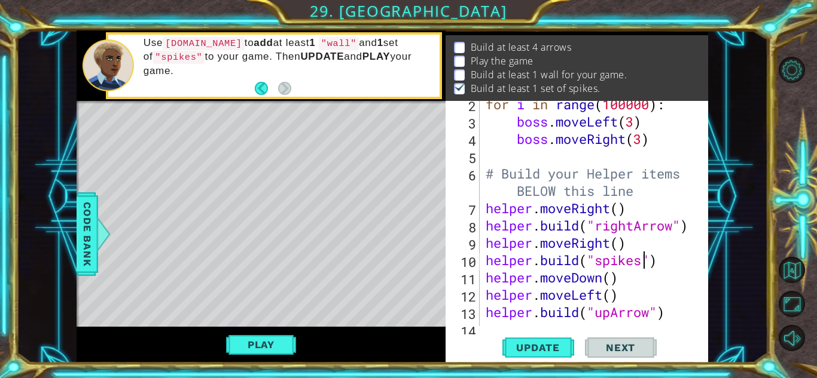
scroll to position [69, 0]
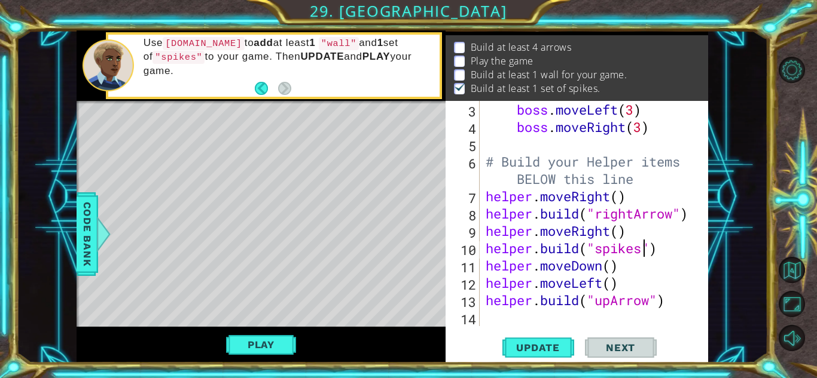
click at [536, 325] on div "boss . moveLeft ( 3 ) boss . moveRight ( 3 ) # Build your Helper items BELOW th…" at bounding box center [592, 231] width 219 height 260
type textarea "h"
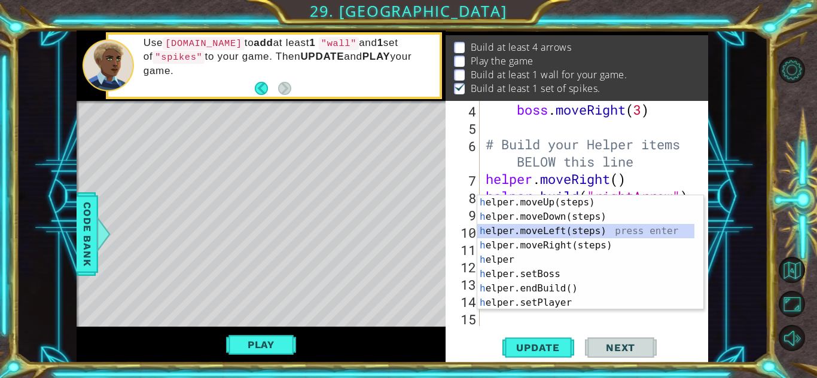
click at [525, 230] on div "h elper.moveUp(steps) press enter h elper.moveDown(steps) press enter h elper.m…" at bounding box center [585, 266] width 217 height 143
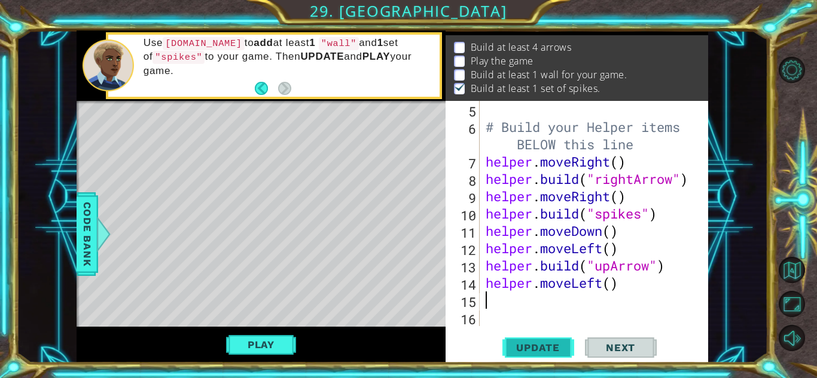
scroll to position [104, 0]
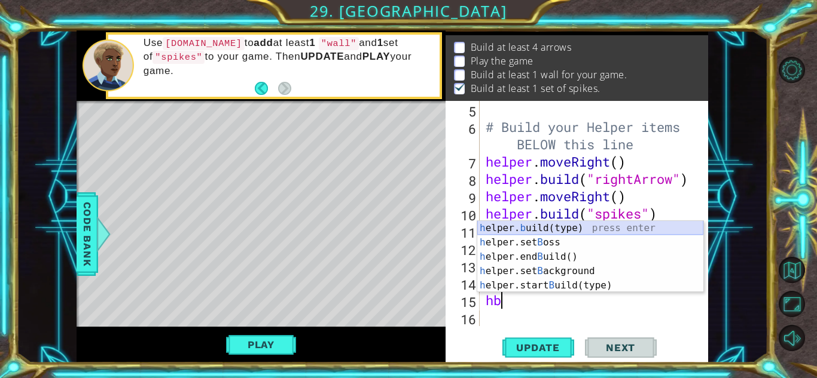
click at [591, 226] on div "h elper. b uild(type) press enter h elper.set B oss press enter h elper.end B u…" at bounding box center [590, 271] width 226 height 100
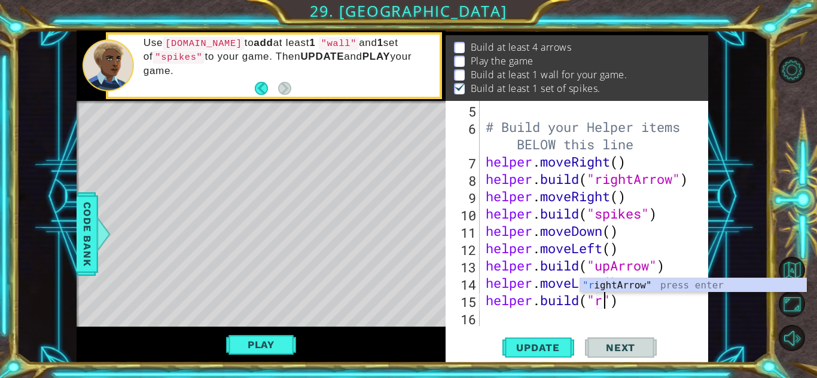
scroll to position [0, 5]
click at [684, 286] on div ""r ightArrow" press enter" at bounding box center [693, 300] width 226 height 43
type textarea "[DOMAIN_NAME]("rightArrow")"
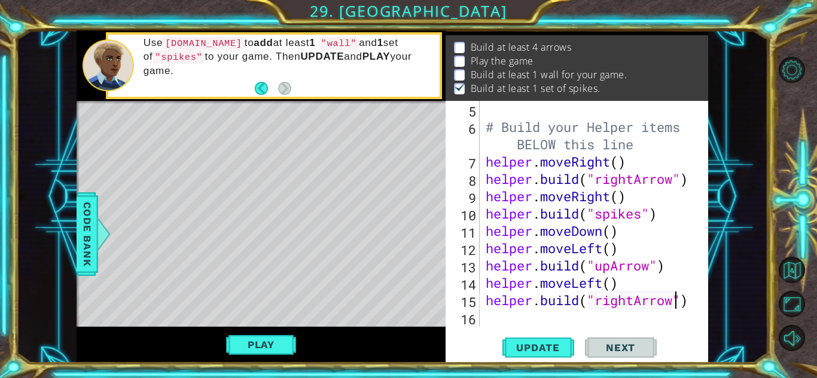
click at [515, 313] on div "# Build your Helper items BELOW this line helper . moveRight ( ) helper . build…" at bounding box center [592, 231] width 219 height 260
type textarea "h"
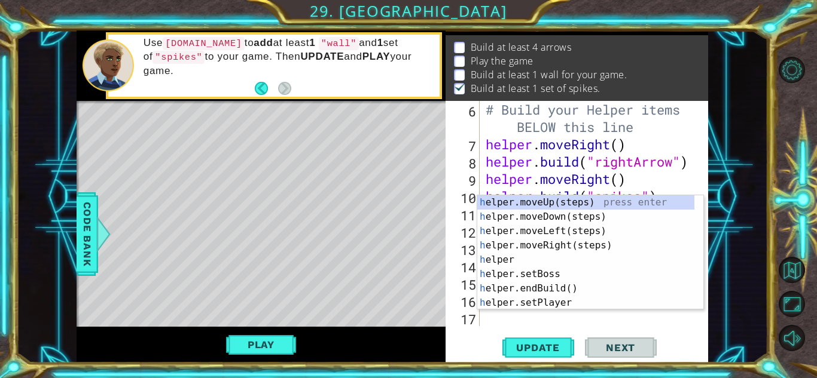
scroll to position [121, 0]
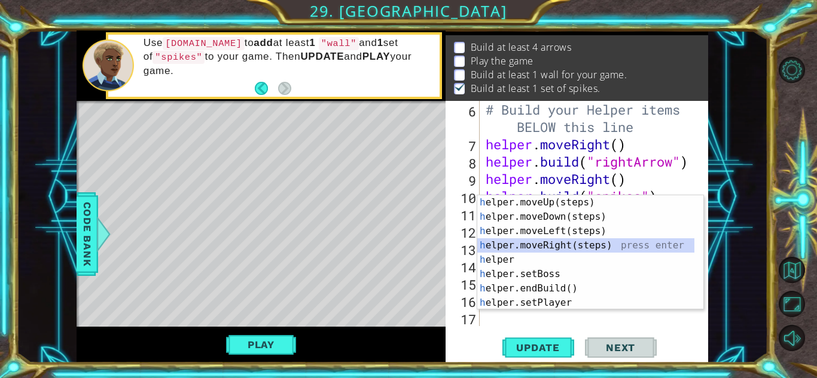
click at [547, 248] on div "h elper.moveUp(steps) press enter h elper.moveDown(steps) press enter h elper.m…" at bounding box center [585, 266] width 217 height 143
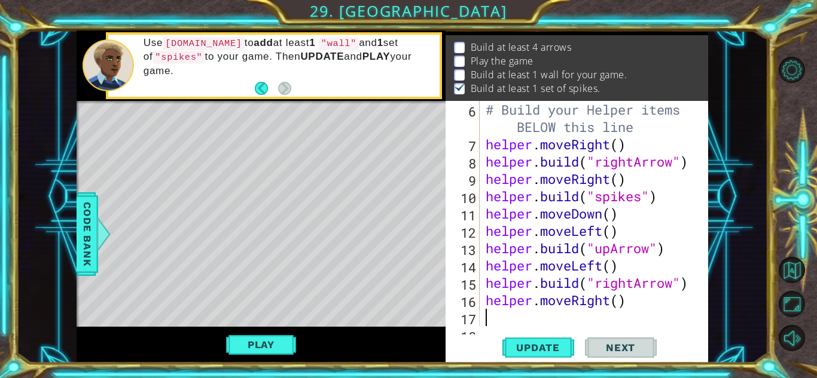
scroll to position [139, 0]
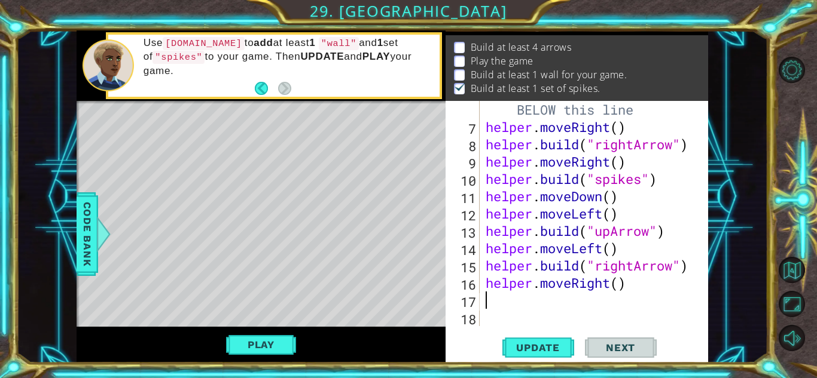
click at [617, 288] on div "# Build your Helper items BELOW this line helper . moveRight ( ) helper . build…" at bounding box center [592, 222] width 219 height 277
type textarea "helper.moveRight(2)"
click at [519, 305] on div "# Build your Helper items BELOW this line helper . moveRight ( ) helper . build…" at bounding box center [592, 222] width 219 height 277
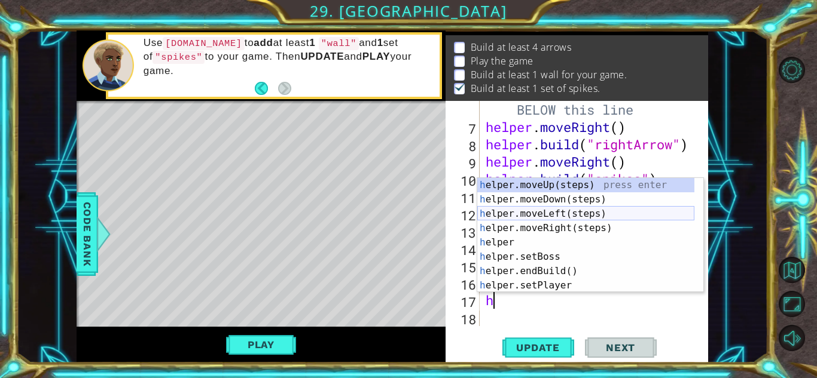
type textarea "h"
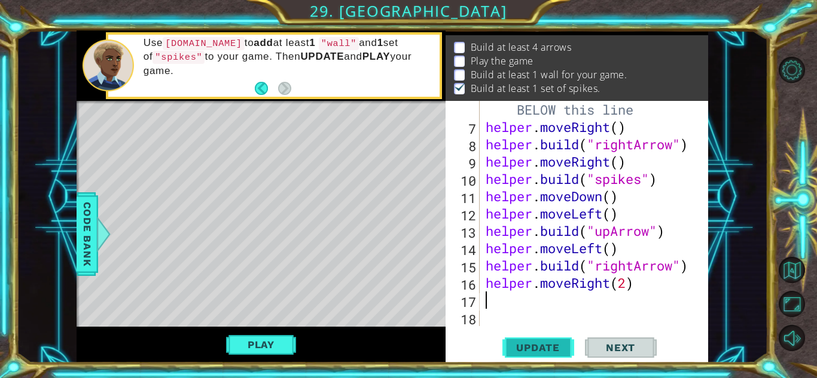
click at [518, 351] on span "Update" at bounding box center [538, 348] width 68 height 12
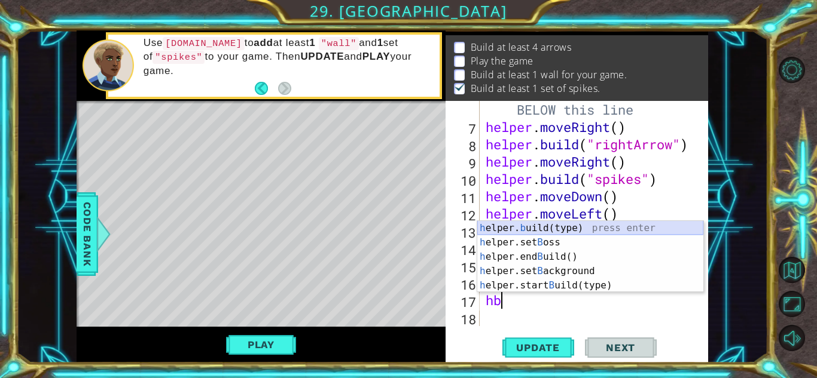
click at [563, 226] on div "h elper. b uild(type) press enter h elper.set B oss press enter h elper.end B u…" at bounding box center [590, 271] width 226 height 100
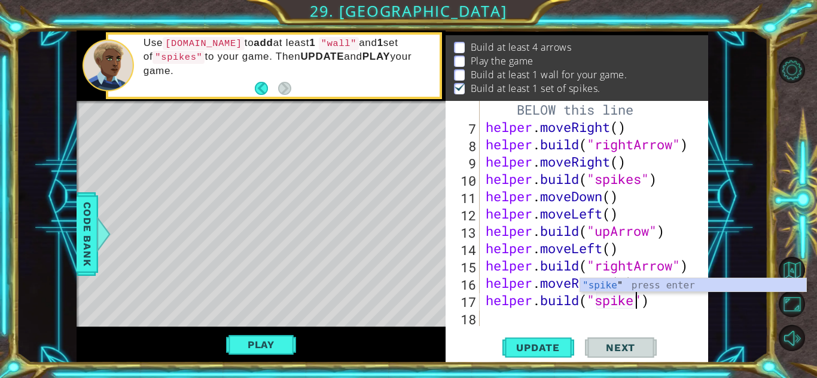
type textarea "[DOMAIN_NAME]("spikes")"
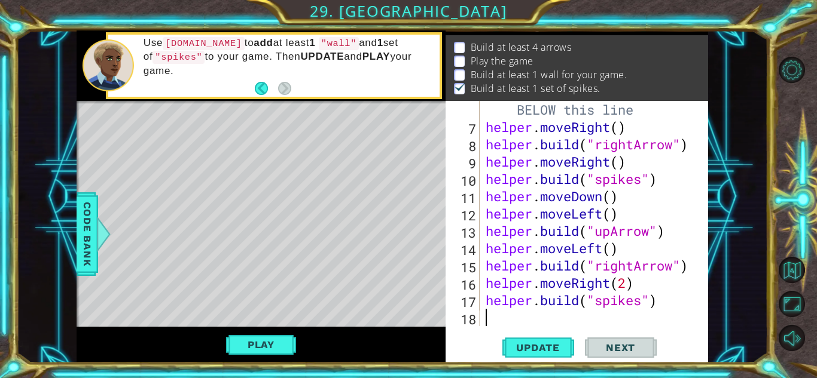
click at [607, 312] on div "# Build your Helper items BELOW this line helper . moveRight ( ) helper . build…" at bounding box center [592, 222] width 219 height 277
type textarea "h"
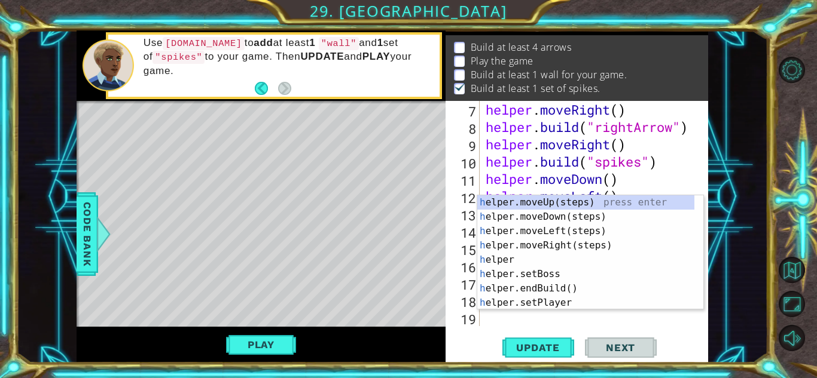
scroll to position [156, 0]
click at [584, 217] on div "h elper.moveUp(steps) press enter h elper.moveDown(steps) press enter h elper.m…" at bounding box center [585, 266] width 217 height 143
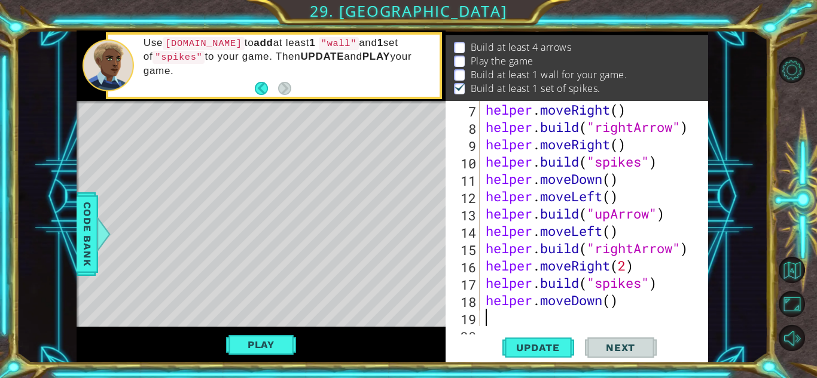
scroll to position [173, 0]
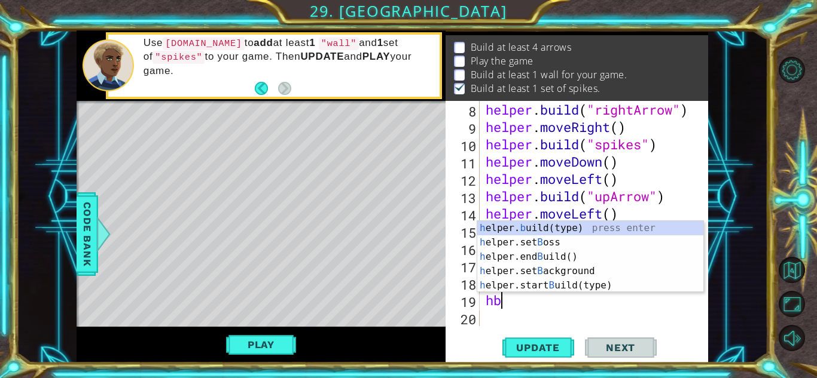
type textarea "h"
click at [560, 232] on div "h elper. b uild(type) press enter h elper.set B oss press enter h elper.end B u…" at bounding box center [590, 271] width 226 height 100
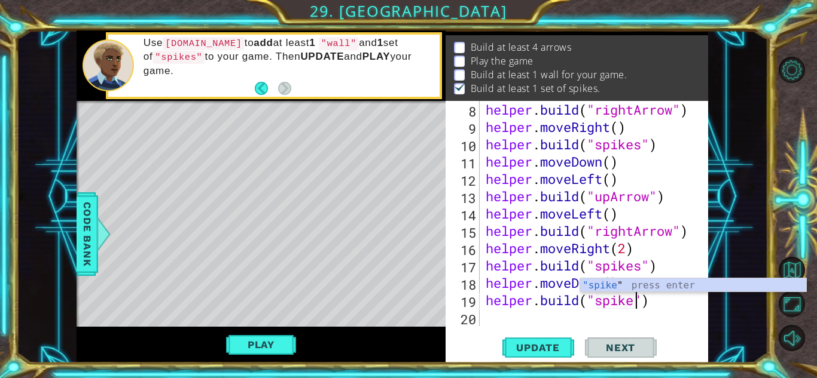
type textarea "[DOMAIN_NAME]("spikes")"
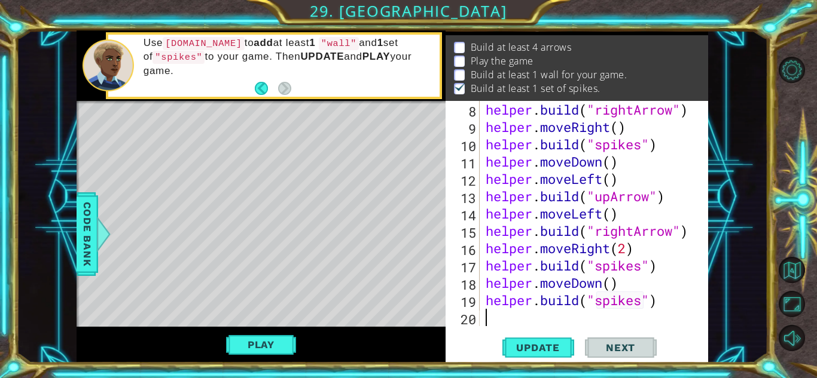
click at [558, 317] on div "helper . build ( "rightArrow" ) helper . moveRight ( ) helper . build ( "spikes…" at bounding box center [592, 231] width 219 height 260
type textarea "h"
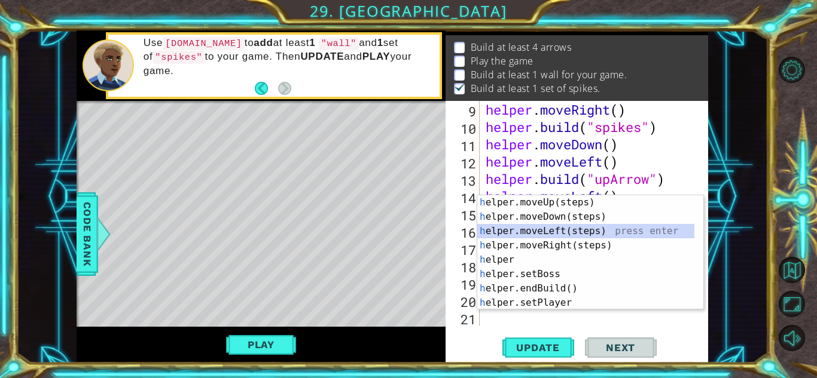
click at [556, 234] on div "h elper.moveUp(steps) press enter h elper.moveDown(steps) press enter h elper.m…" at bounding box center [585, 266] width 217 height 143
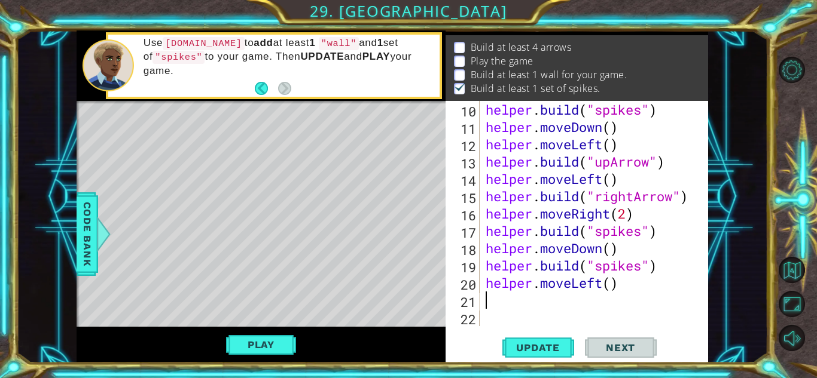
scroll to position [208, 0]
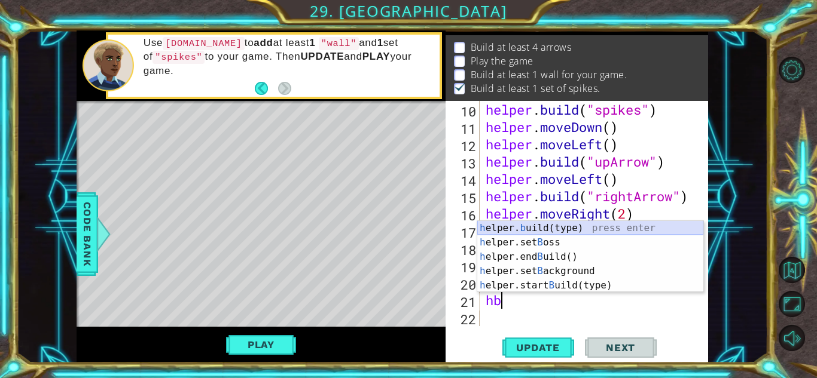
click at [559, 227] on div "h elper. b uild(type) press enter h elper.set B oss press enter h elper.end B u…" at bounding box center [590, 271] width 226 height 100
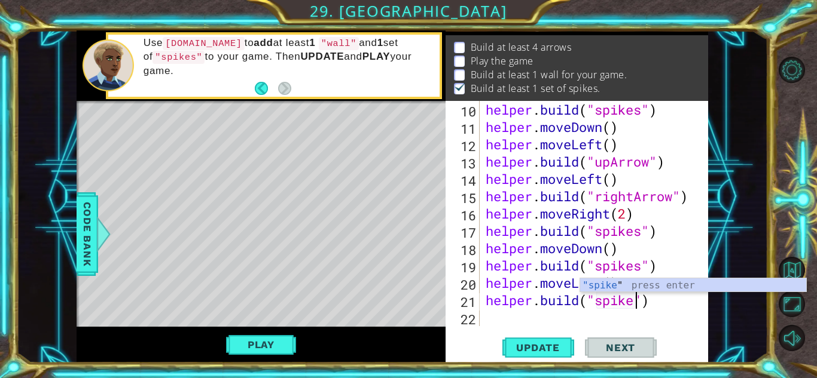
scroll to position [0, 7]
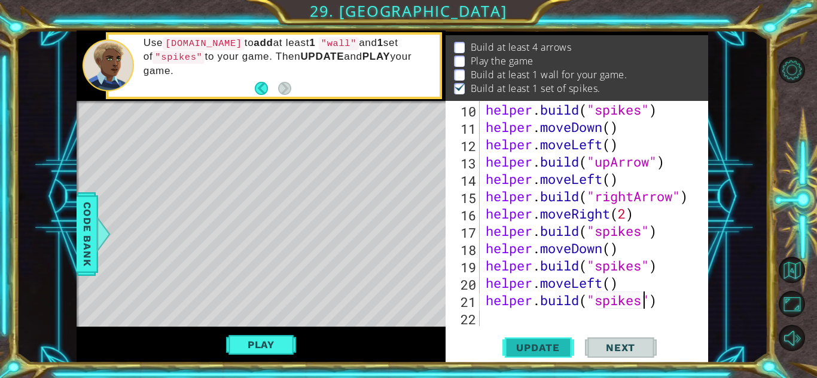
type textarea "[DOMAIN_NAME]("spikes")"
click at [549, 344] on span "Update" at bounding box center [538, 348] width 68 height 12
click at [265, 346] on button "Play" at bounding box center [261, 345] width 70 height 23
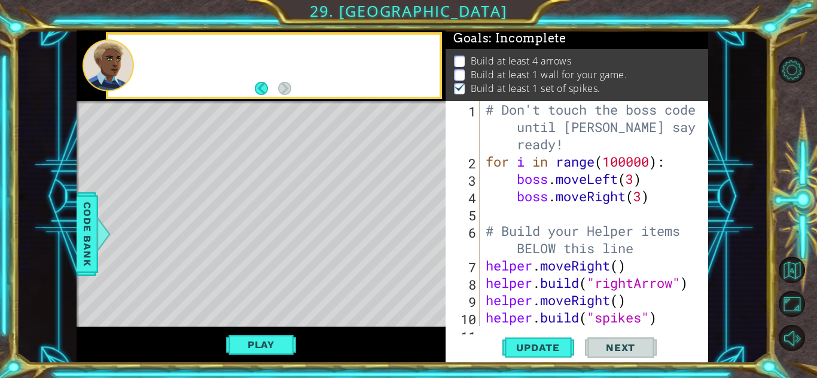
scroll to position [9, 0]
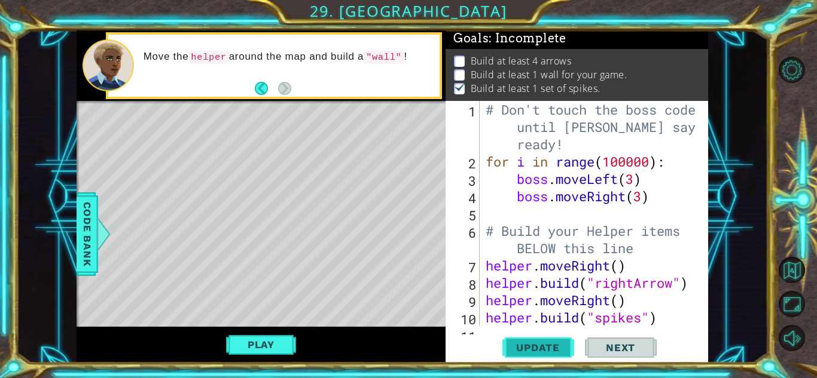
click at [534, 337] on button "Update" at bounding box center [538, 348] width 72 height 26
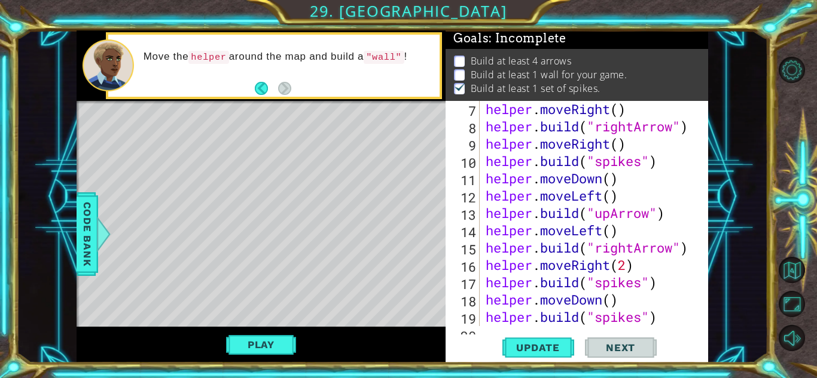
scroll to position [208, 0]
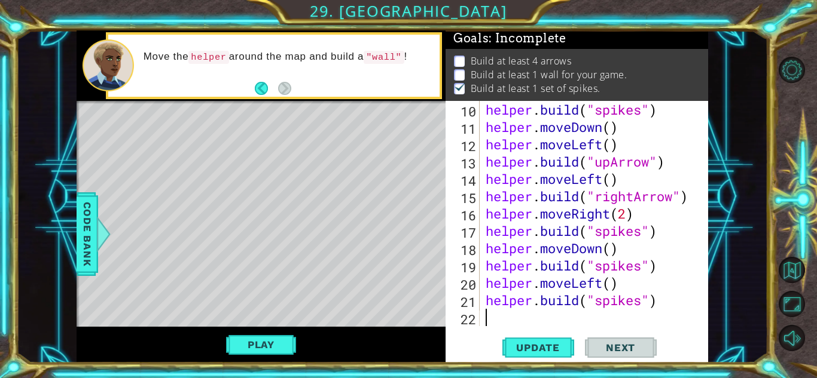
click at [542, 325] on div "helper . build ( "spikes" ) helper . moveDown ( ) helper . moveLeft ( ) helper …" at bounding box center [592, 231] width 219 height 260
type textarea "h"
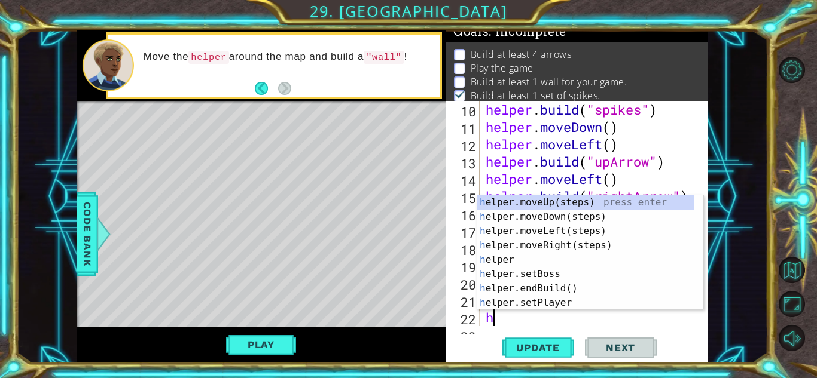
scroll to position [225, 0]
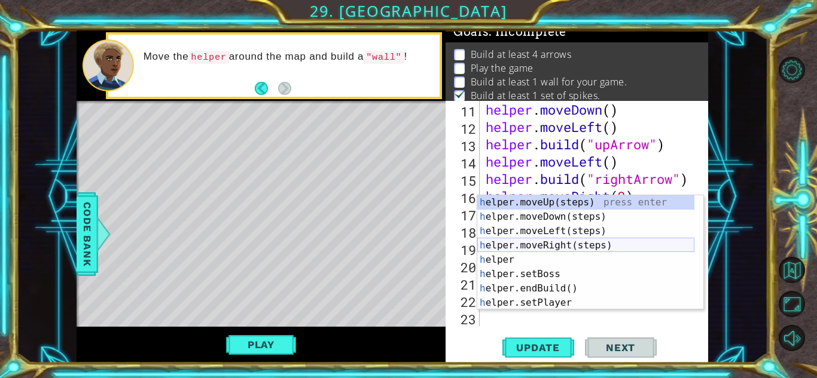
click at [593, 243] on div "h elper.moveUp(steps) press enter h elper.moveDown(steps) press enter h elper.m…" at bounding box center [585, 266] width 217 height 143
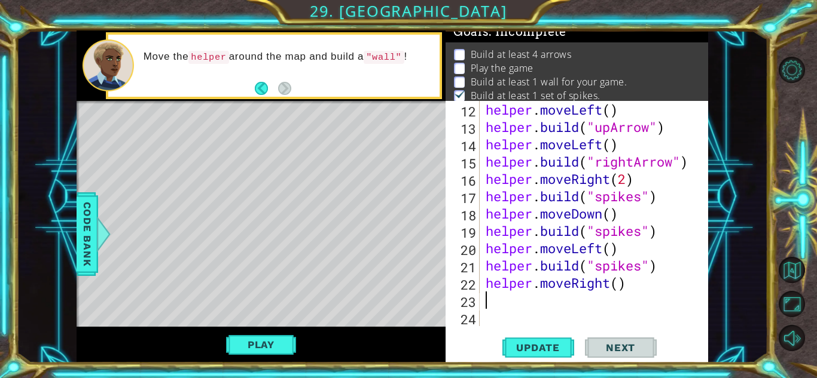
scroll to position [243, 0]
click at [626, 290] on div "helper . moveLeft ( ) helper . build ( "upArrow" ) helper . moveLeft ( ) helper…" at bounding box center [592, 231] width 219 height 260
click at [618, 289] on div "helper . moveLeft ( ) helper . build ( "upArrow" ) helper . moveLeft ( ) helper…" at bounding box center [592, 231] width 219 height 260
type textarea "helper.moveRight(2)"
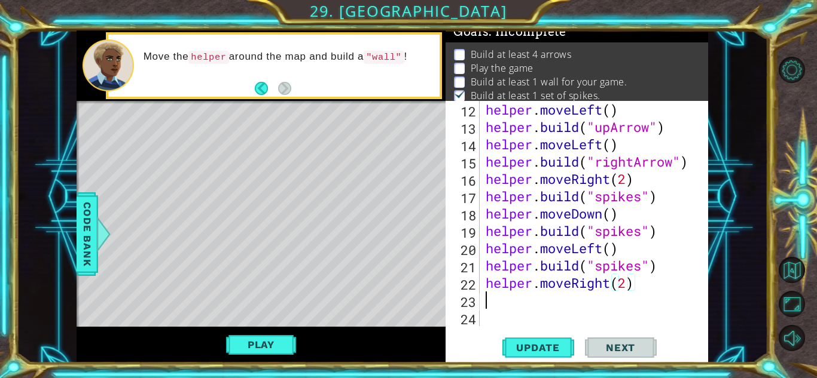
click at [570, 302] on div "helper . moveLeft ( ) helper . build ( "upArrow" ) helper . moveLeft ( ) helper…" at bounding box center [592, 231] width 219 height 260
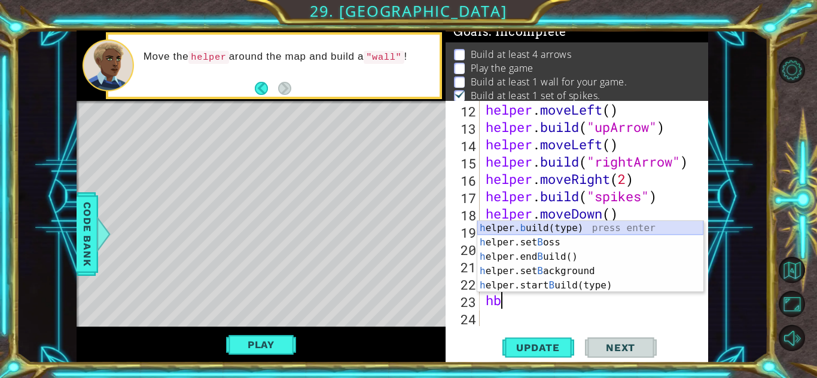
click at [530, 226] on div "h elper. b uild(type) press enter h elper.set B oss press enter h elper.end B u…" at bounding box center [590, 271] width 226 height 100
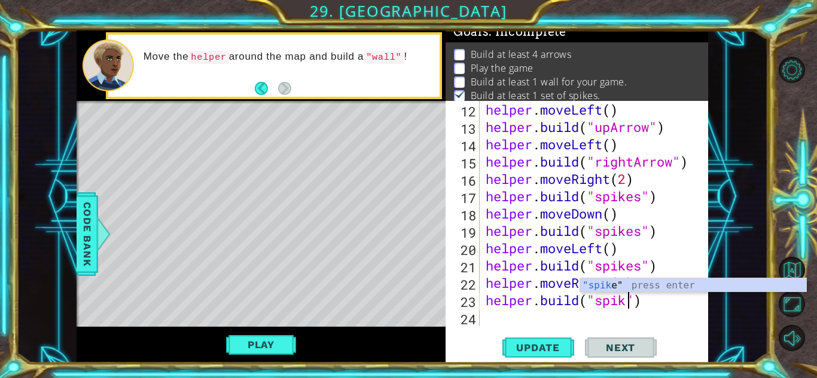
type textarea "[DOMAIN_NAME]("spikes")"
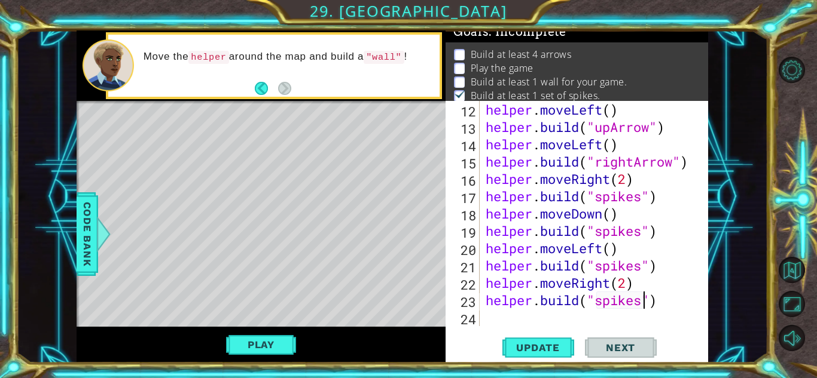
scroll to position [0, 7]
click at [571, 317] on div "helper . moveLeft ( ) helper . build ( "upArrow" ) helper . moveLeft ( ) helper…" at bounding box center [592, 231] width 219 height 260
type textarea "h"
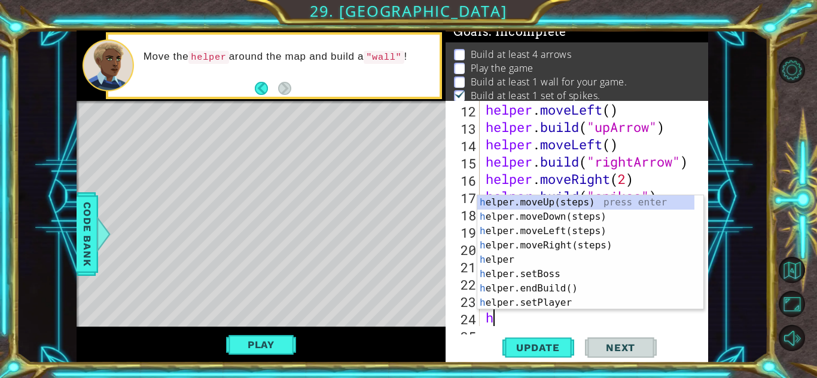
scroll to position [260, 0]
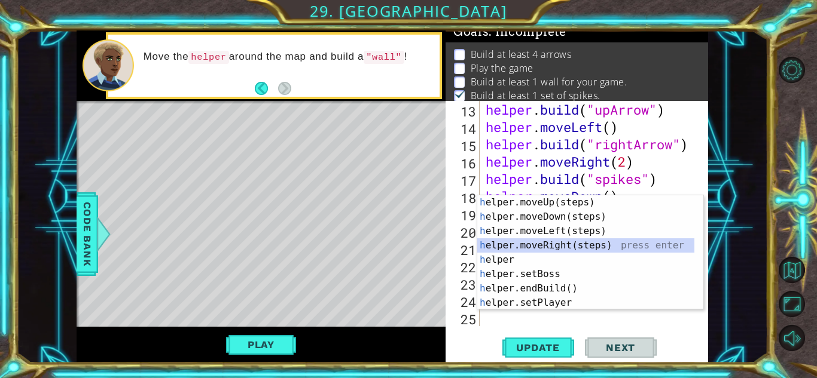
click at [571, 242] on div "h elper.moveUp(steps) press enter h elper.moveDown(steps) press enter h elper.m…" at bounding box center [585, 266] width 217 height 143
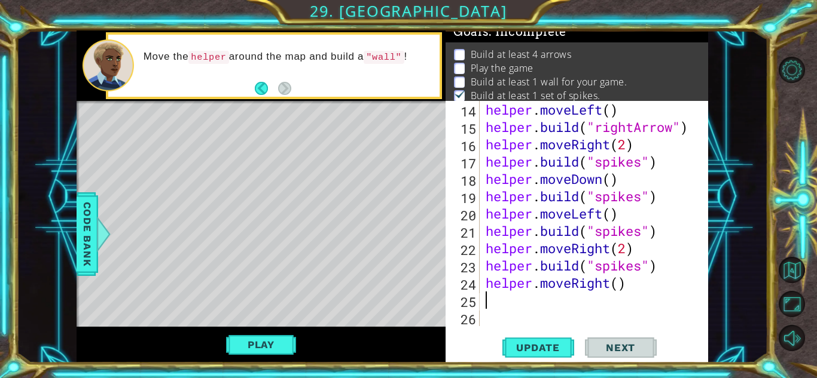
scroll to position [277, 0]
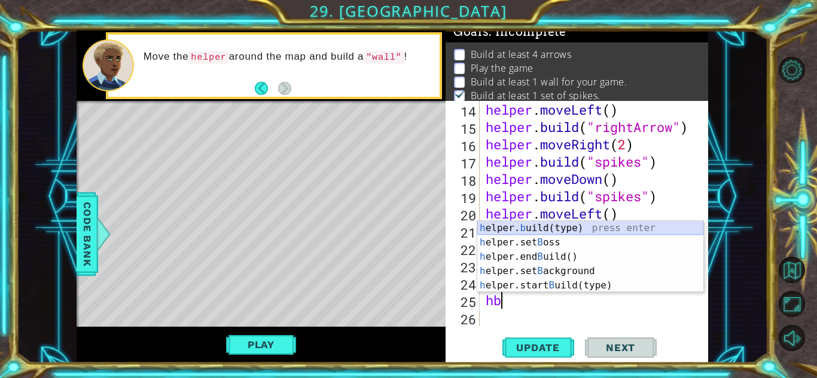
click at [571, 231] on div "h elper. b uild(type) press enter h elper.set B oss press enter h elper.end B u…" at bounding box center [590, 271] width 226 height 100
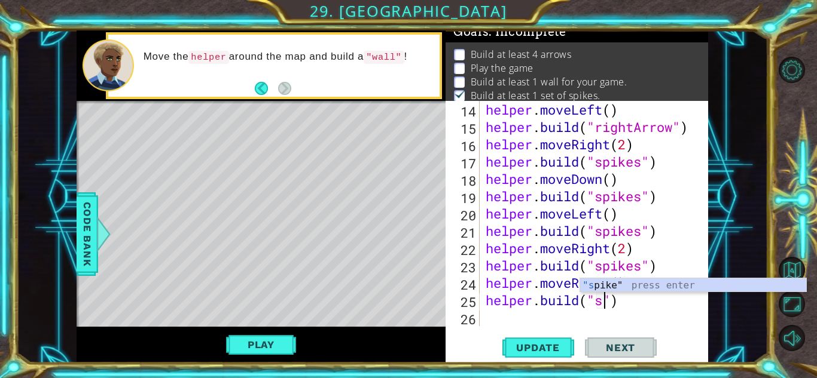
scroll to position [0, 5]
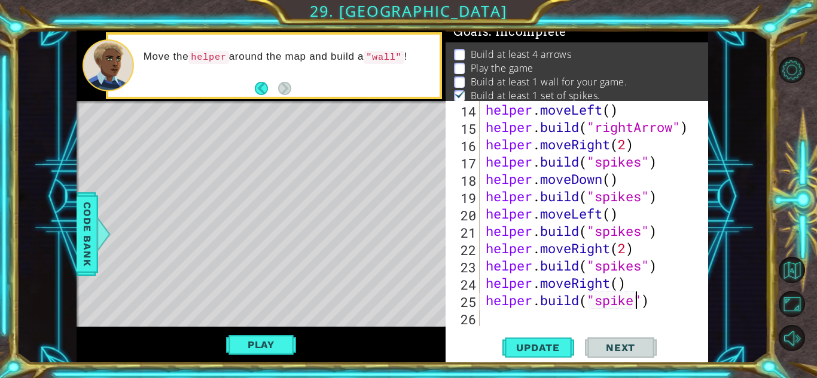
type textarea "[DOMAIN_NAME]("spikes")"
click at [591, 308] on div "helper . moveLeft ( ) helper . build ( "rightArrow" ) helper . moveRight ( 2 ) …" at bounding box center [592, 231] width 219 height 260
click at [594, 318] on div "helper . moveLeft ( ) helper . build ( "rightArrow" ) helper . moveRight ( 2 ) …" at bounding box center [592, 231] width 219 height 260
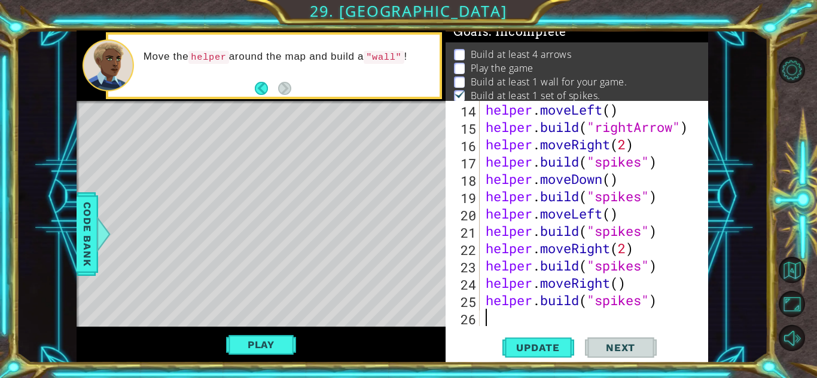
type textarea "h"
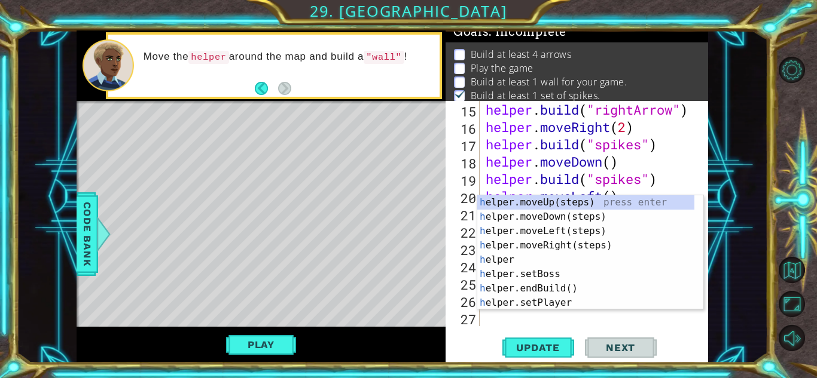
scroll to position [295, 0]
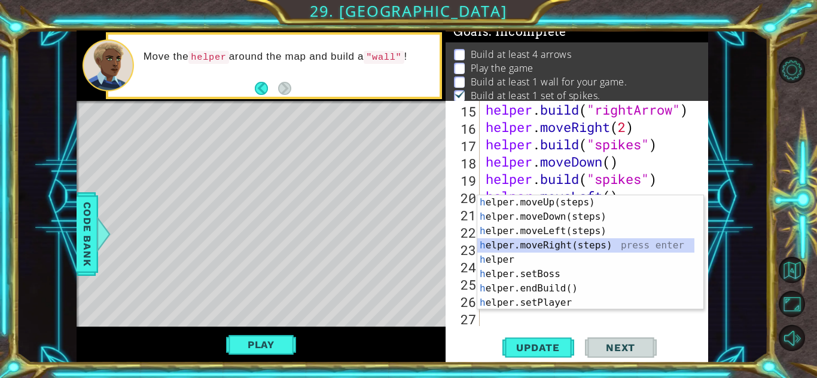
click at [560, 247] on div "h elper.moveUp(steps) press enter h elper.moveDown(steps) press enter h elper.m…" at bounding box center [585, 266] width 217 height 143
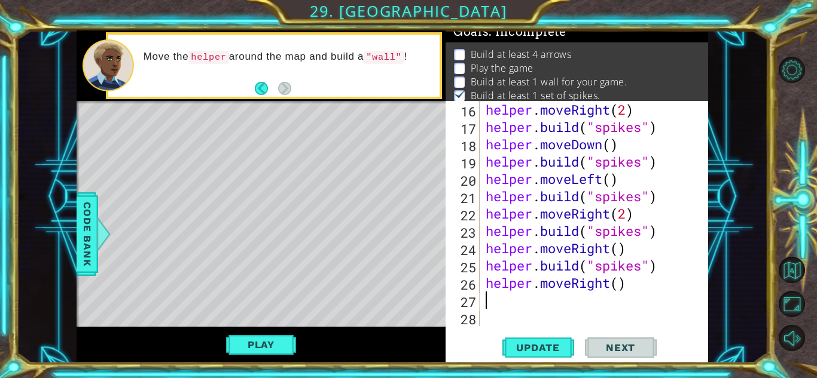
scroll to position [312, 0]
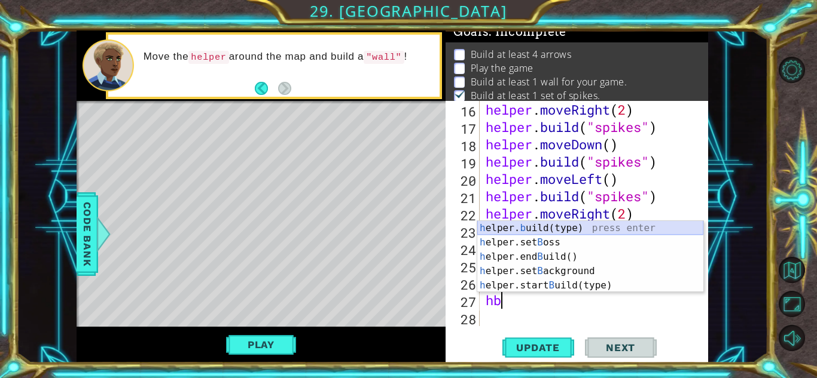
click at [558, 231] on div "h elper. b uild(type) press enter h elper.set B oss press enter h elper.end B u…" at bounding box center [590, 271] width 226 height 100
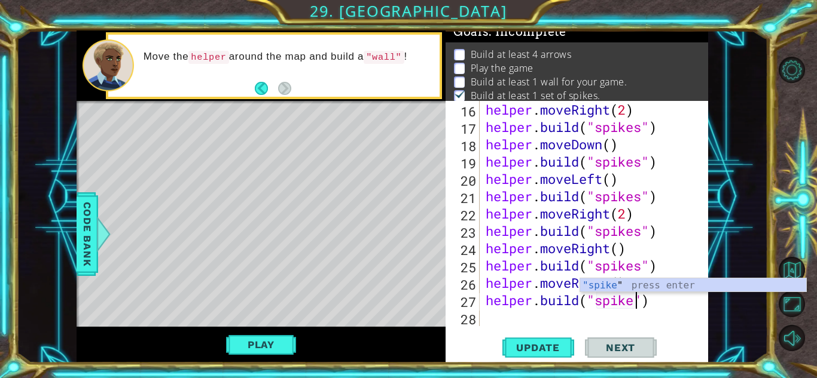
scroll to position [0, 7]
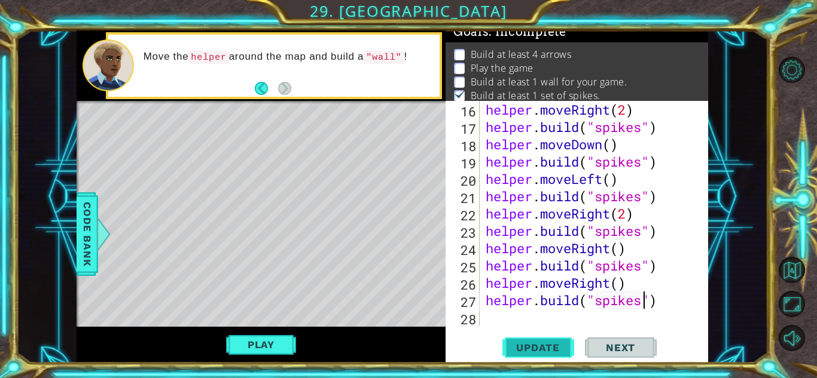
type textarea "[DOMAIN_NAME]("spikes")"
click at [548, 351] on span "Update" at bounding box center [538, 348] width 68 height 12
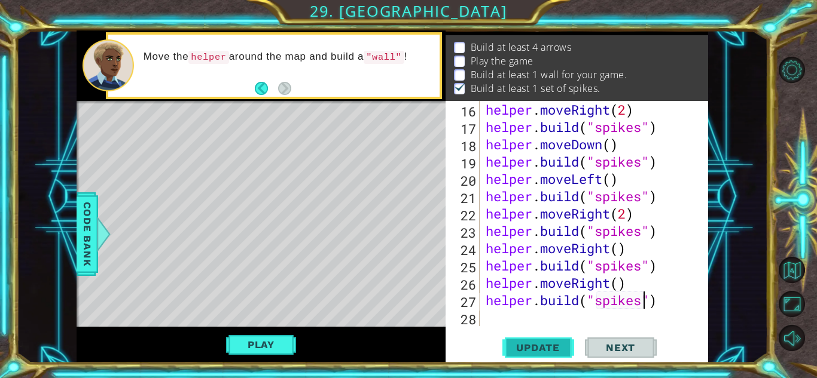
scroll to position [329, 0]
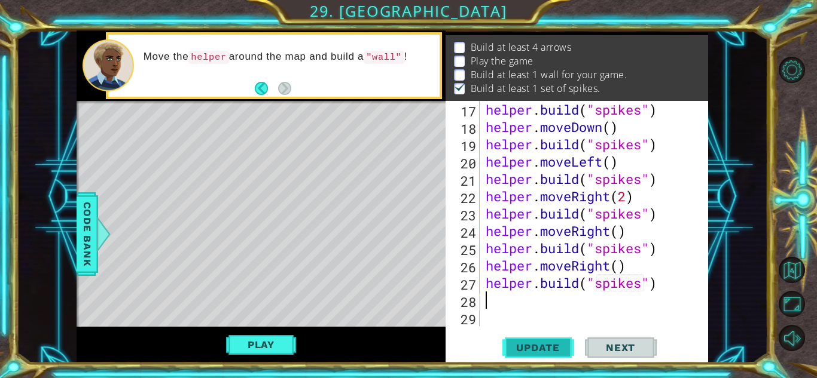
type textarea "h"
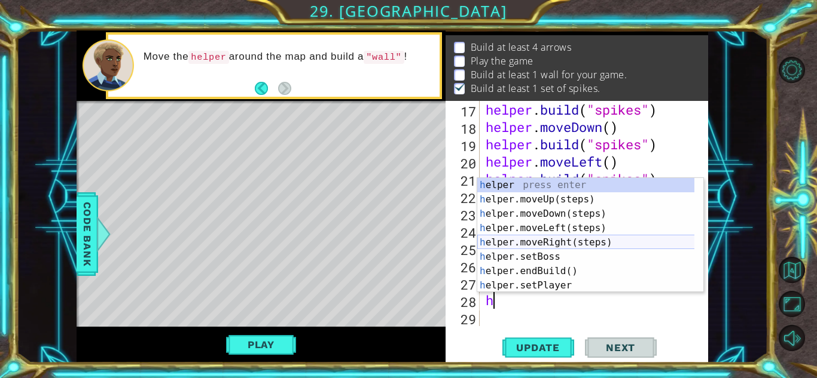
click at [600, 244] on div "h elper press enter h elper.moveUp(steps) press enter h elper.moveDown(steps) p…" at bounding box center [590, 249] width 226 height 143
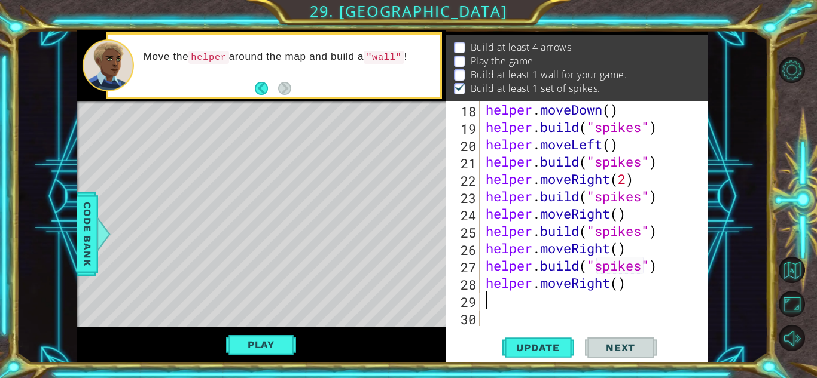
scroll to position [347, 0]
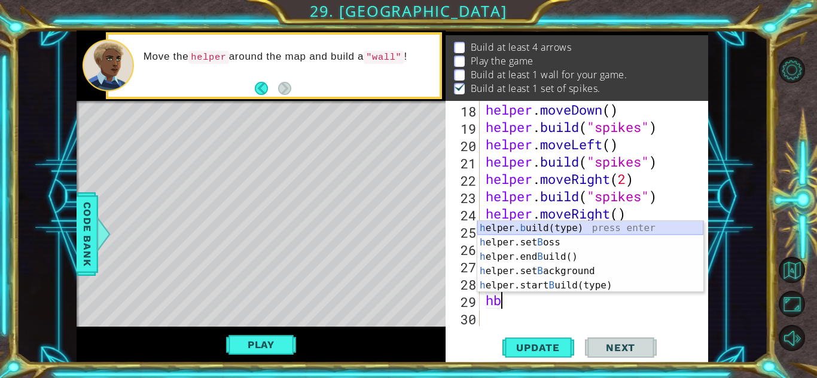
click at [552, 227] on div "h elper. b uild(type) press enter h elper.set B oss press enter h elper.end B u…" at bounding box center [590, 271] width 226 height 100
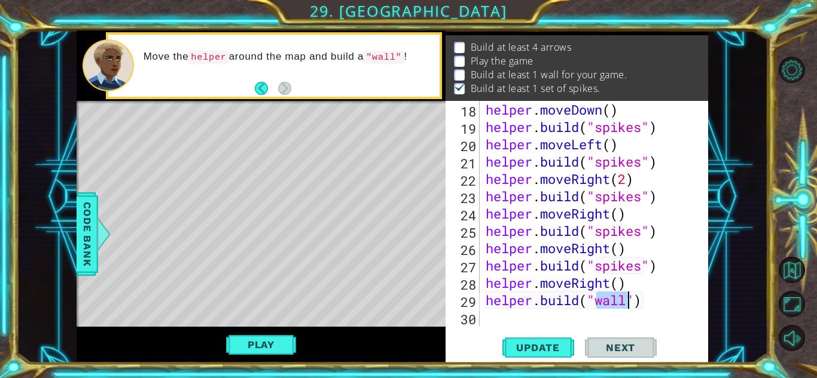
scroll to position [0, 5]
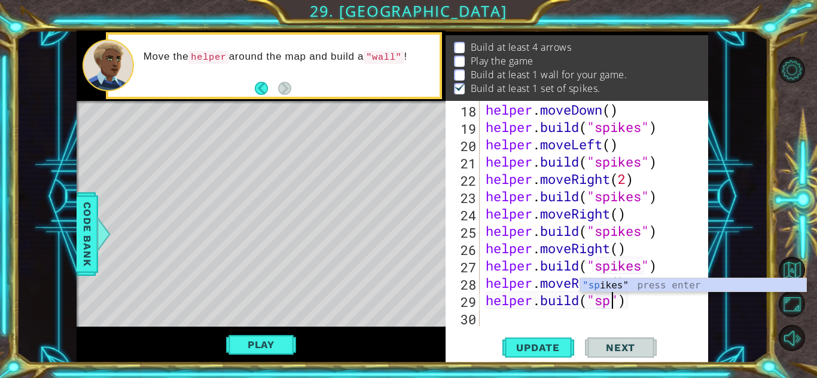
type textarea "[DOMAIN_NAME]("spikes")"
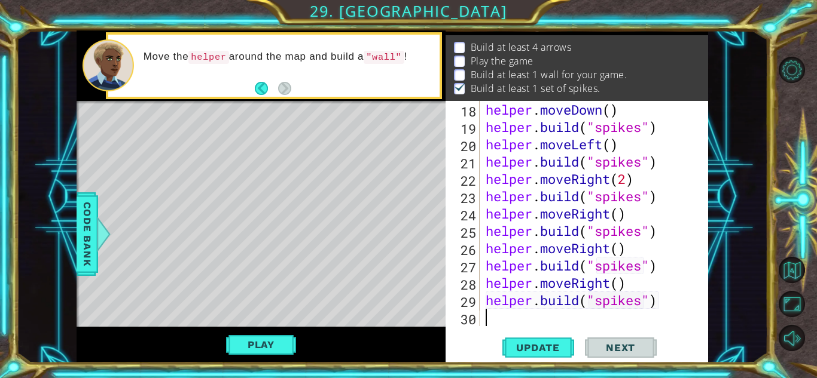
click at [553, 317] on div "helper . moveDown ( ) helper . build ( "spikes" ) helper . moveLeft ( ) helper …" at bounding box center [592, 231] width 219 height 260
type textarea "h"
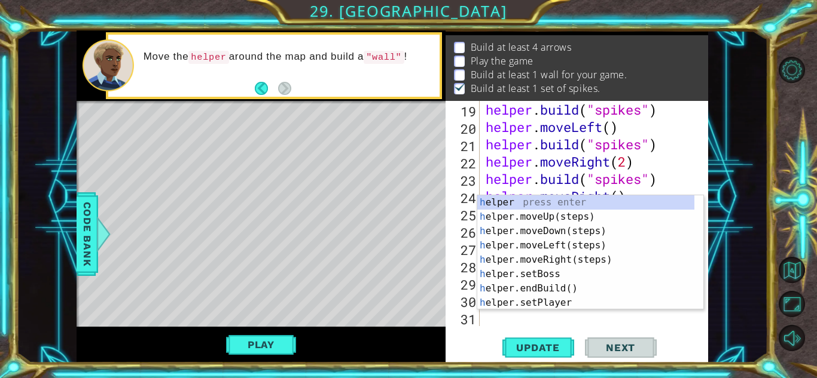
scroll to position [364, 0]
click at [536, 231] on div "h elper press enter h elper.moveUp(steps) press enter h elper.moveDown(steps) p…" at bounding box center [585, 266] width 217 height 143
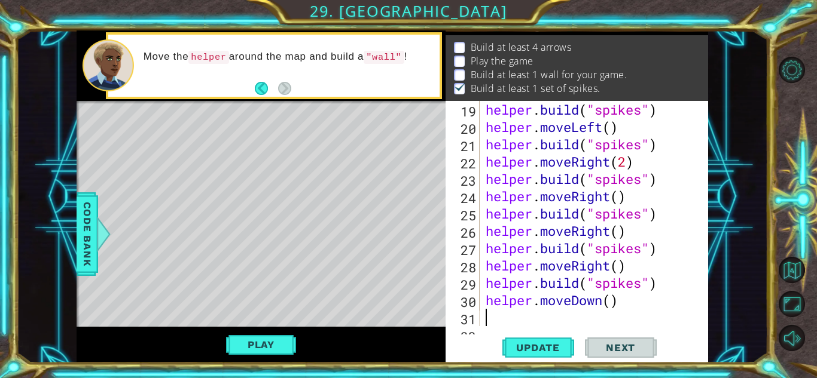
scroll to position [381, 0]
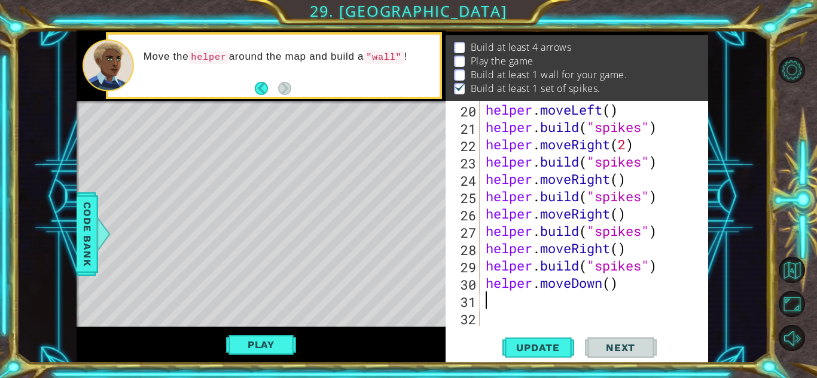
type textarea "h"
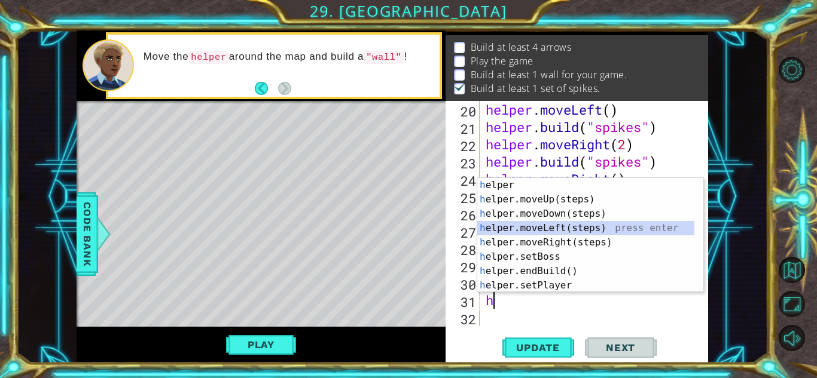
click at [560, 231] on div "h elper press enter h elper.moveUp(steps) press enter h elper.moveDown(steps) p…" at bounding box center [585, 249] width 217 height 143
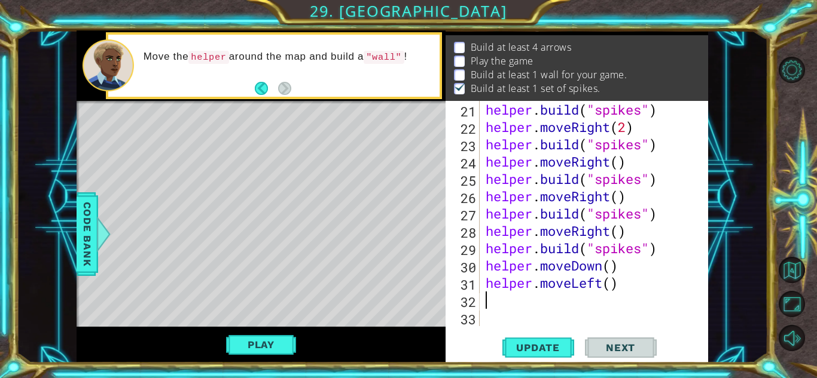
scroll to position [399, 0]
click at [612, 286] on div "helper . build ( "spikes" ) helper . moveRight ( 2 ) helper . build ( "spikes" …" at bounding box center [592, 231] width 219 height 260
type textarea "helper.moveLeft(6)"
click at [540, 353] on span "Update" at bounding box center [538, 348] width 68 height 12
